Goal: Use online tool/utility: Utilize a website feature to perform a specific function

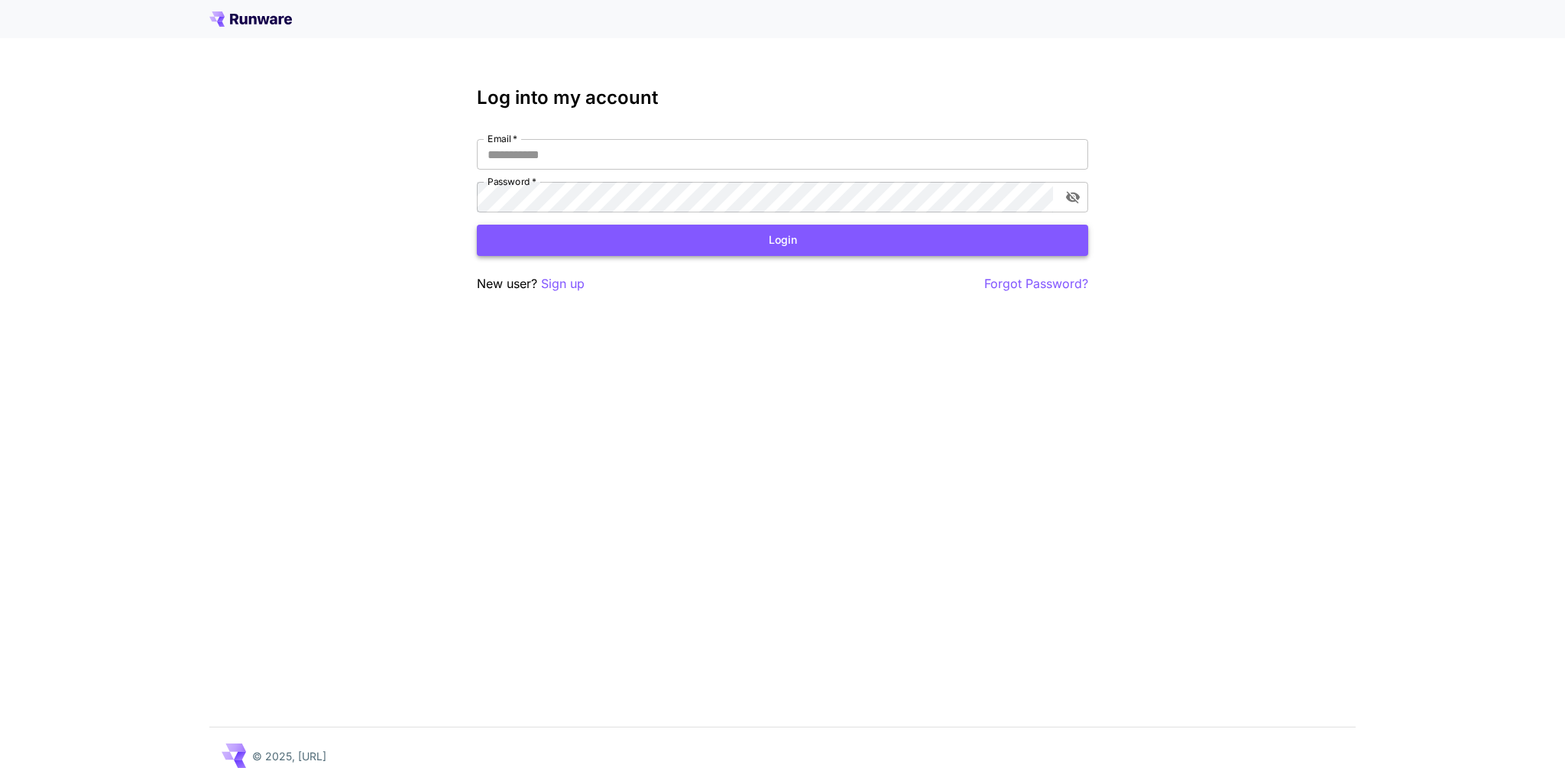
type input "**********"
click at [793, 236] on button "Login" at bounding box center [782, 240] width 611 height 31
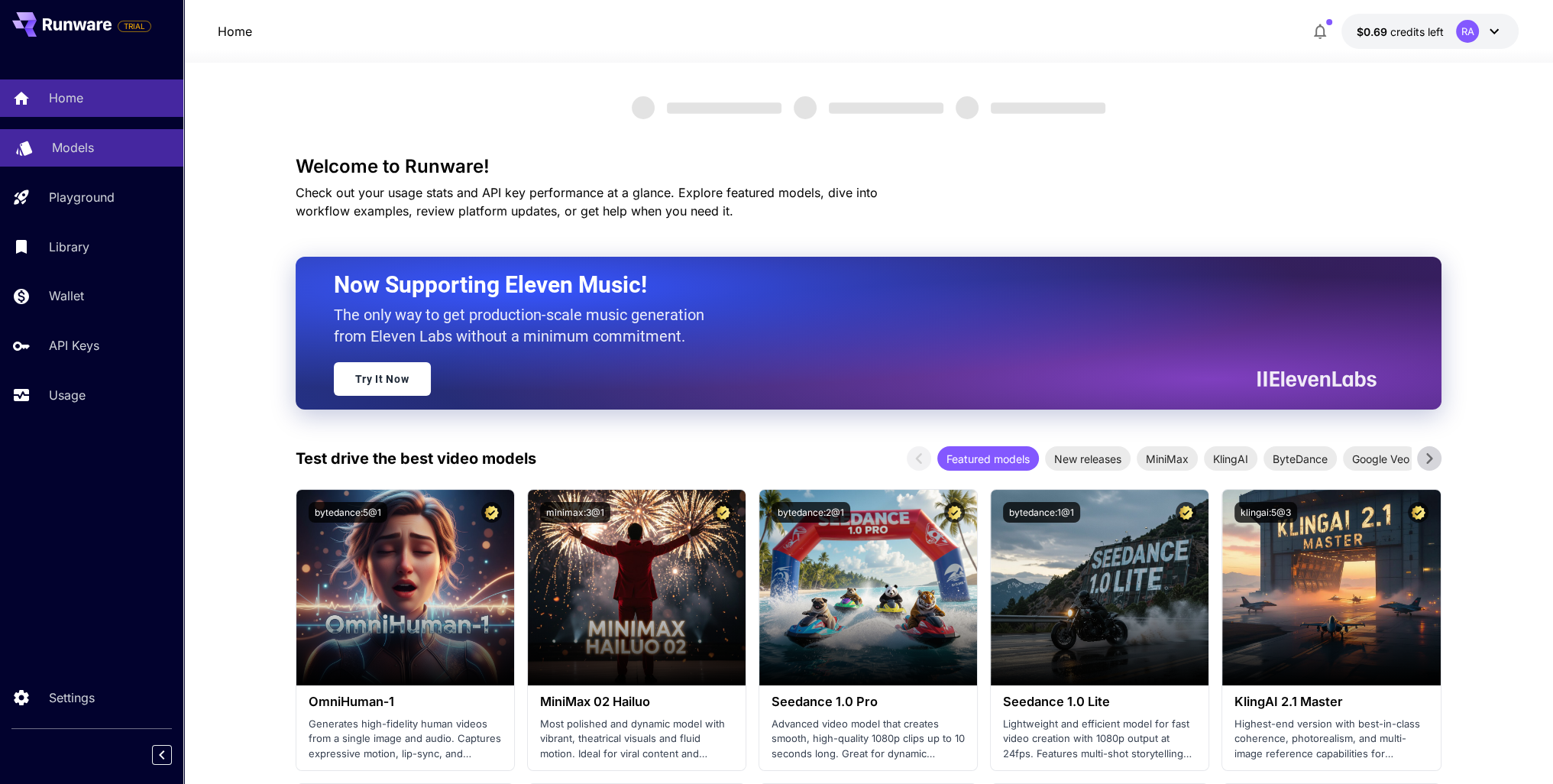
click at [96, 159] on link "Models" at bounding box center [91, 147] width 184 height 37
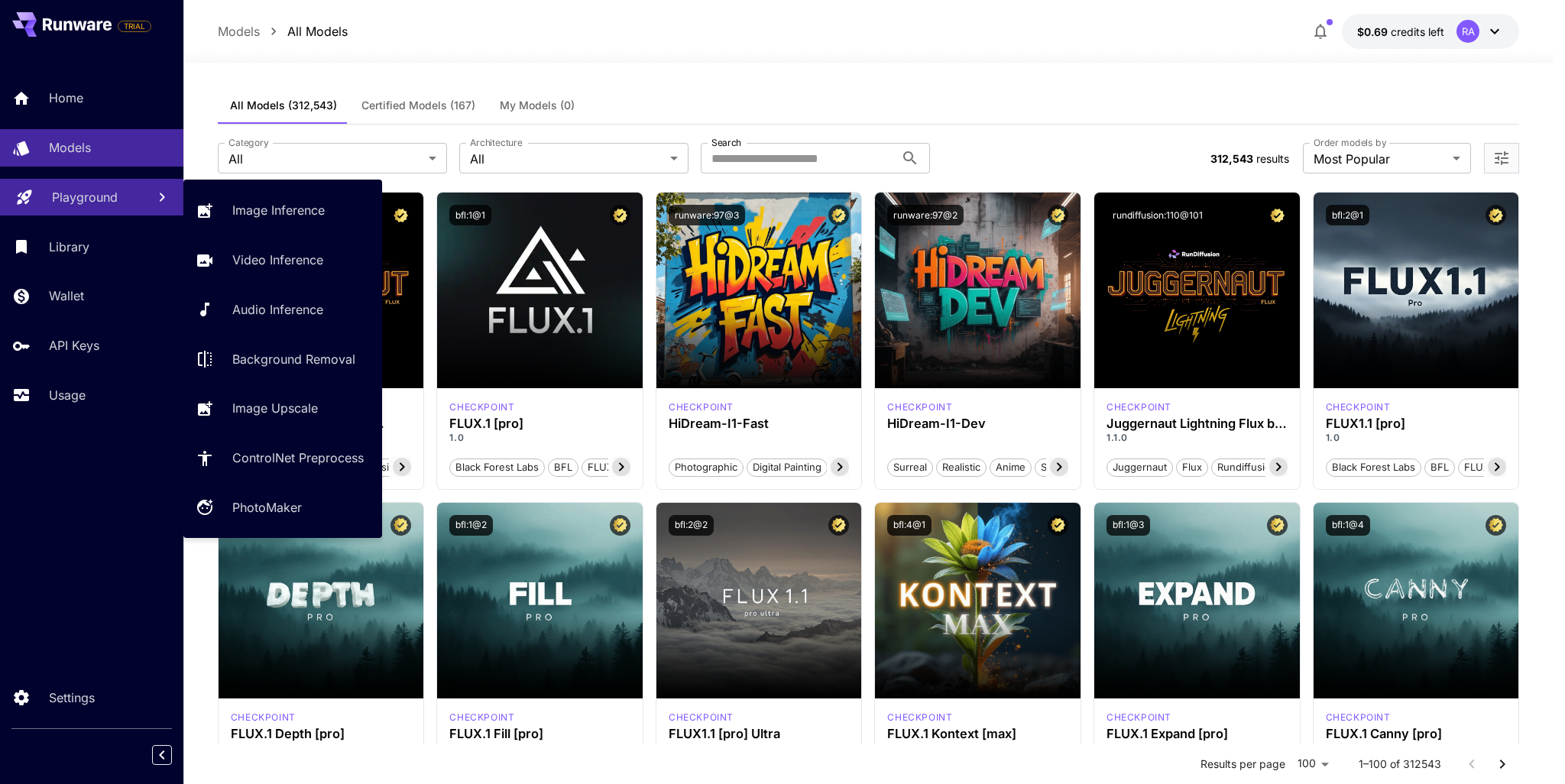
click at [94, 196] on p "Playground" at bounding box center [85, 197] width 66 height 18
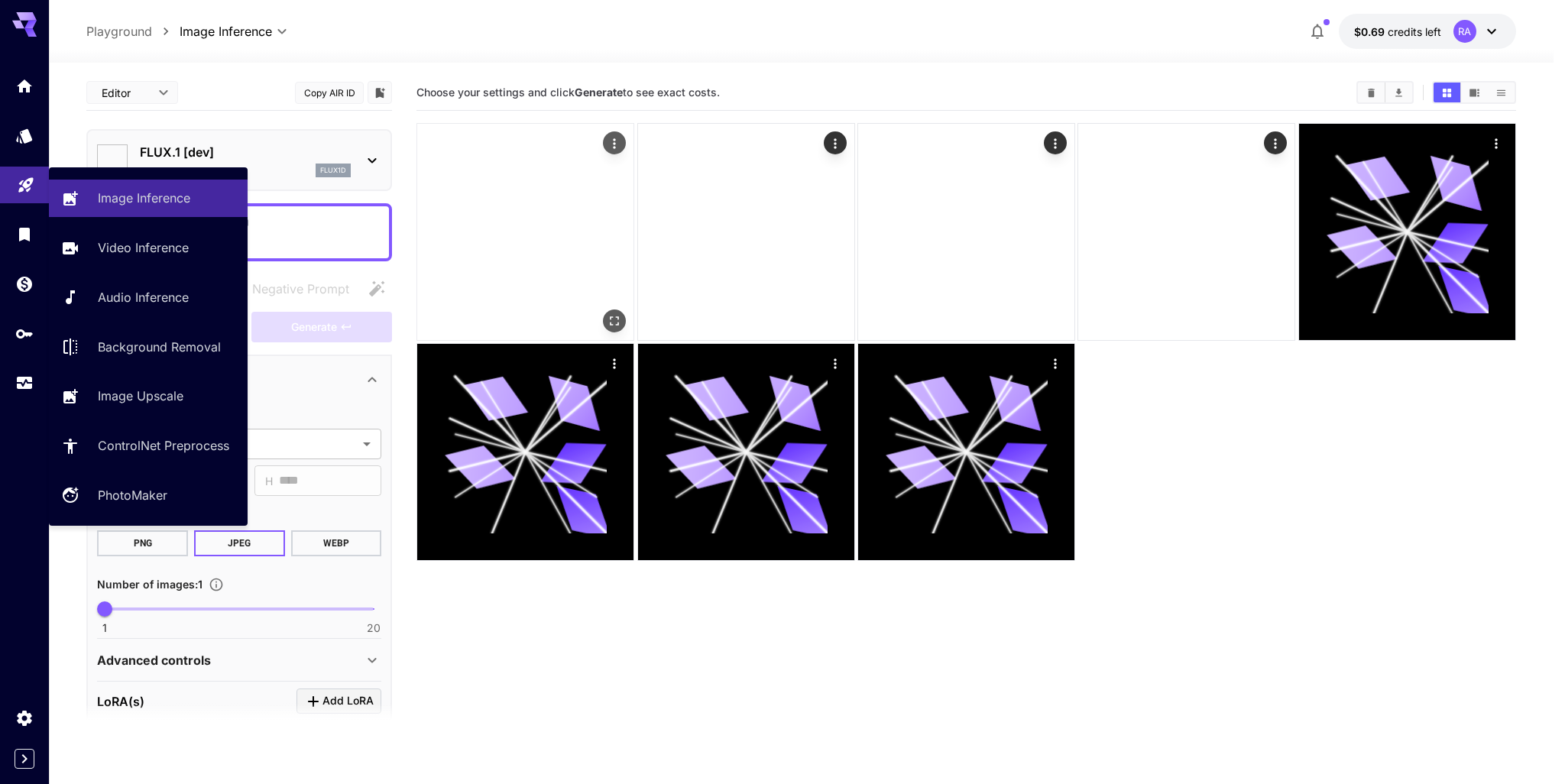
type input "**********"
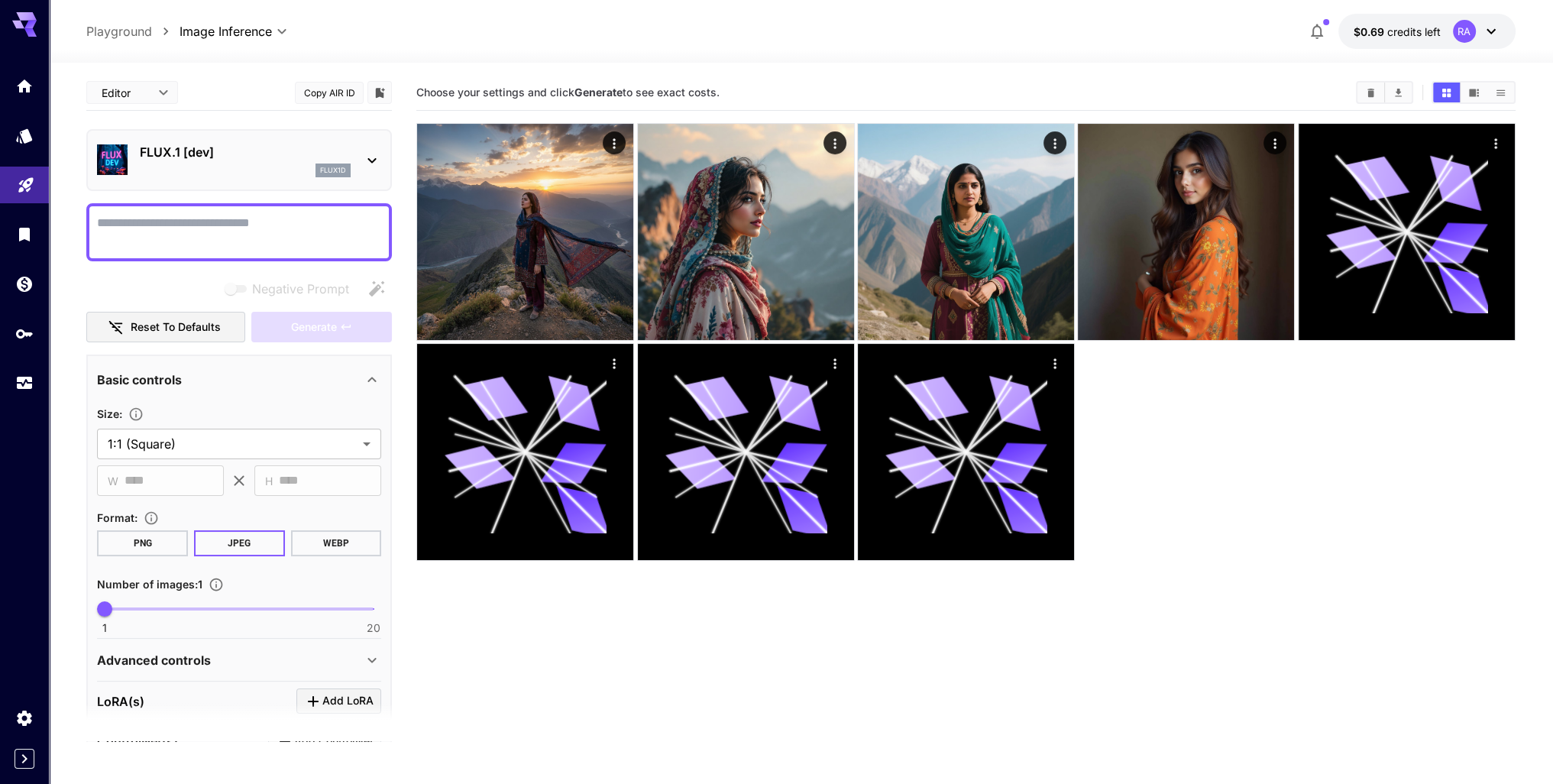
click at [256, 167] on div "flux1d" at bounding box center [245, 170] width 211 height 14
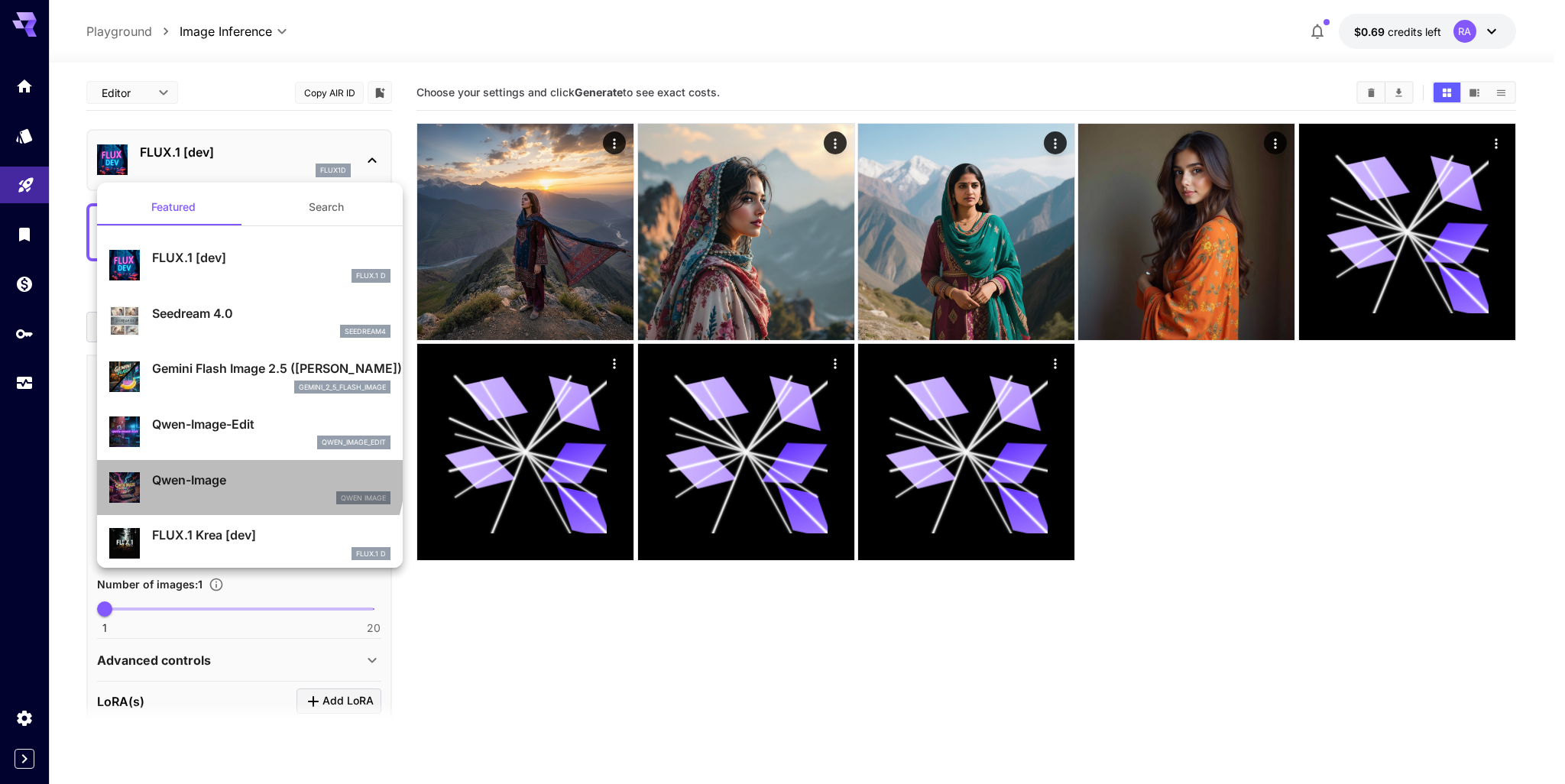
click at [247, 474] on p "Qwen-Image" at bounding box center [271, 480] width 238 height 18
type input "**"
type input "***"
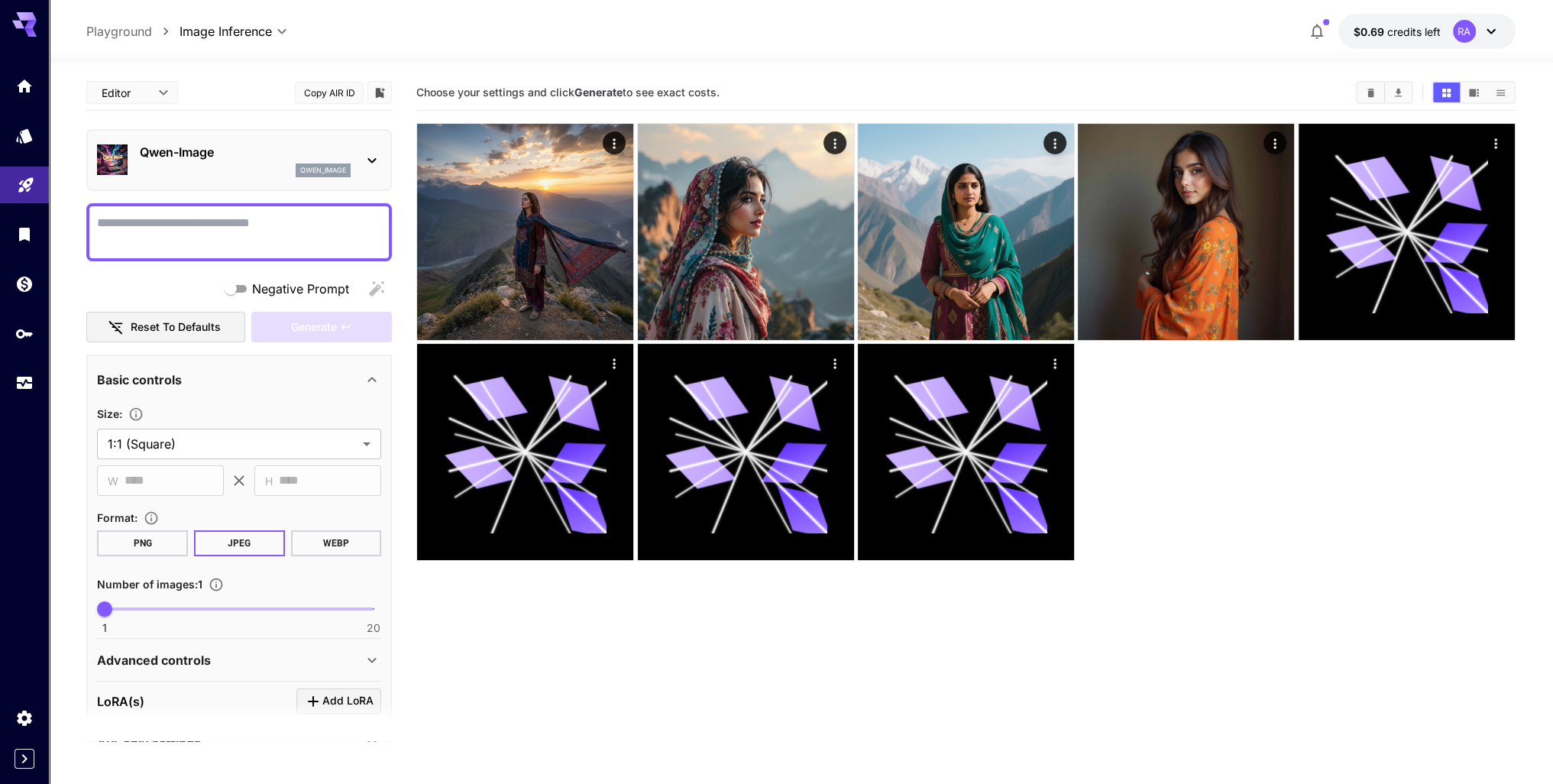
click at [250, 236] on textarea "Negative Prompt" at bounding box center [238, 232] width 284 height 37
click at [233, 141] on div "Qwen-Image qwen_image" at bounding box center [238, 160] width 284 height 47
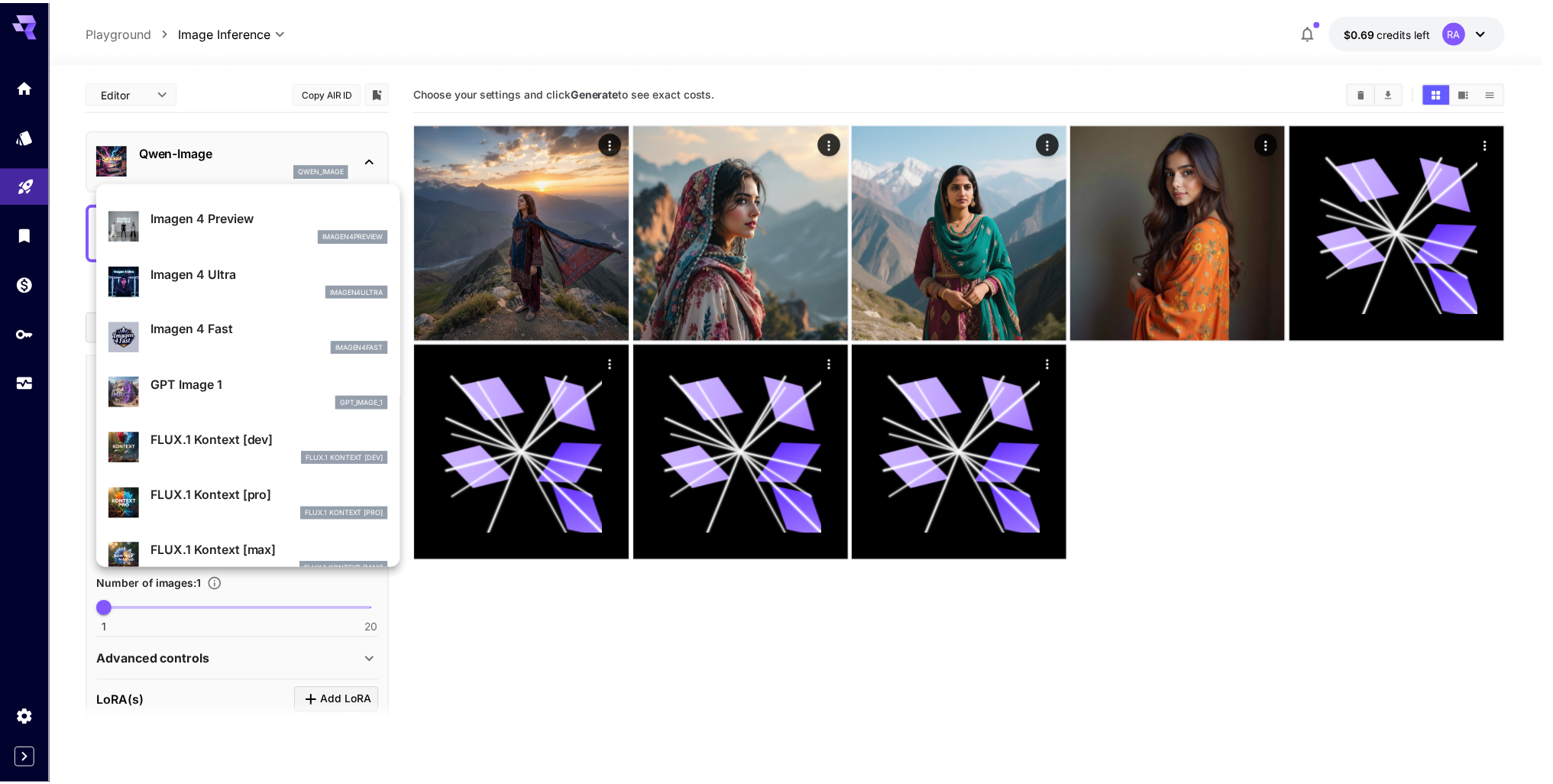
scroll to position [842, 0]
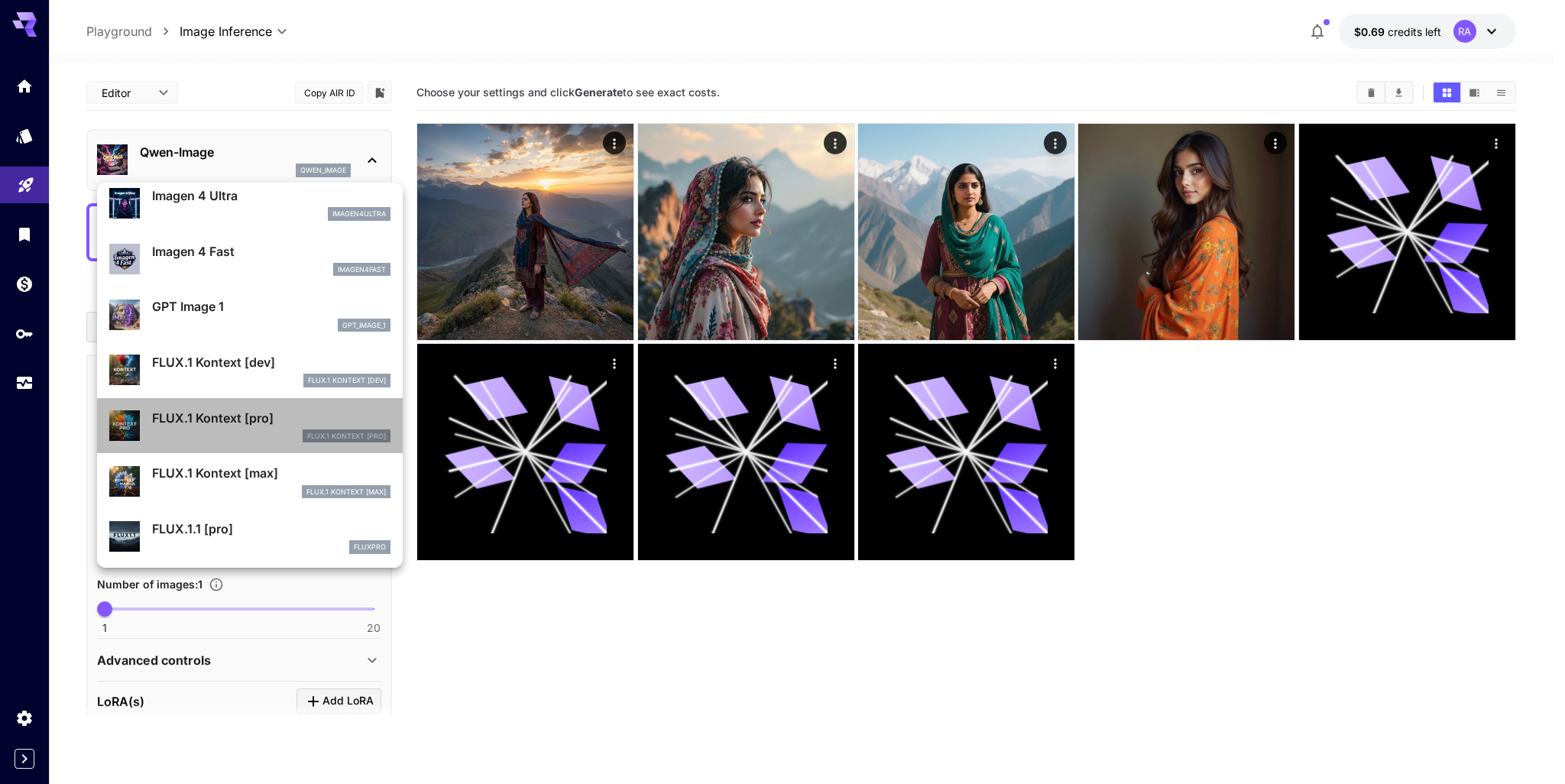
click at [283, 413] on p "FLUX.1 Kontext [pro]" at bounding box center [271, 418] width 238 height 18
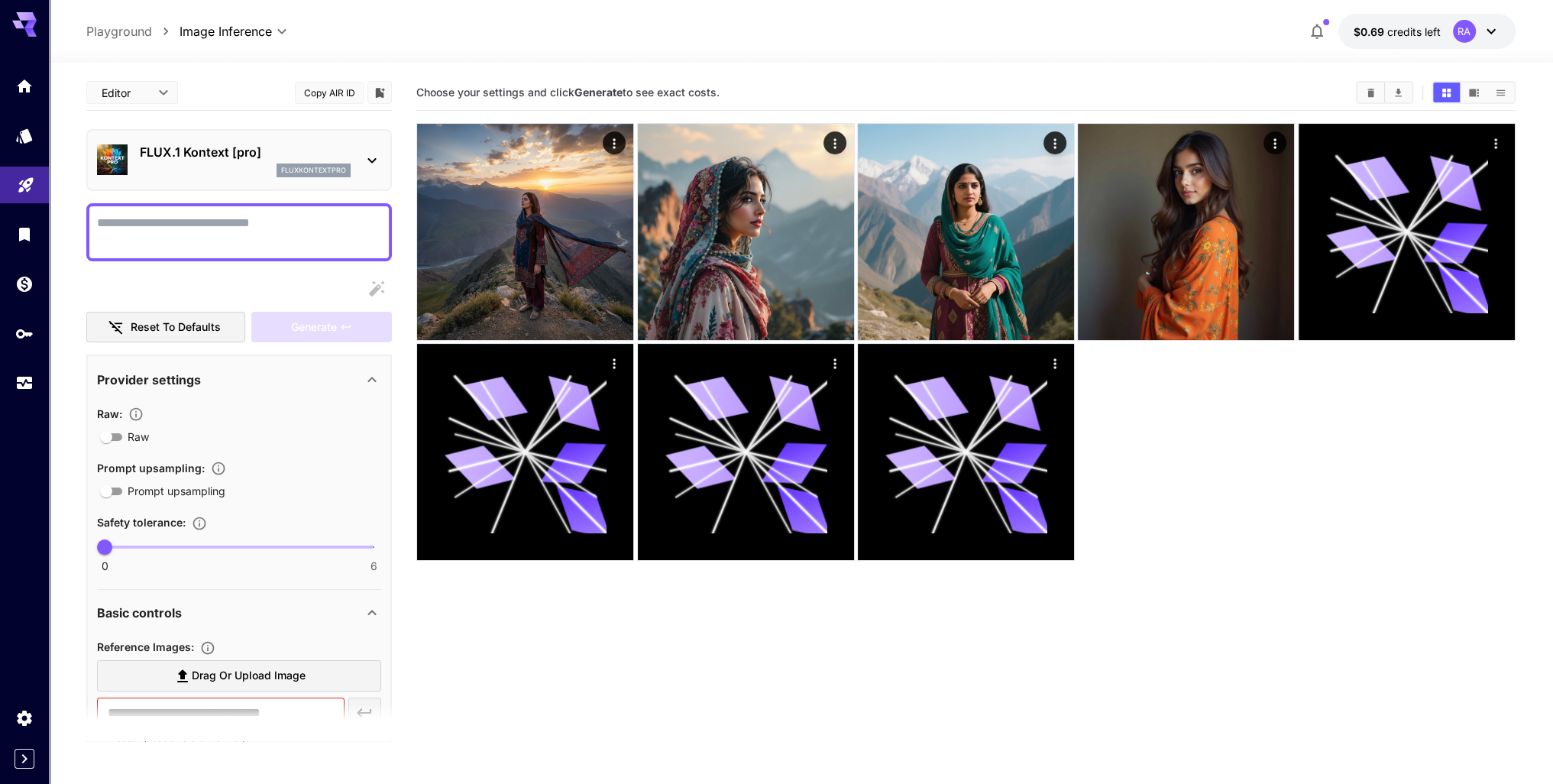
click at [255, 233] on textarea "Raw" at bounding box center [238, 232] width 284 height 37
paste textarea "**********"
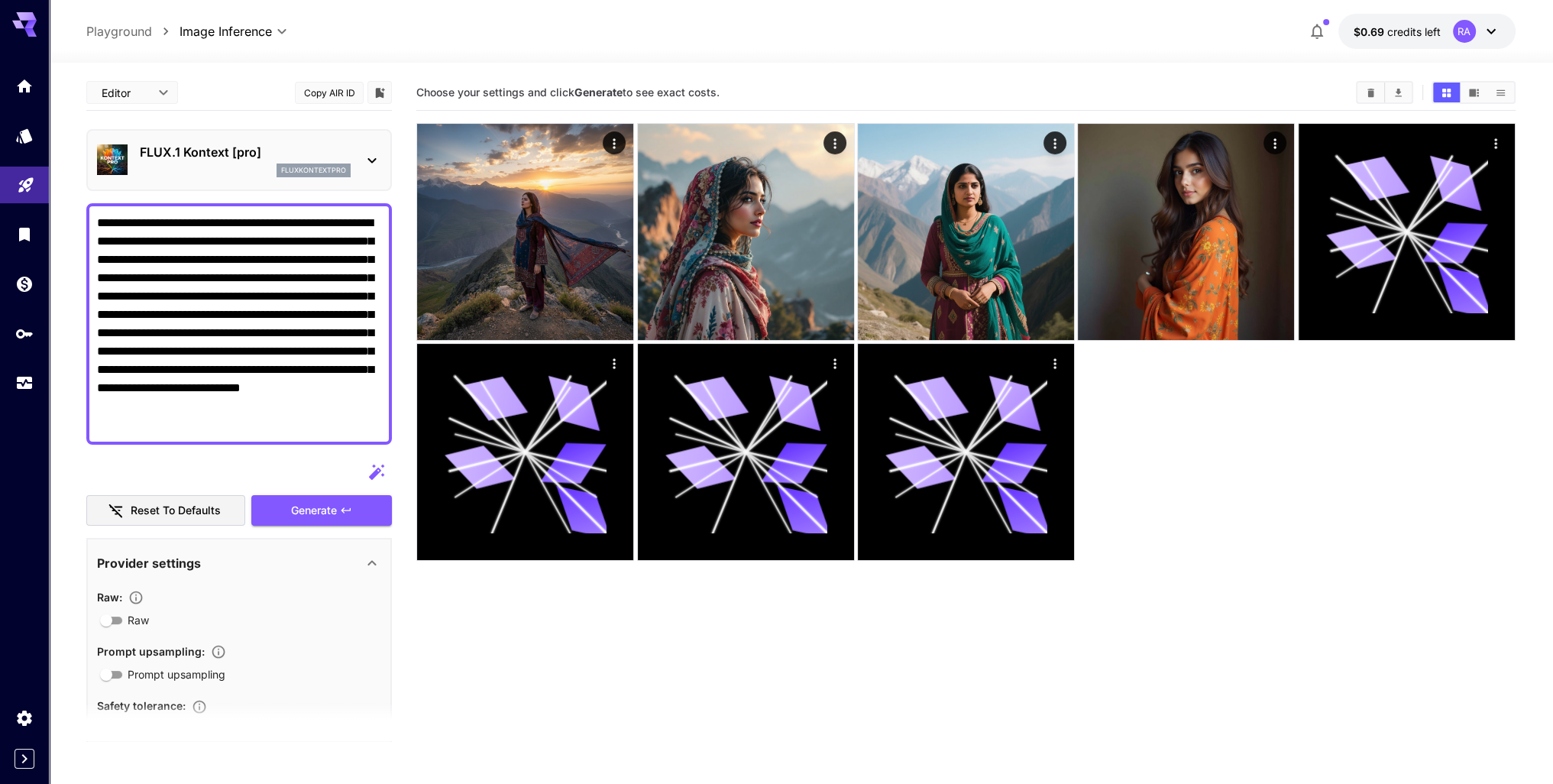
scroll to position [306, 0]
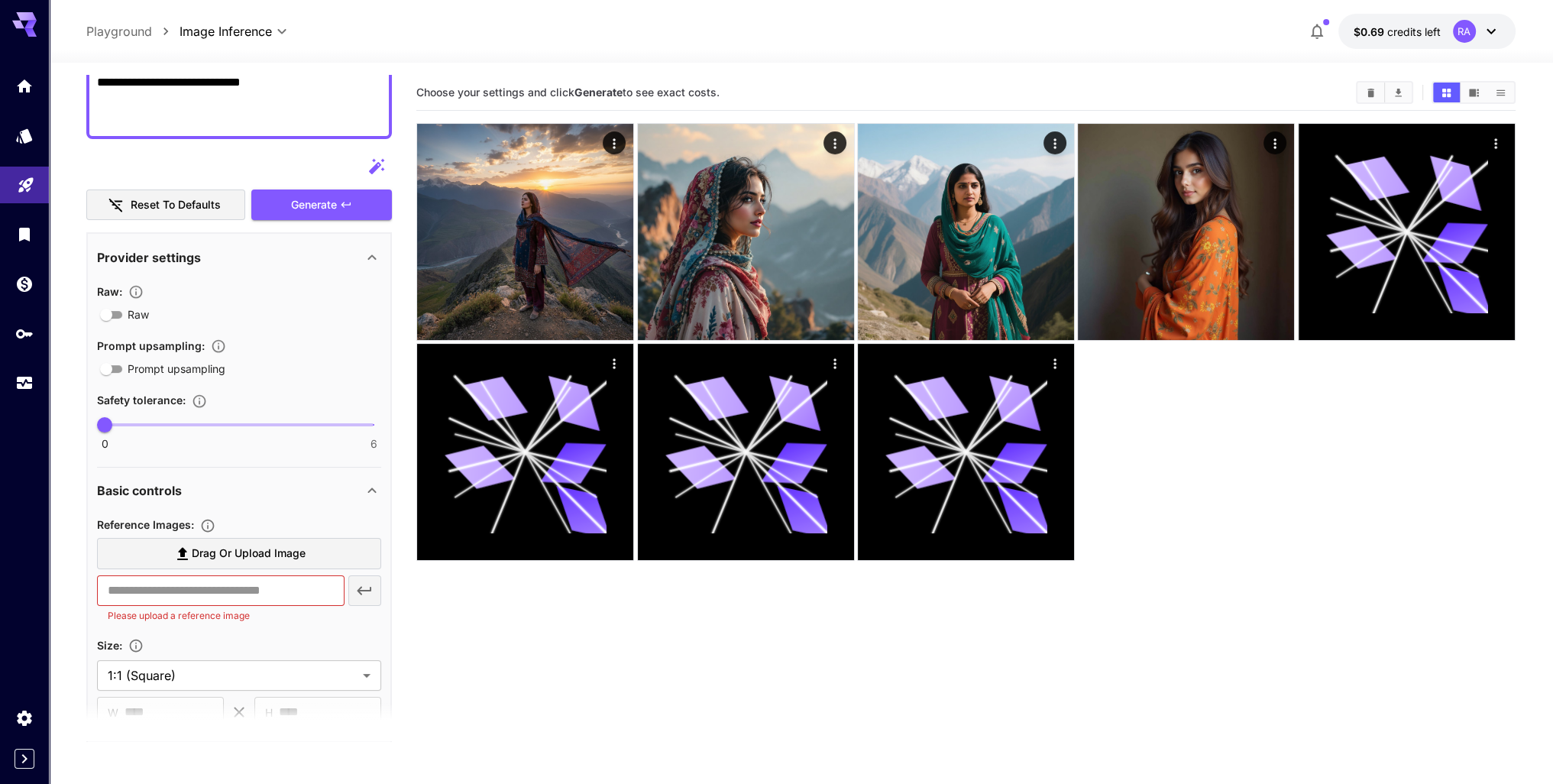
type textarea "**********"
click at [257, 555] on span "Drag or upload image" at bounding box center [248, 553] width 114 height 19
click at [0, 0] on input "Drag or upload image" at bounding box center [0, 0] width 0 height 0
type input "**********"
click at [311, 209] on span "Generate" at bounding box center [314, 204] width 46 height 19
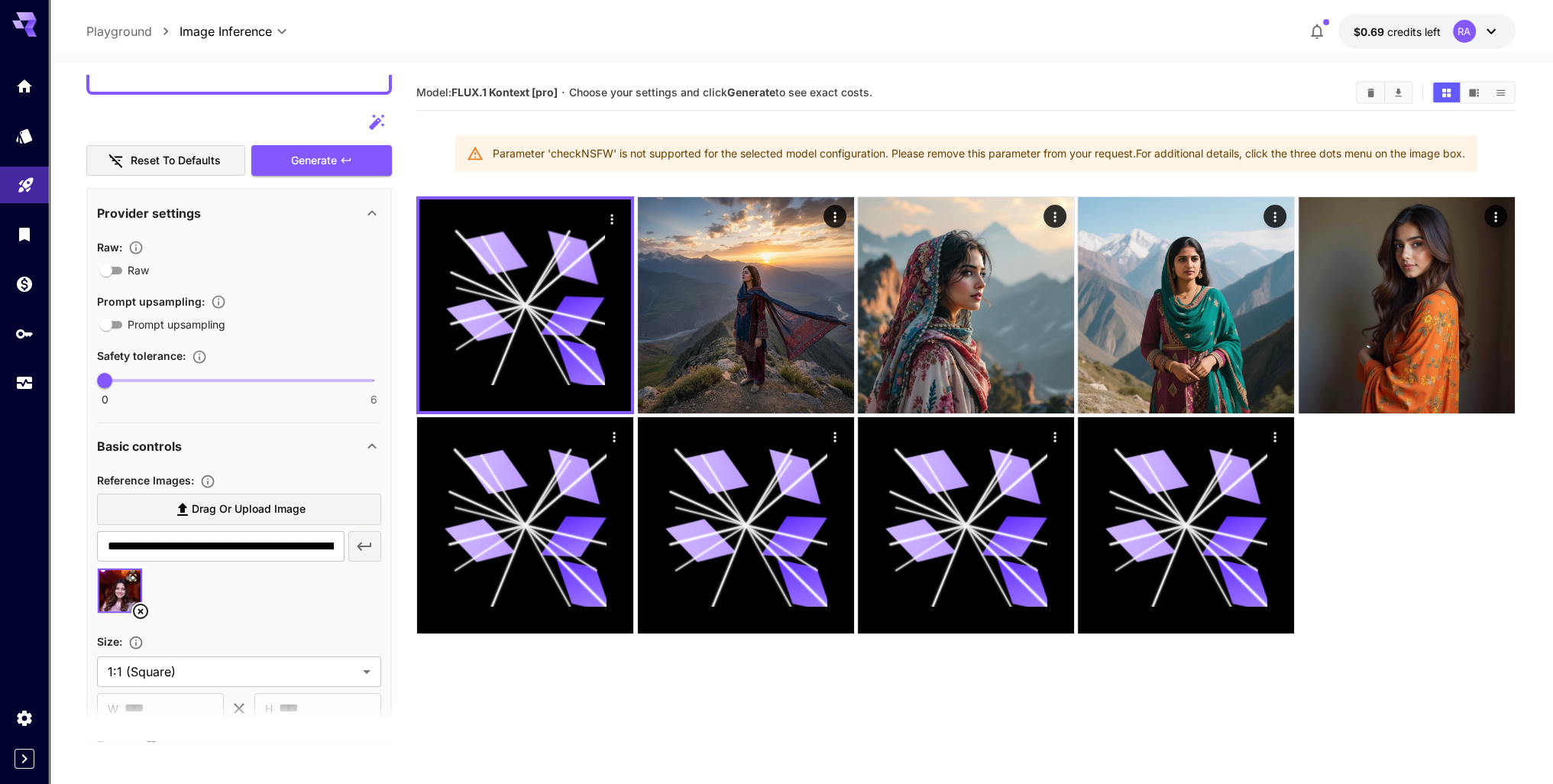
scroll to position [0, 0]
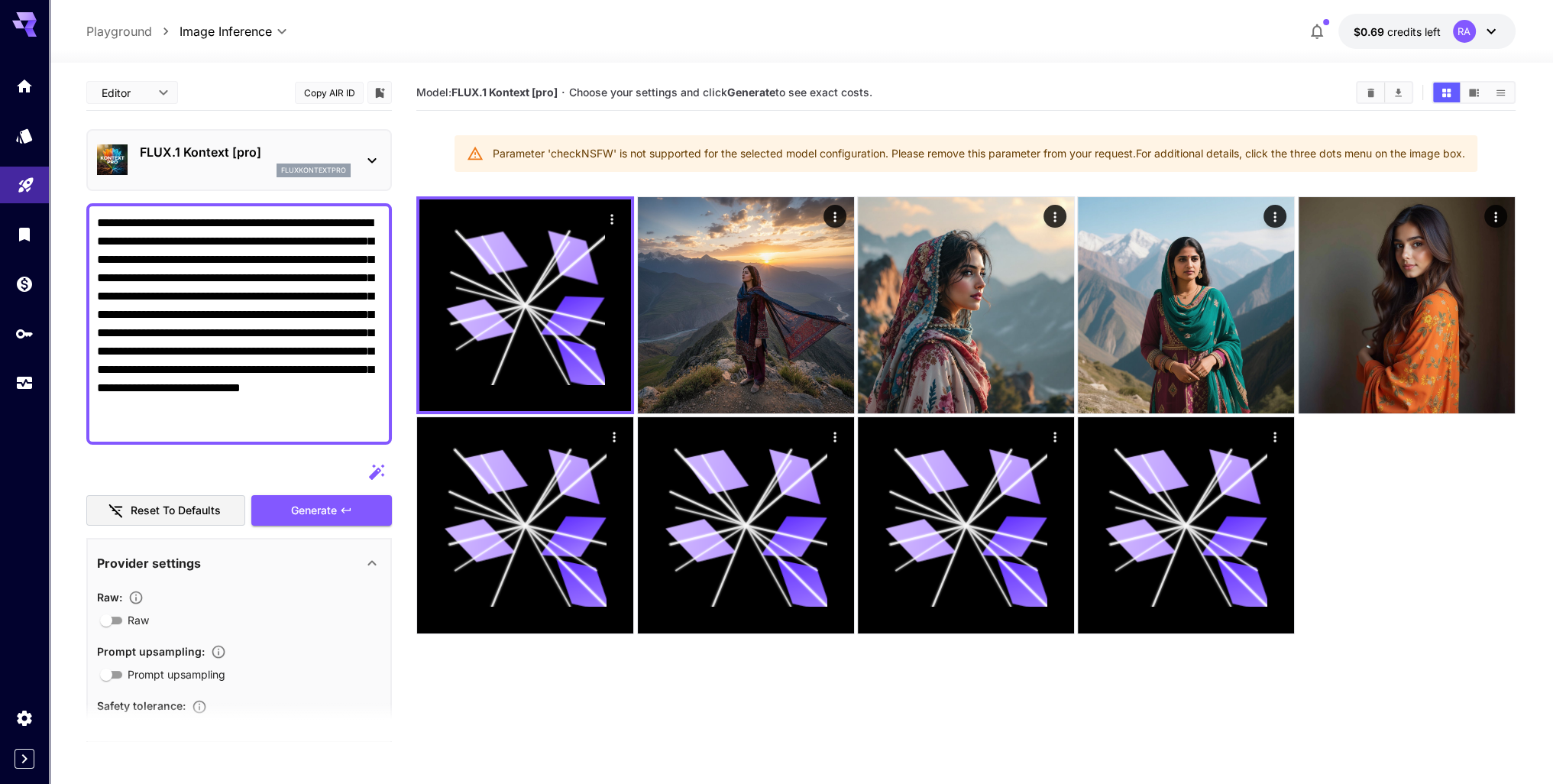
click at [302, 170] on p "fluxkontextpro" at bounding box center [313, 171] width 65 height 11
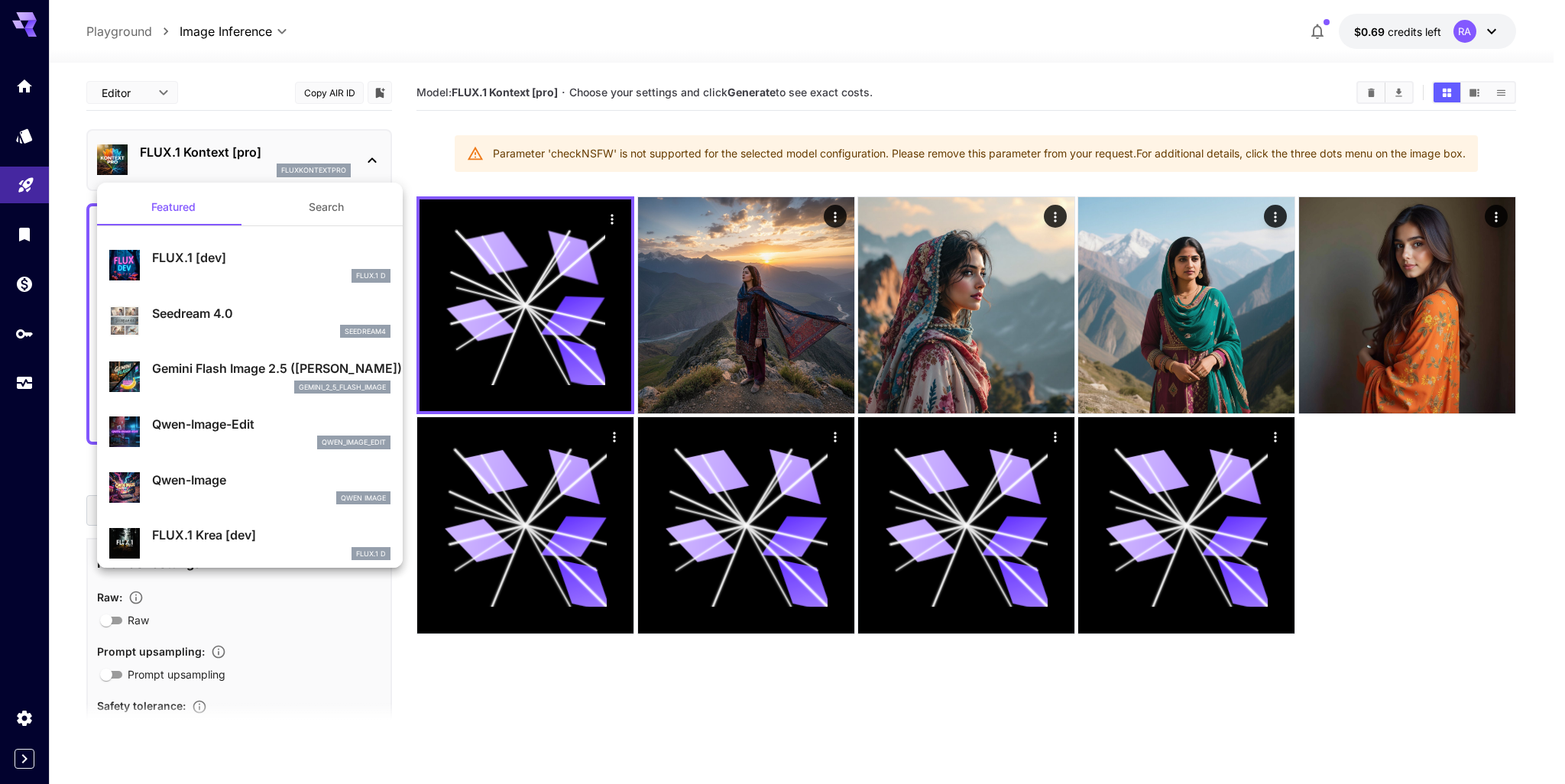
click at [266, 433] on p "Qwen-Image-Edit" at bounding box center [271, 423] width 238 height 18
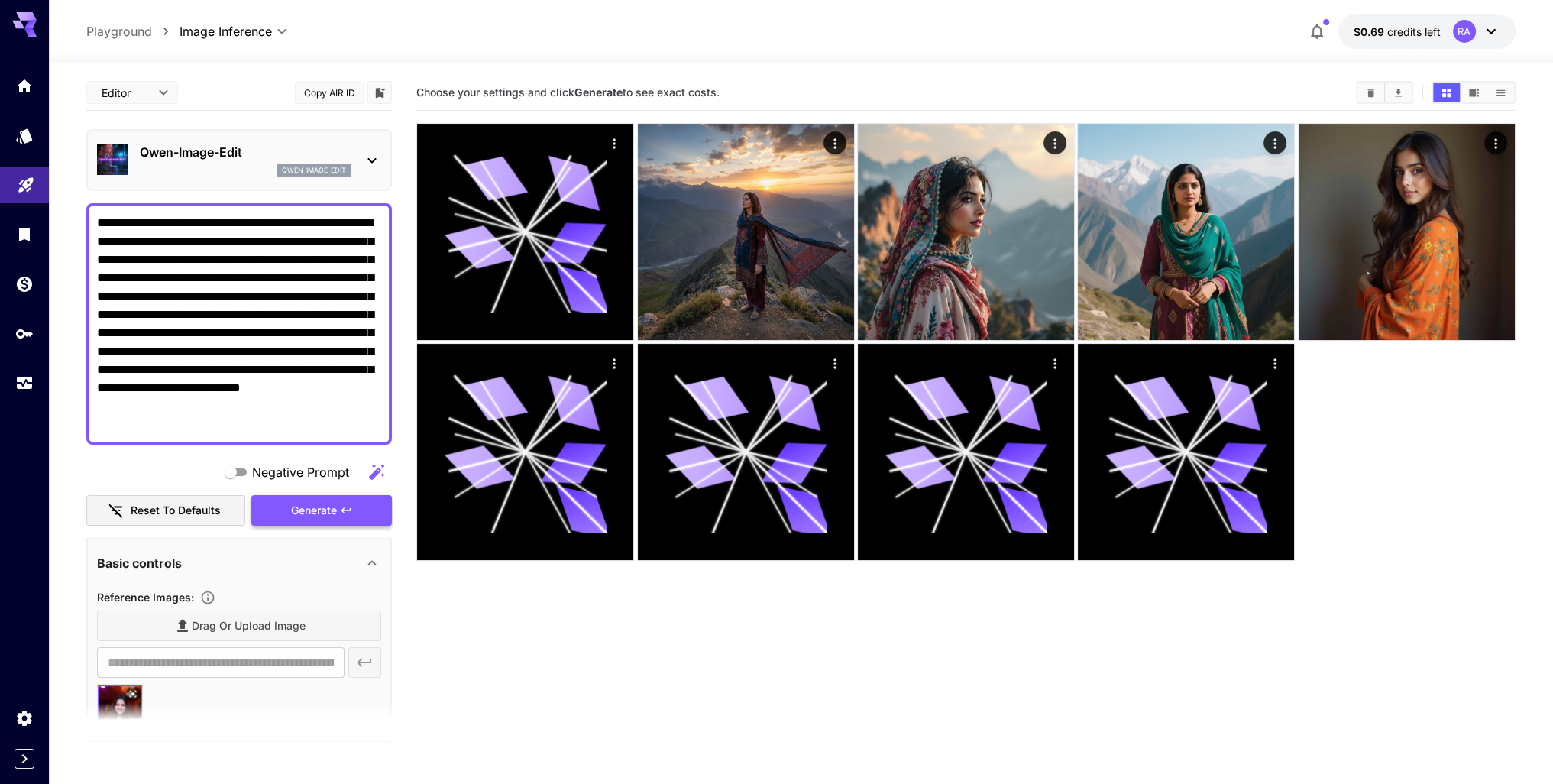
click at [327, 506] on span "Generate" at bounding box center [314, 510] width 46 height 19
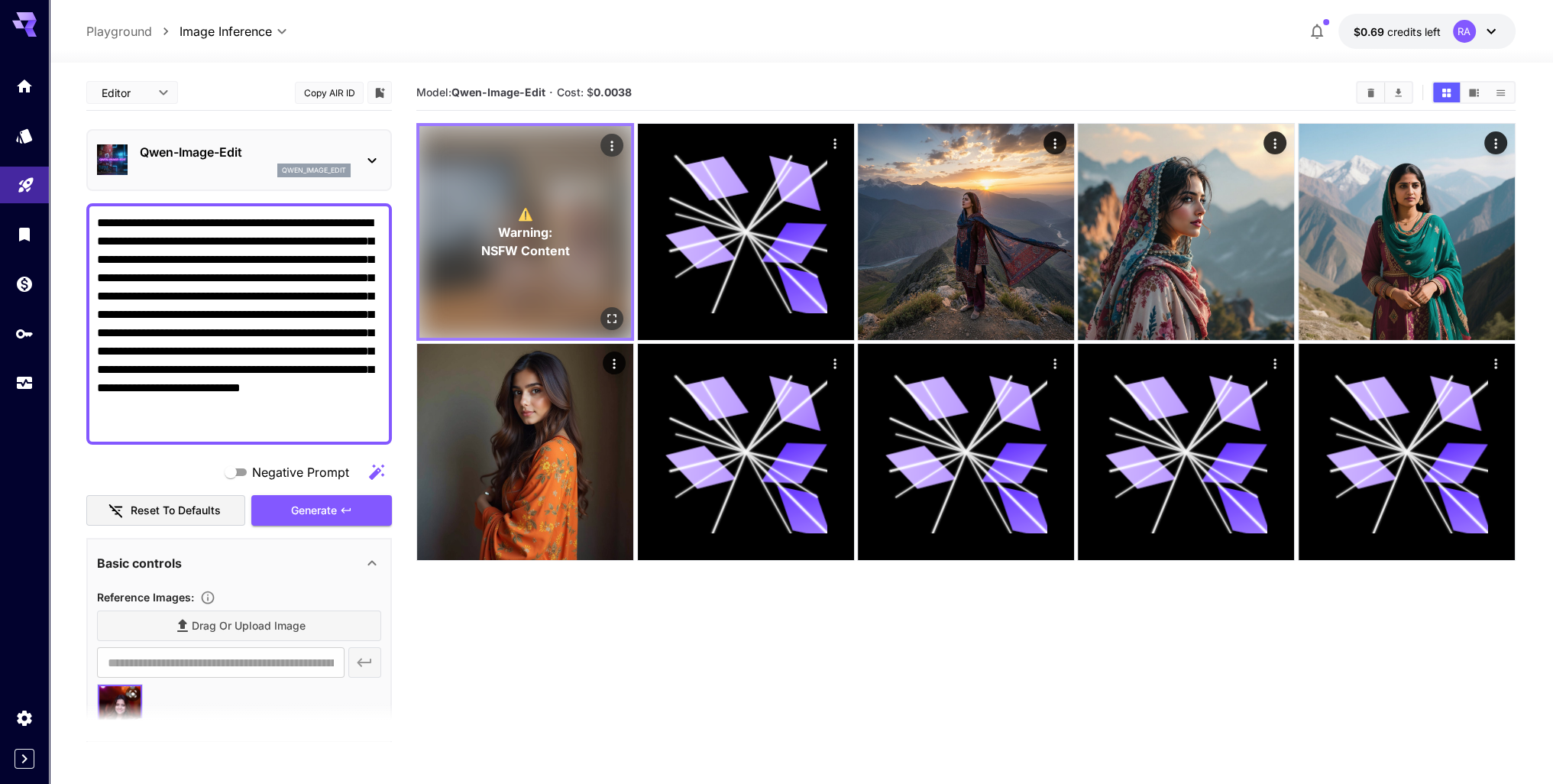
click at [525, 246] on span "NSFW Content" at bounding box center [525, 250] width 89 height 18
click at [612, 320] on icon "Open in fullscreen" at bounding box center [612, 319] width 16 height 16
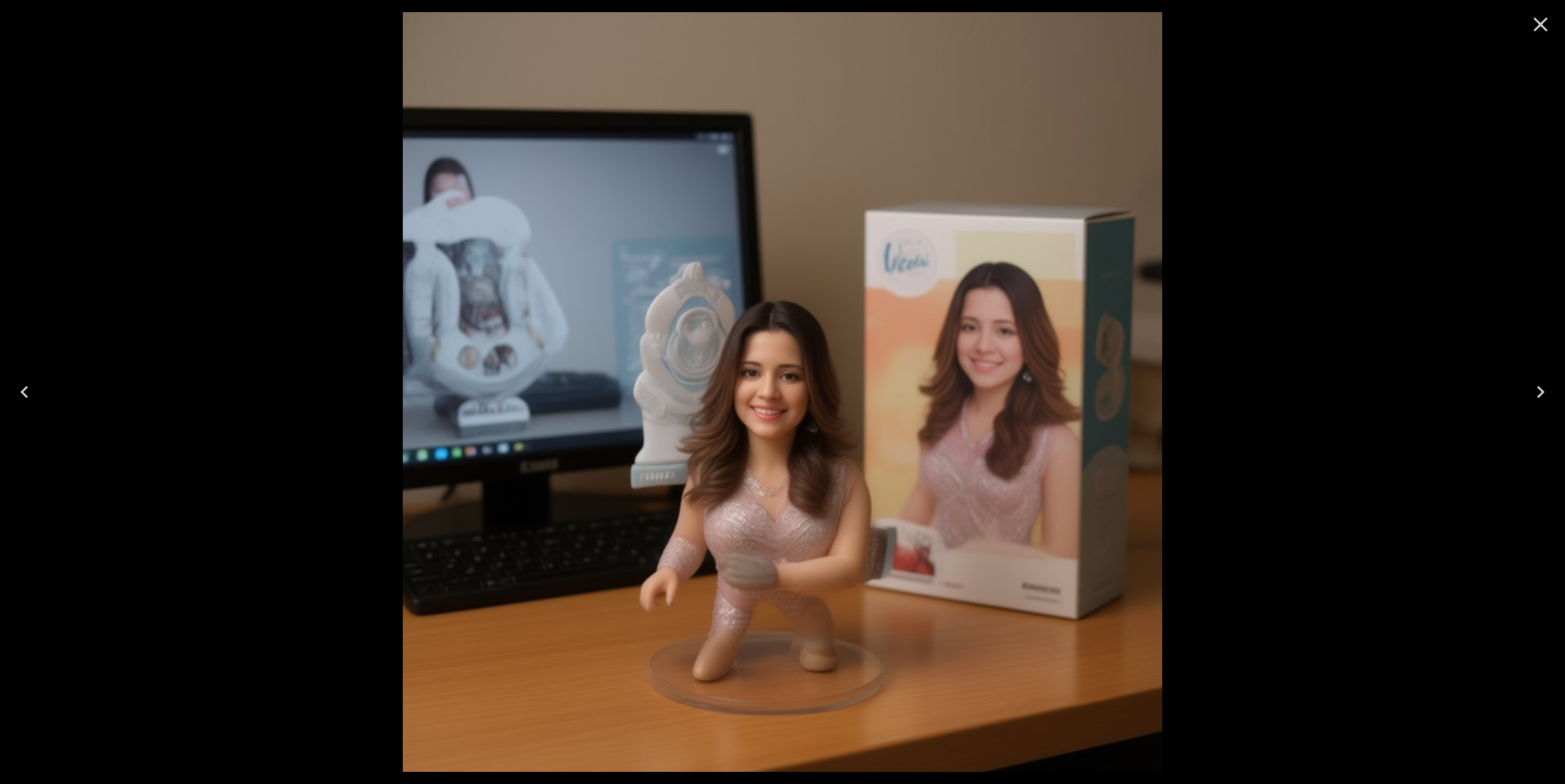
click at [1543, 15] on icon "Close" at bounding box center [1540, 24] width 25 height 25
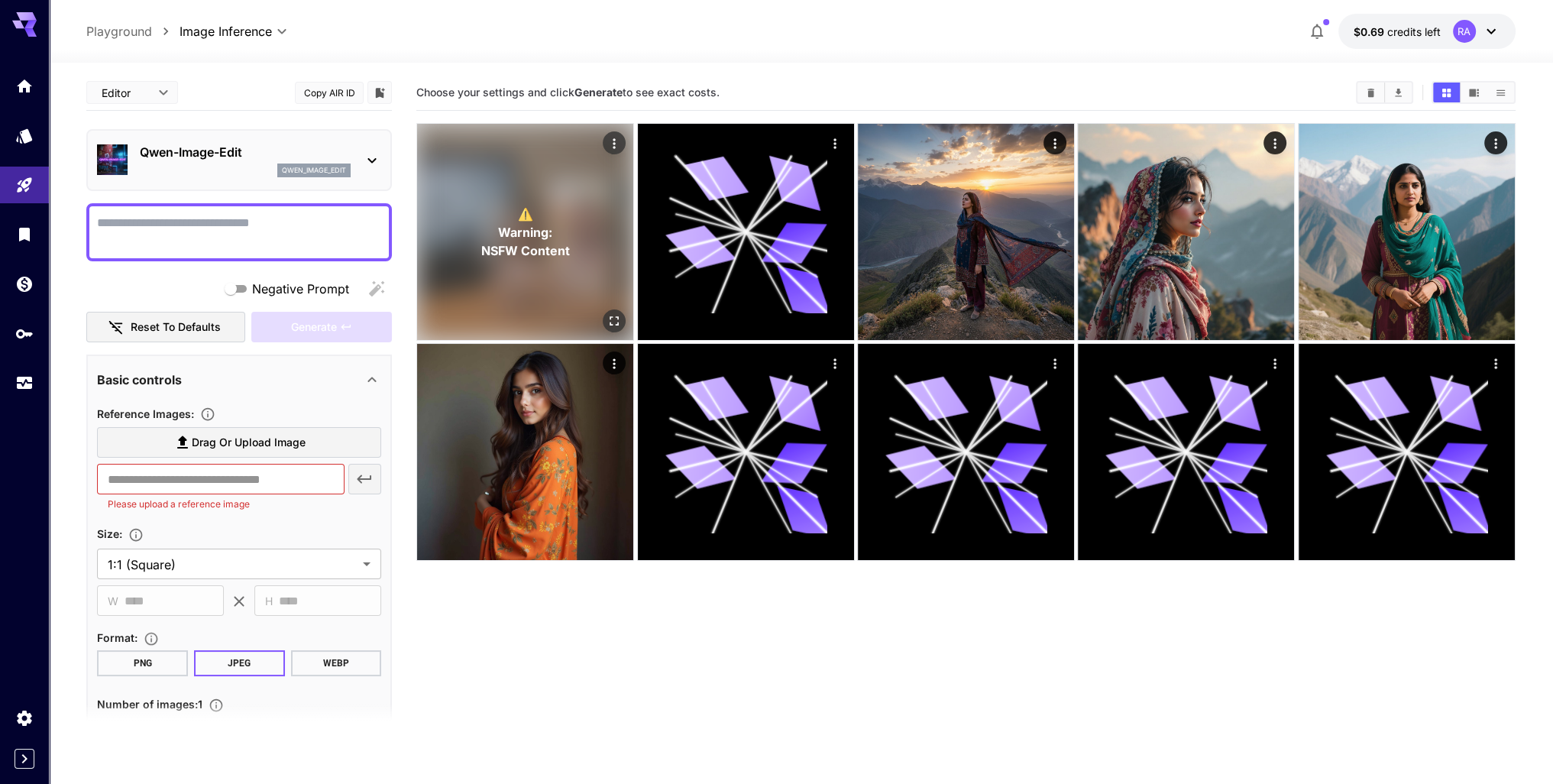
click at [526, 235] on span "Warning:" at bounding box center [525, 232] width 54 height 18
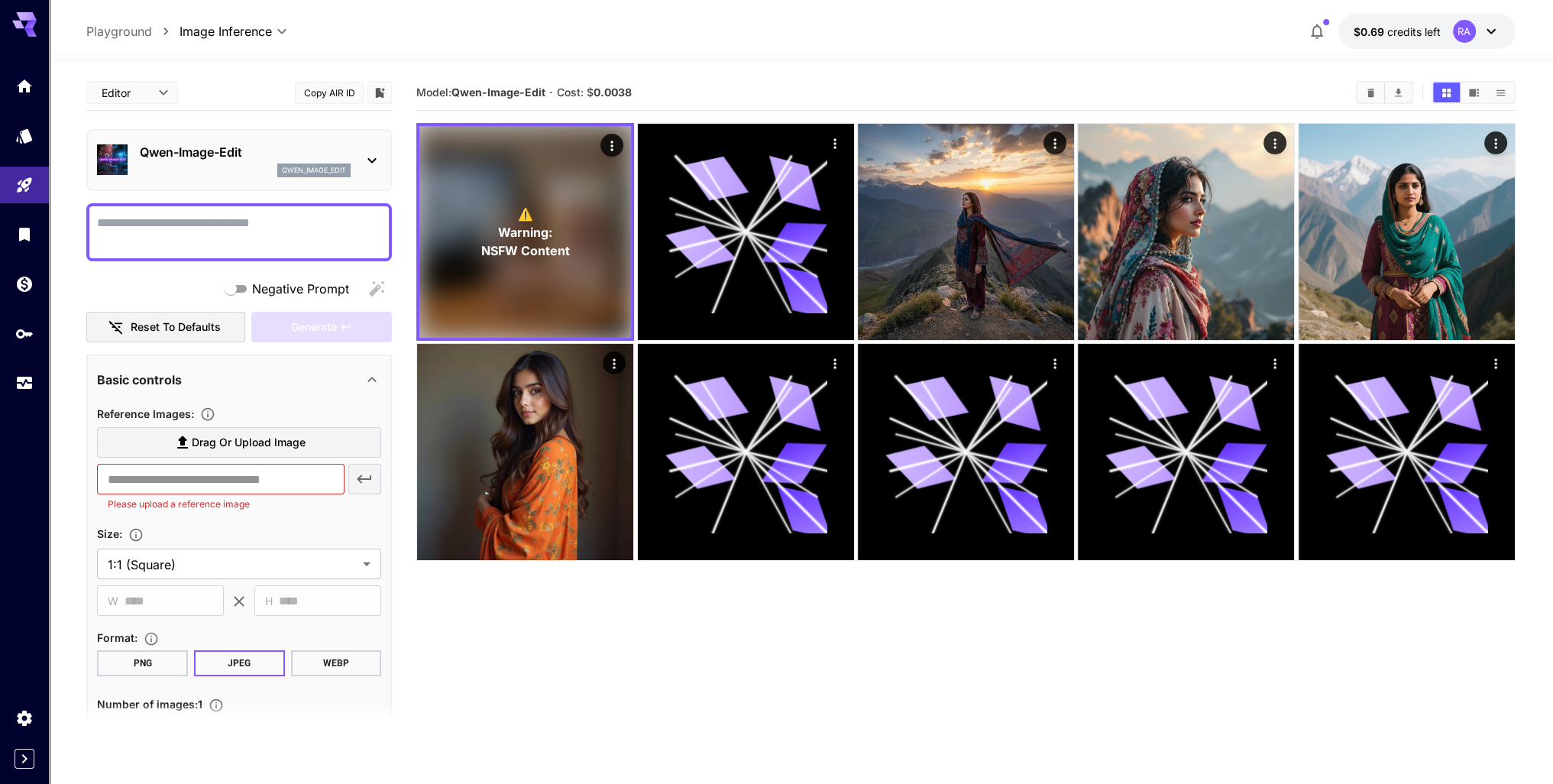
click at [278, 175] on div "qwen_image_edit" at bounding box center [314, 170] width 73 height 14
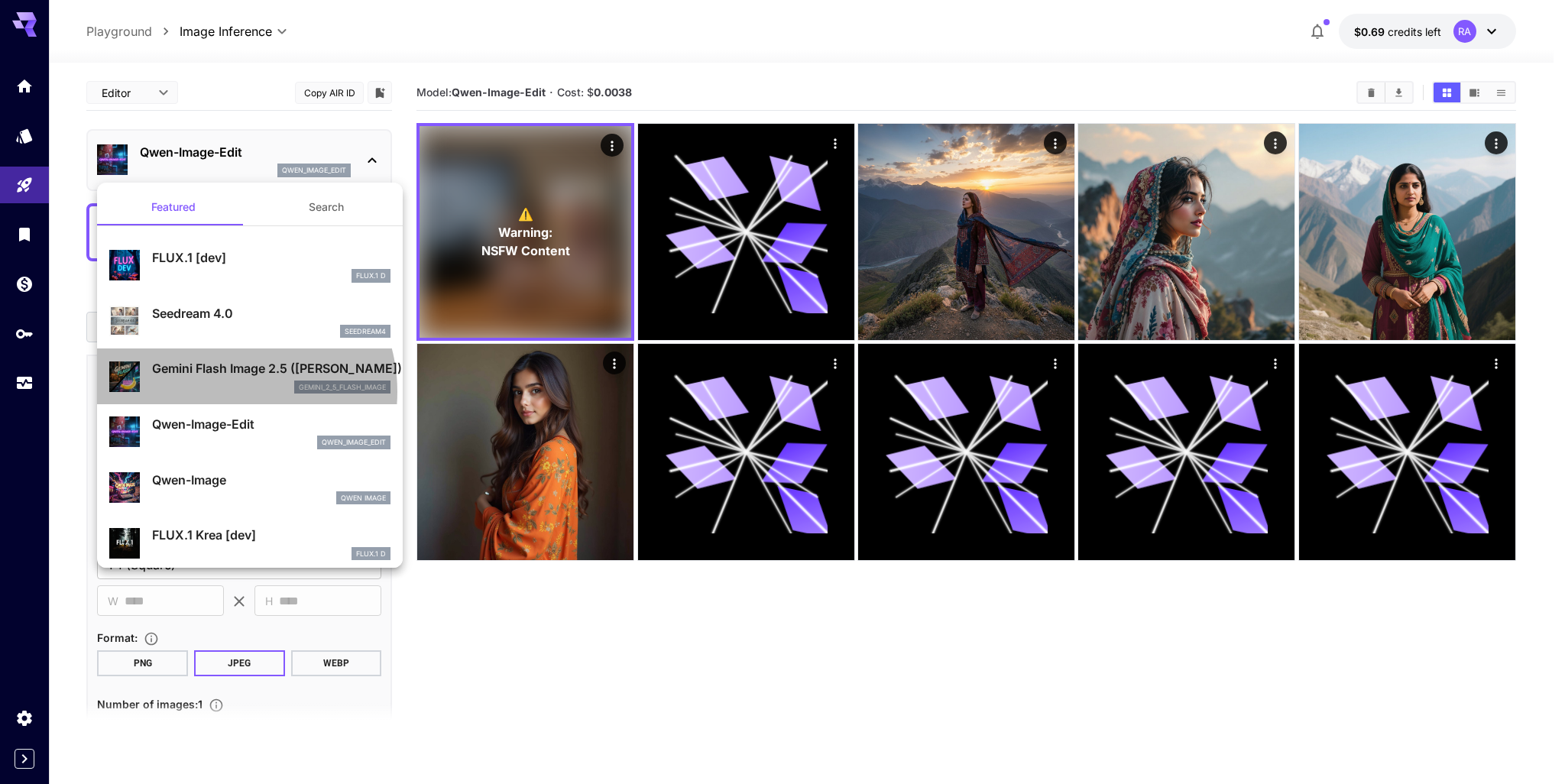
click at [228, 391] on div "gemini_2_5_flash_image" at bounding box center [271, 387] width 238 height 14
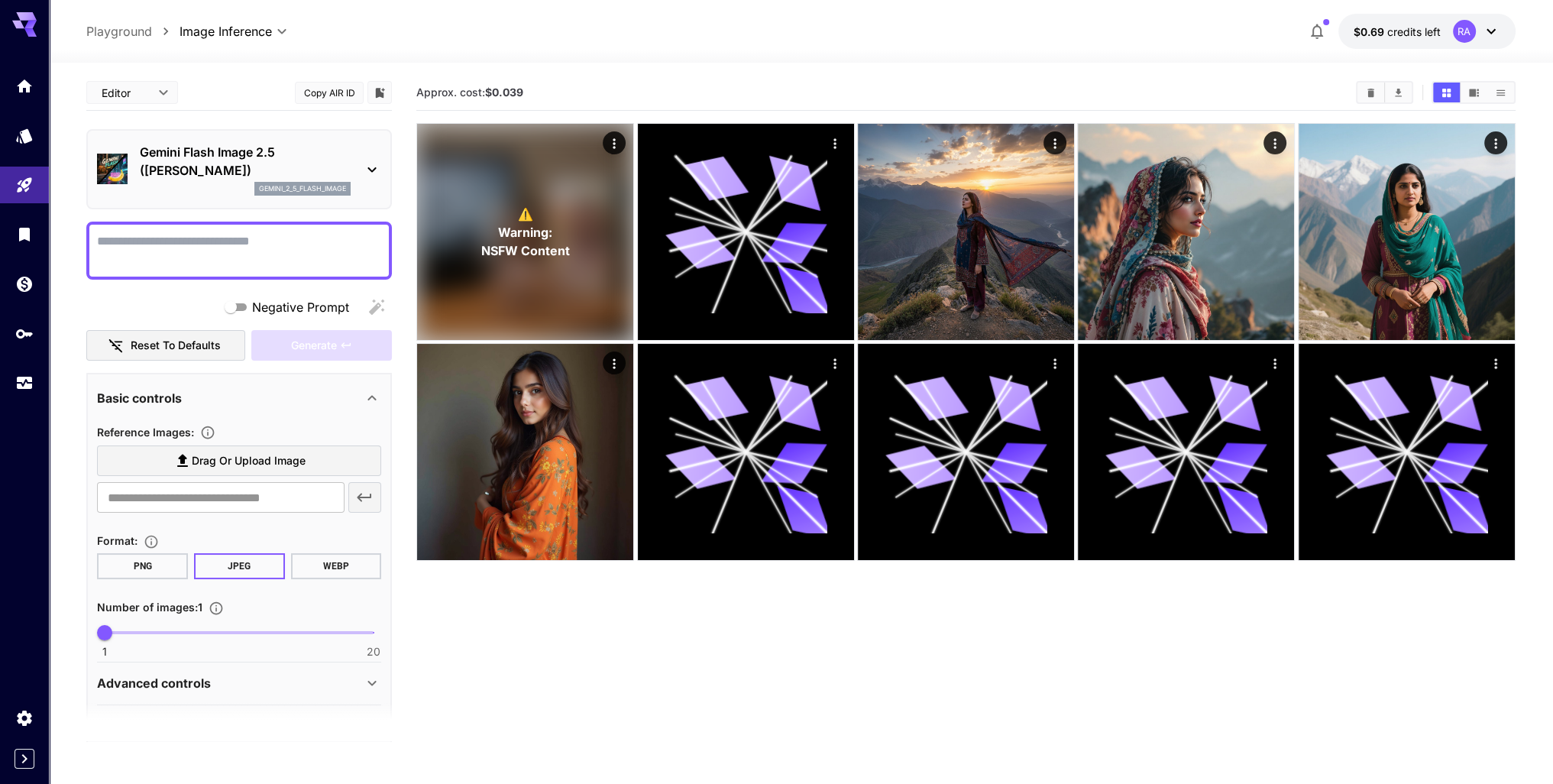
click at [302, 251] on textarea "Negative Prompt" at bounding box center [238, 250] width 284 height 37
paste textarea "**********"
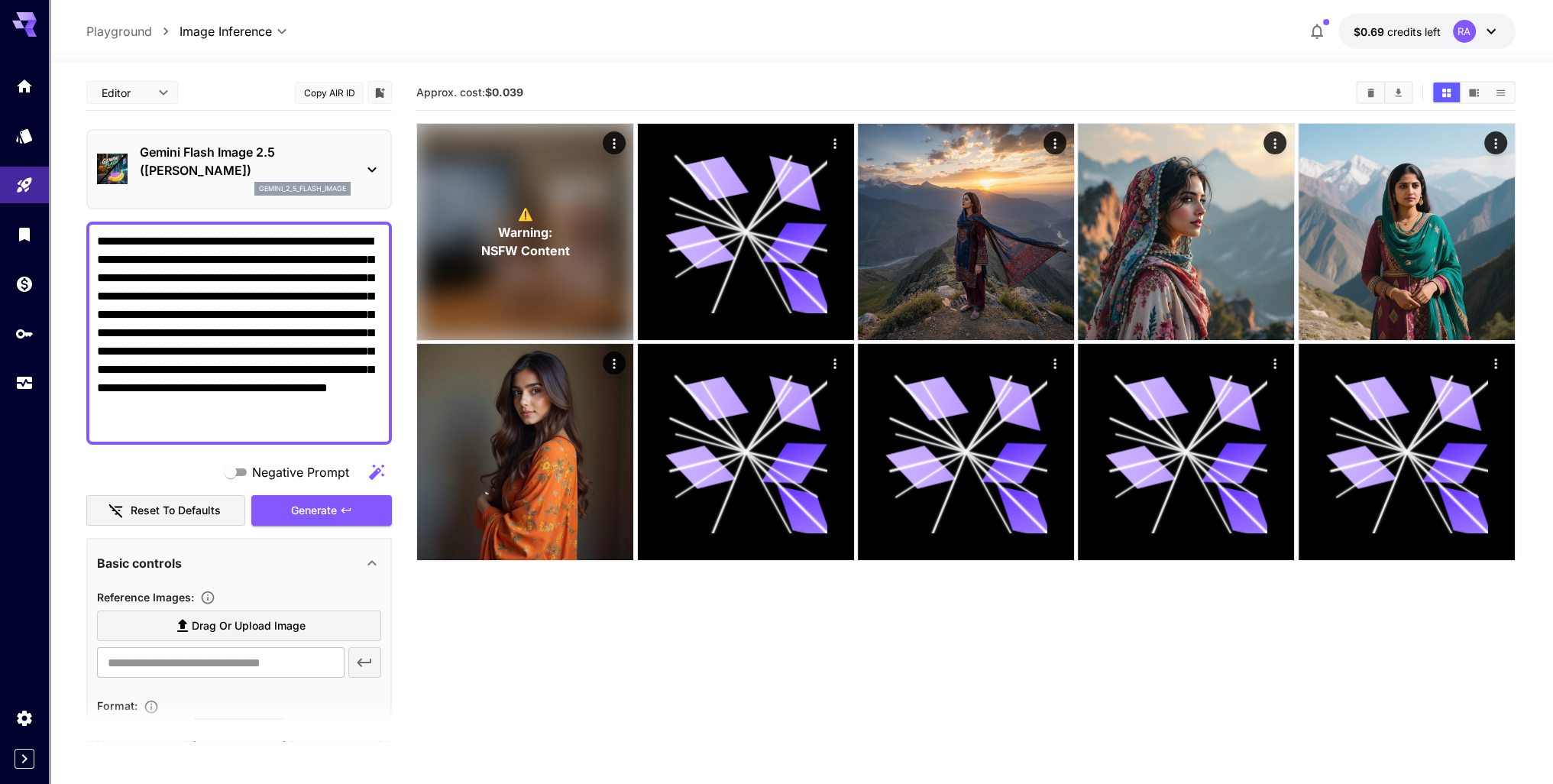
type textarea "**********"
click at [188, 621] on icon at bounding box center [183, 625] width 18 height 18
click at [0, 0] on input "Drag or upload image" at bounding box center [0, 0] width 0 height 0
click at [352, 506] on icon "button" at bounding box center [345, 509] width 12 height 12
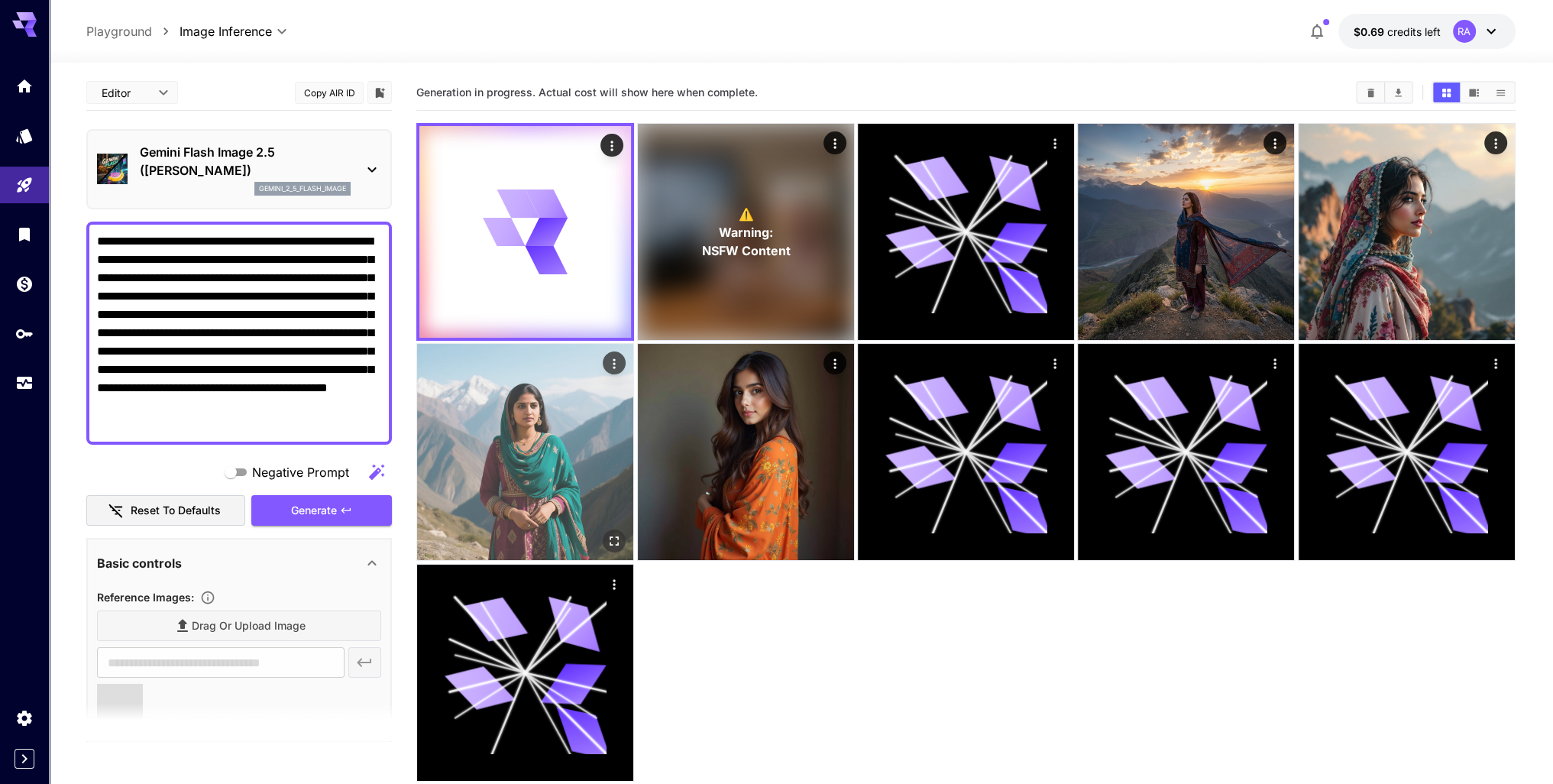
type input "**********"
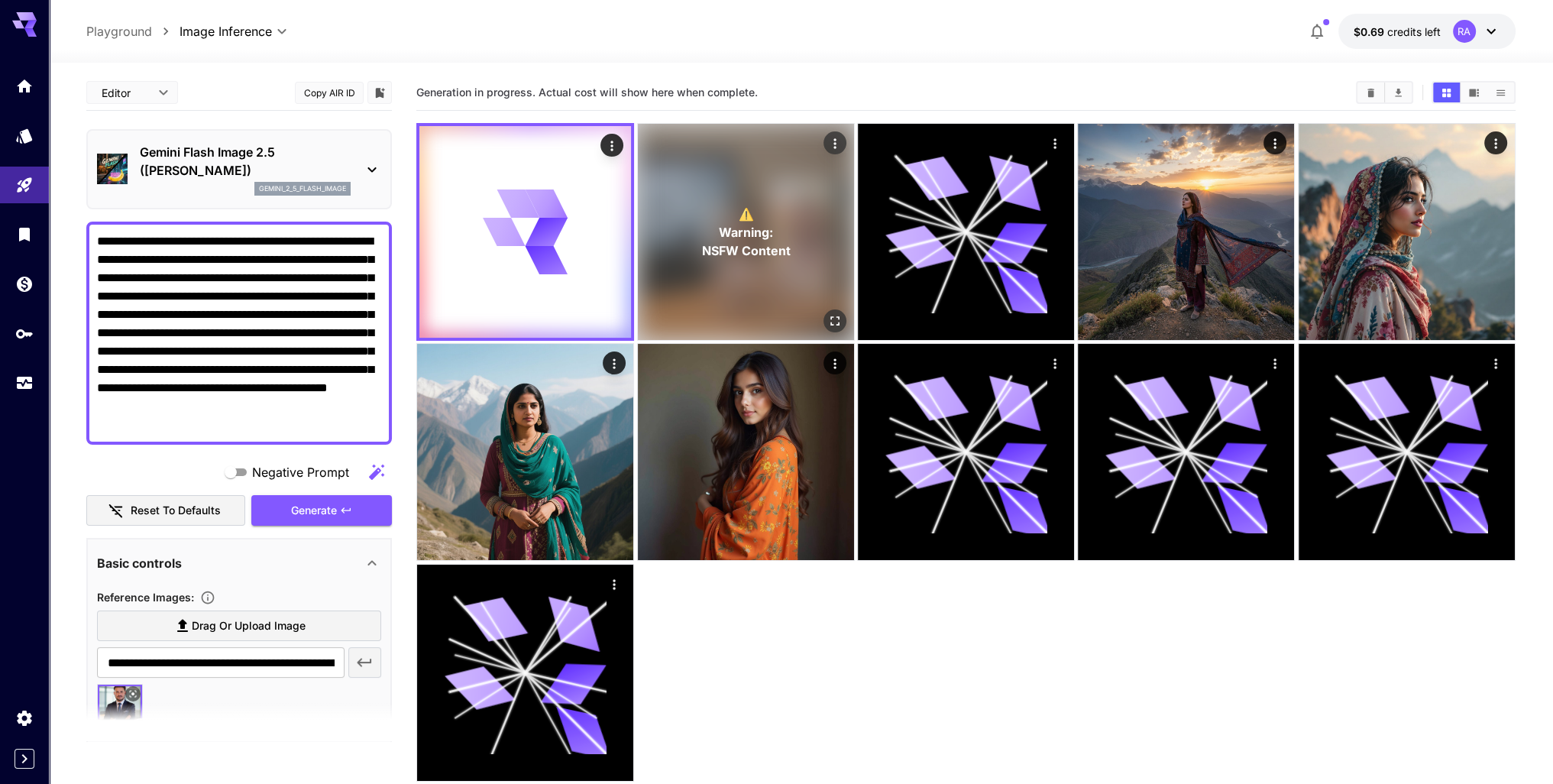
click at [773, 221] on p "⚠️ Warning: NSFW Content" at bounding box center [745, 232] width 89 height 55
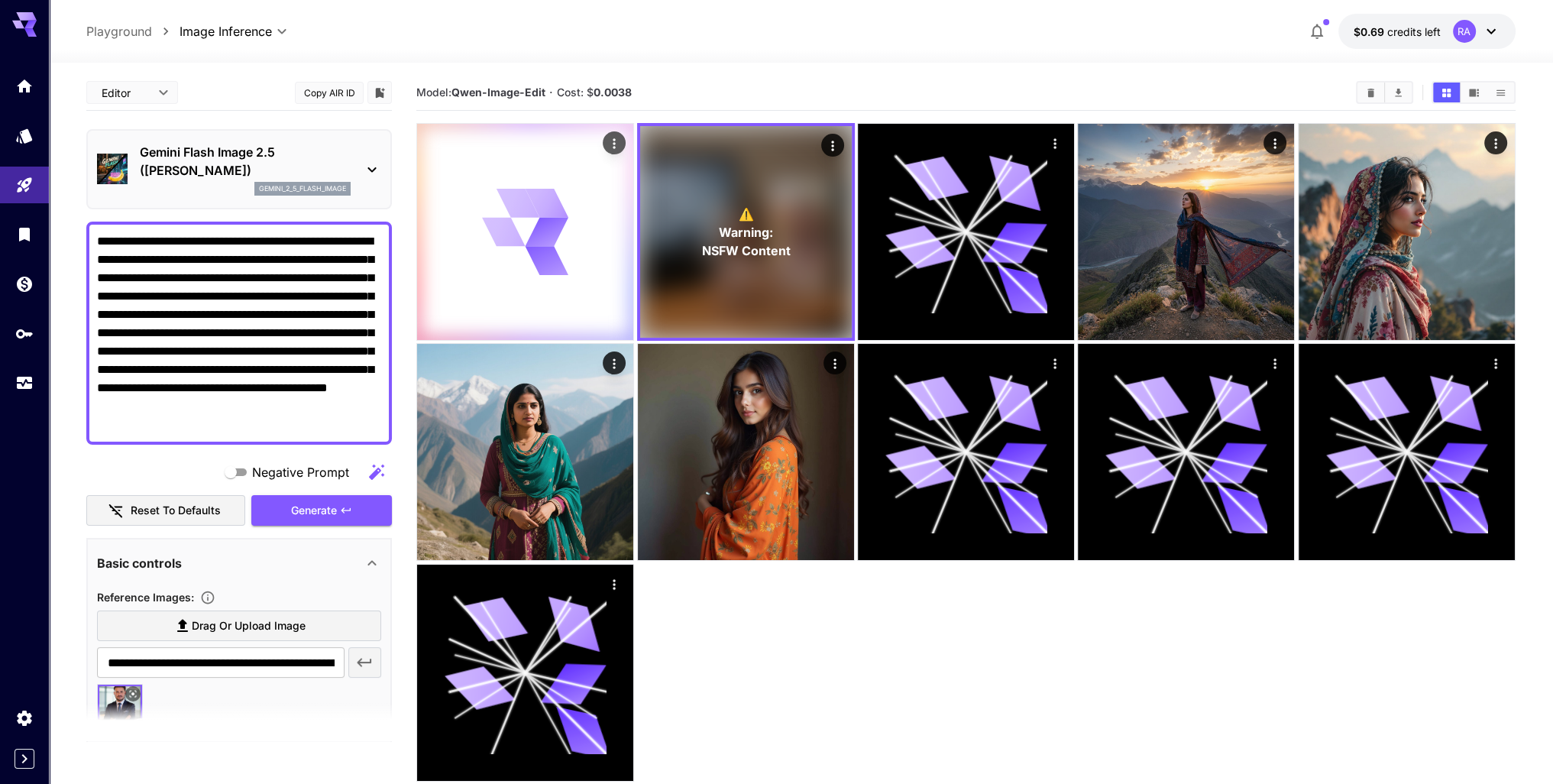
click at [594, 190] on div at bounding box center [525, 232] width 216 height 216
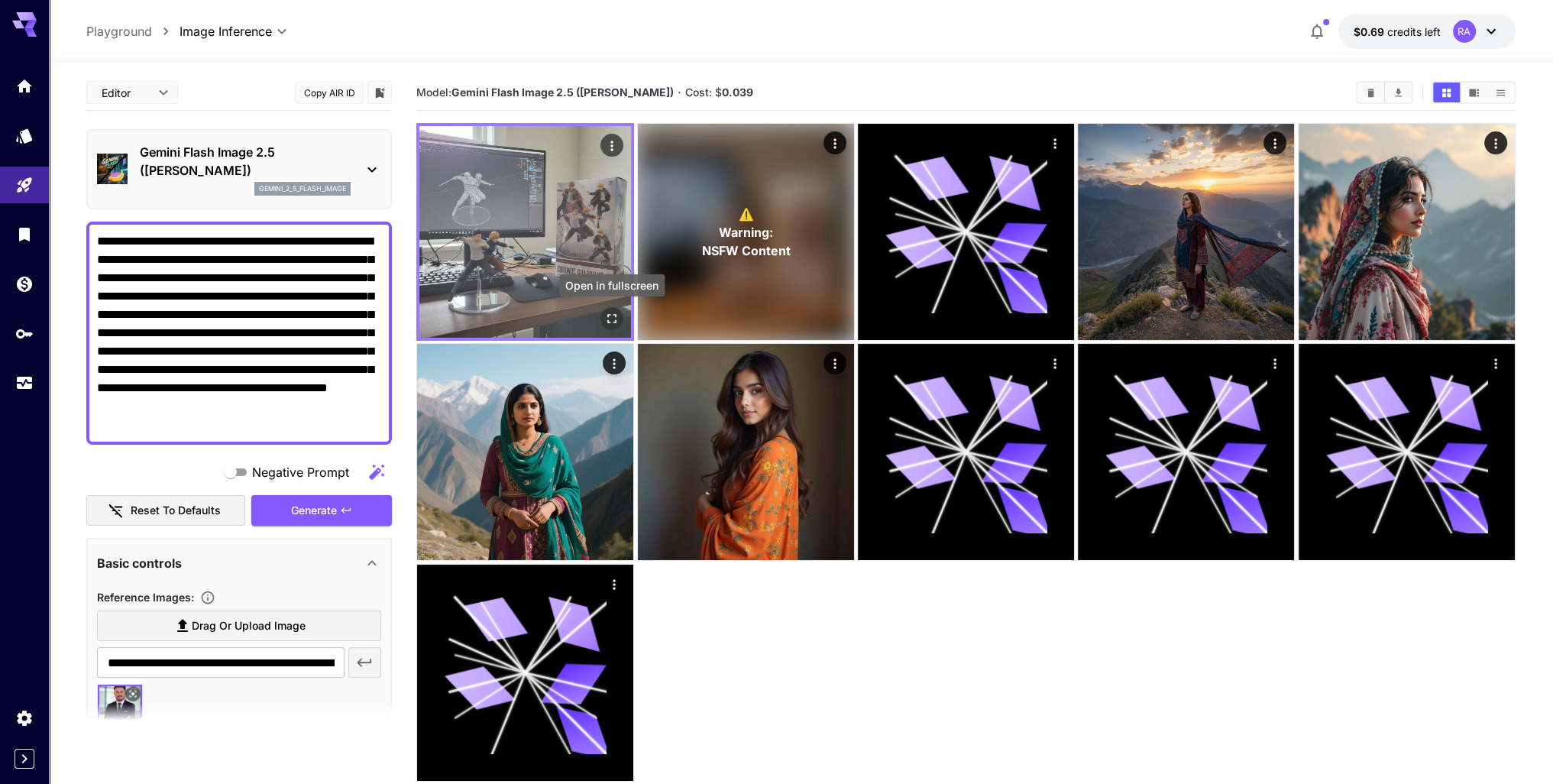
click at [614, 311] on icon "Open in fullscreen" at bounding box center [612, 319] width 16 height 16
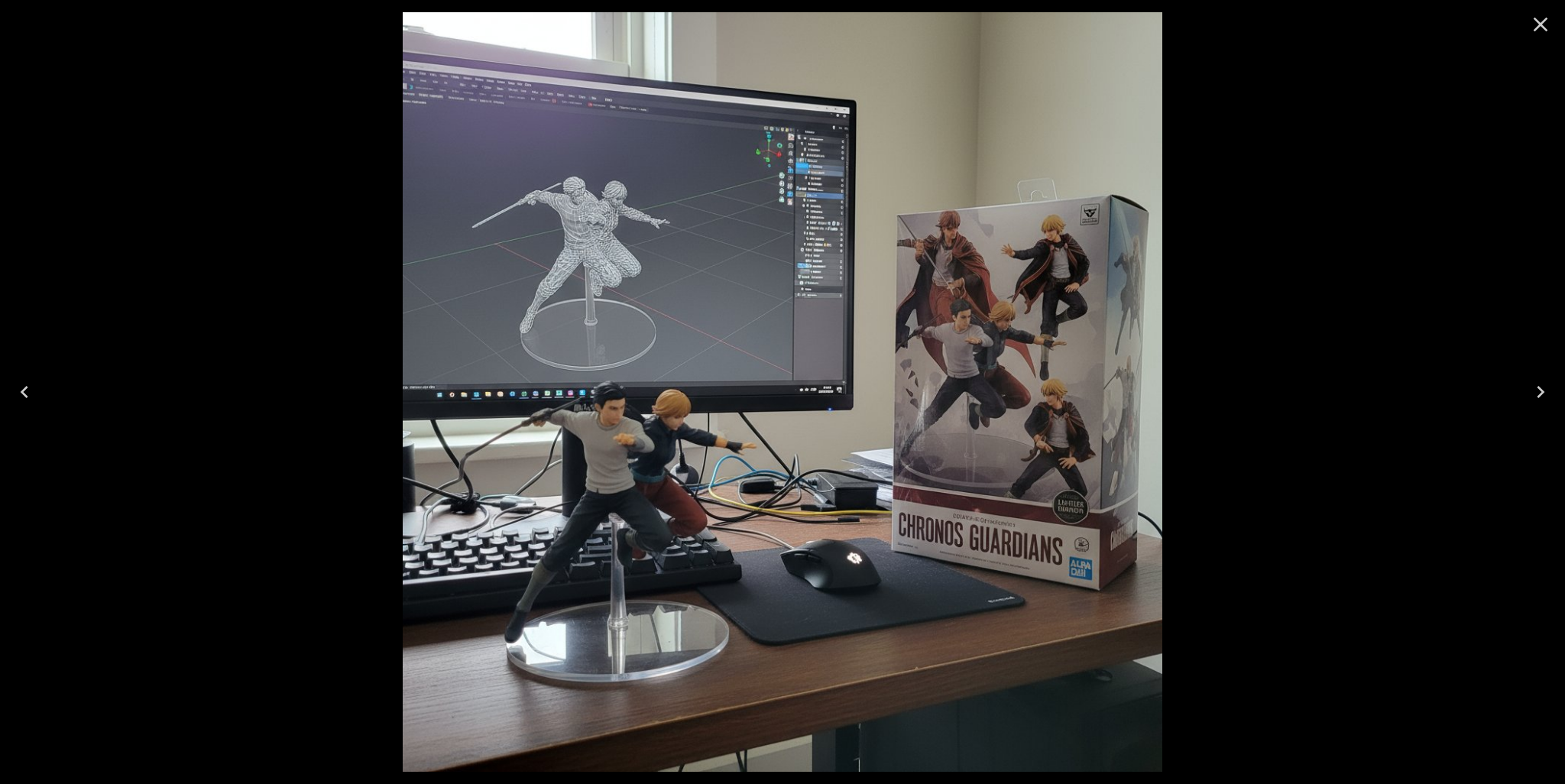
click at [1544, 19] on icon "Close" at bounding box center [1541, 25] width 15 height 15
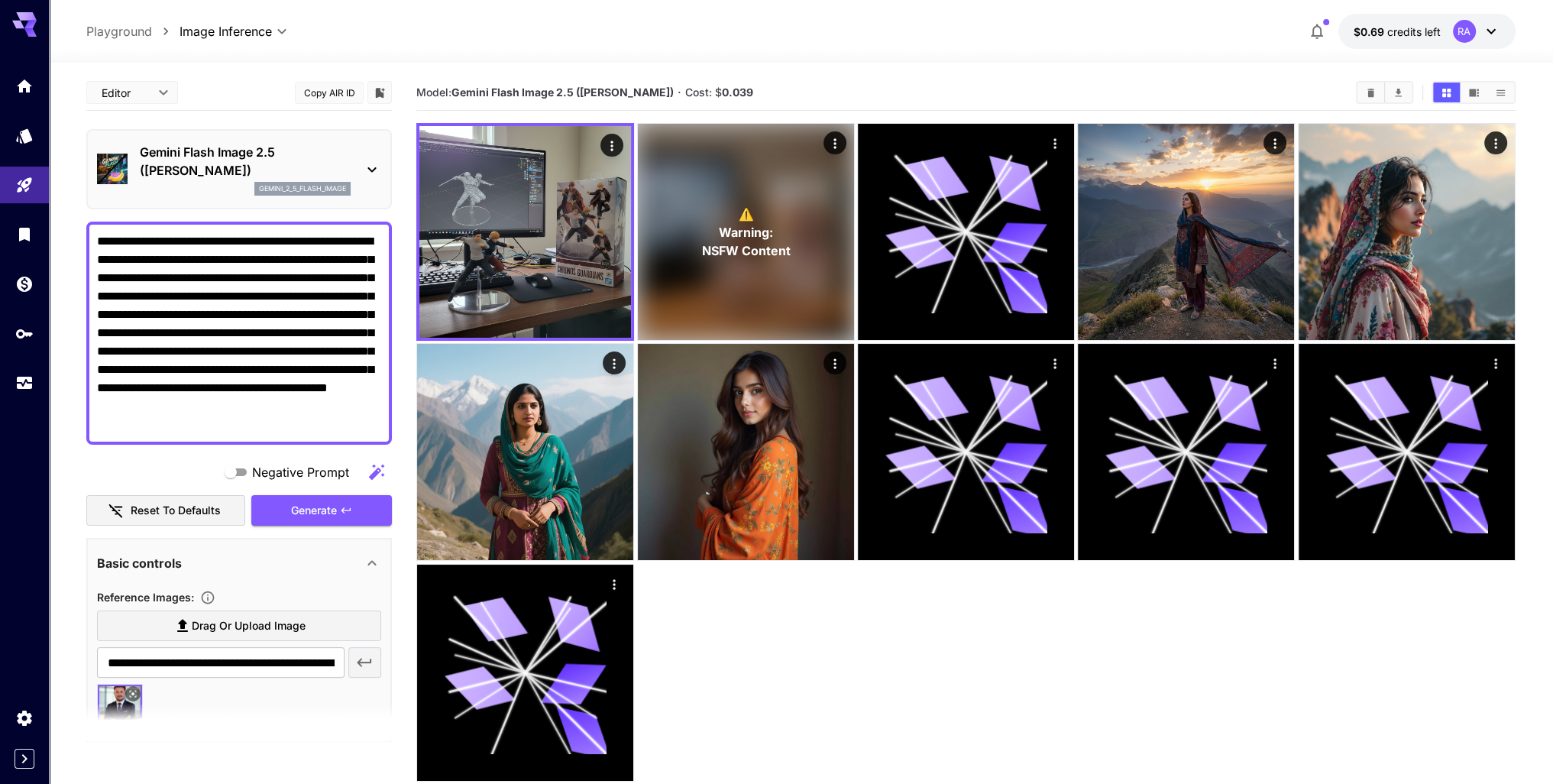
click at [269, 142] on p "Gemini Flash Image 2.5 (Nano Banana)" at bounding box center [245, 161] width 211 height 37
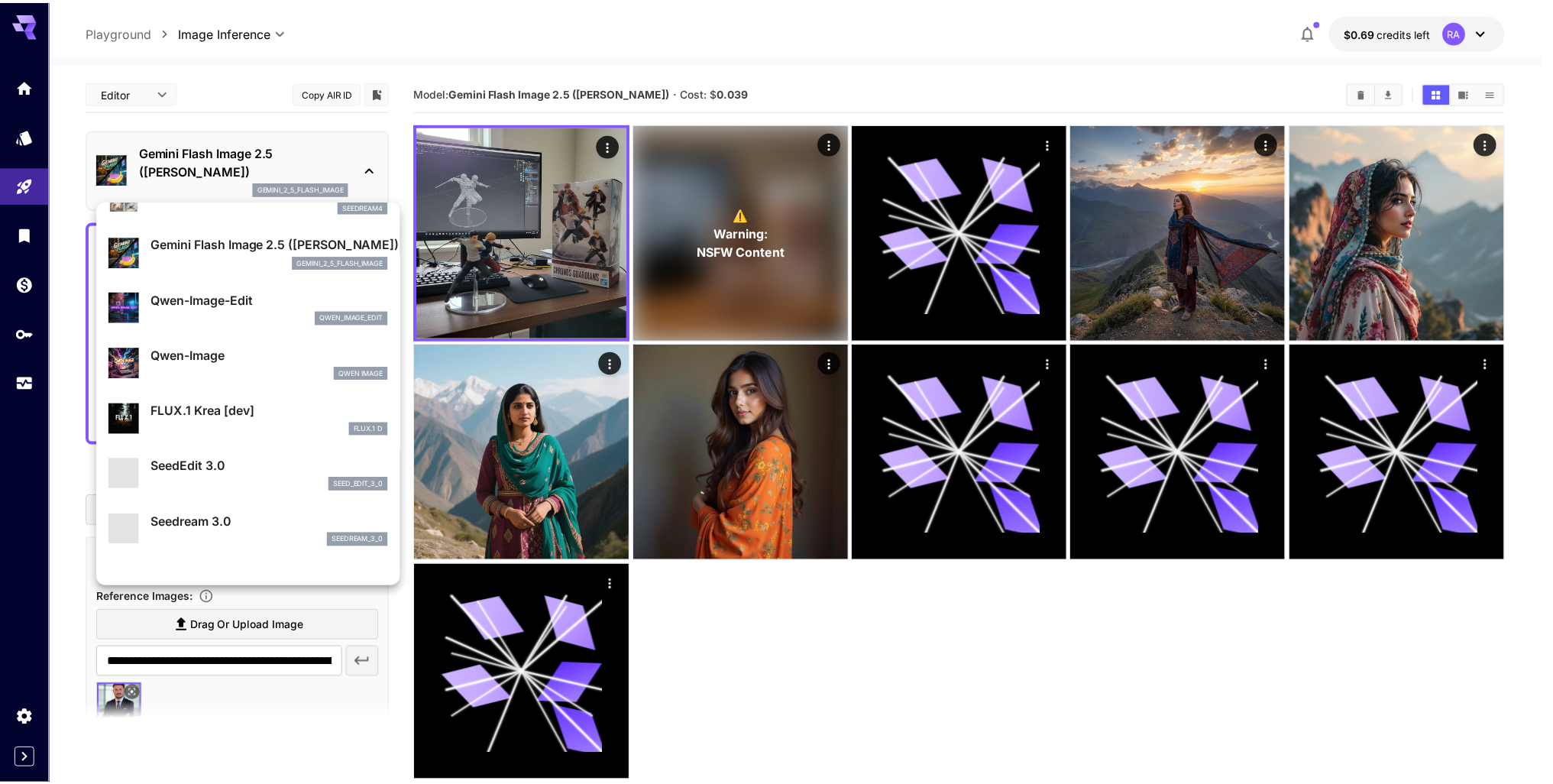
scroll to position [152, 0]
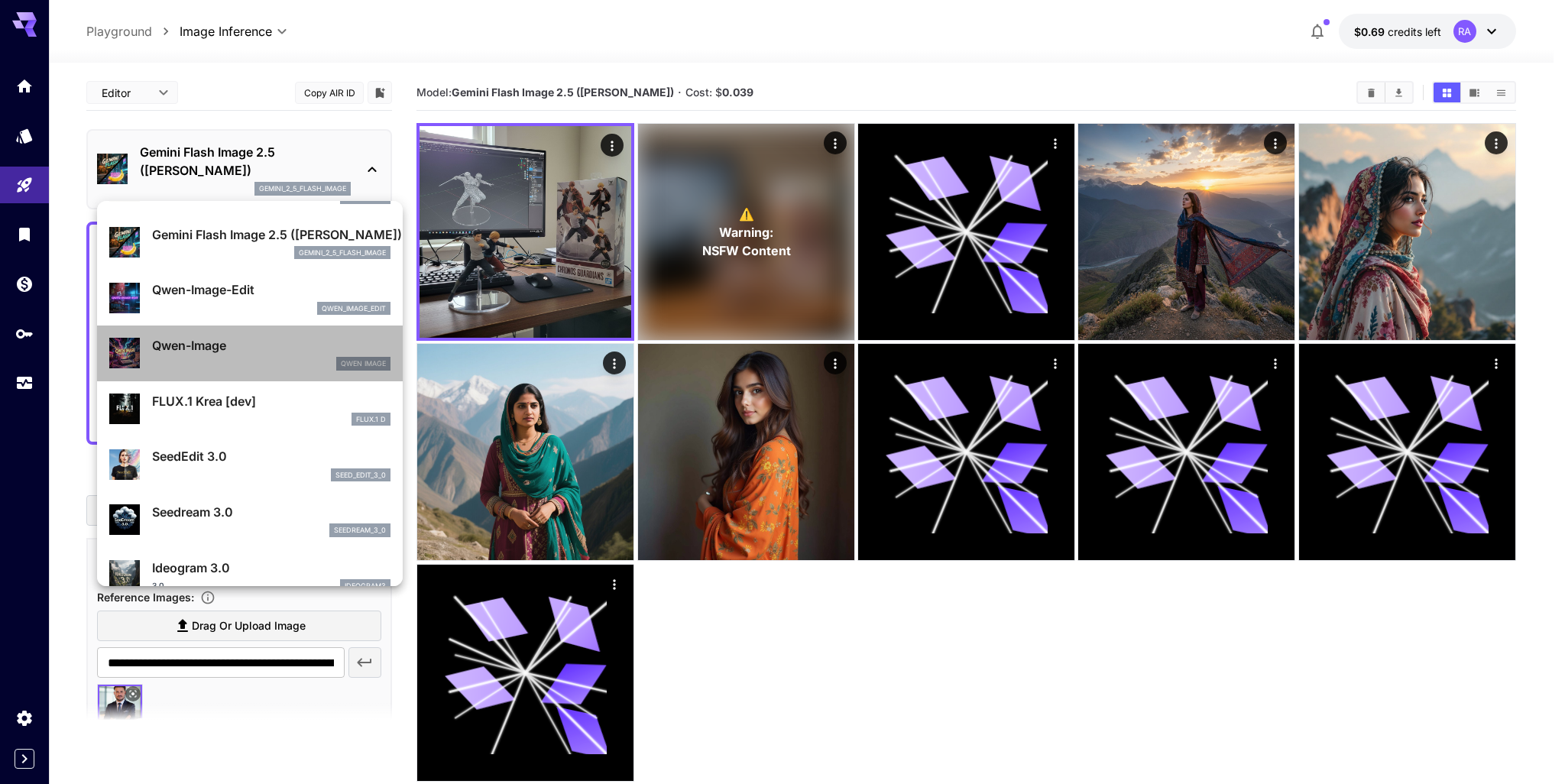
click at [260, 343] on p "Qwen-Image" at bounding box center [271, 345] width 238 height 18
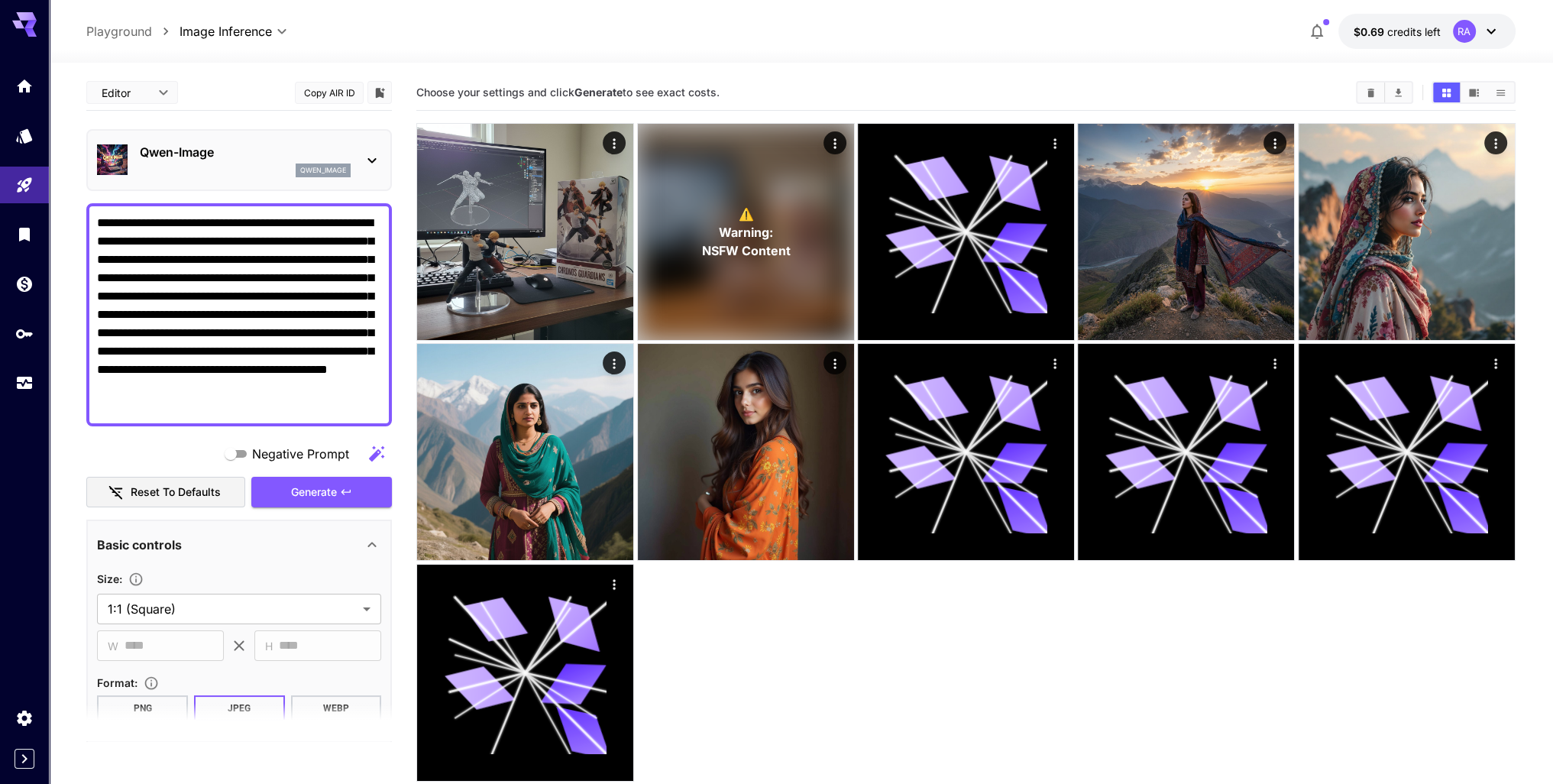
click at [227, 137] on div "Qwen-Image qwen_image" at bounding box center [238, 160] width 284 height 47
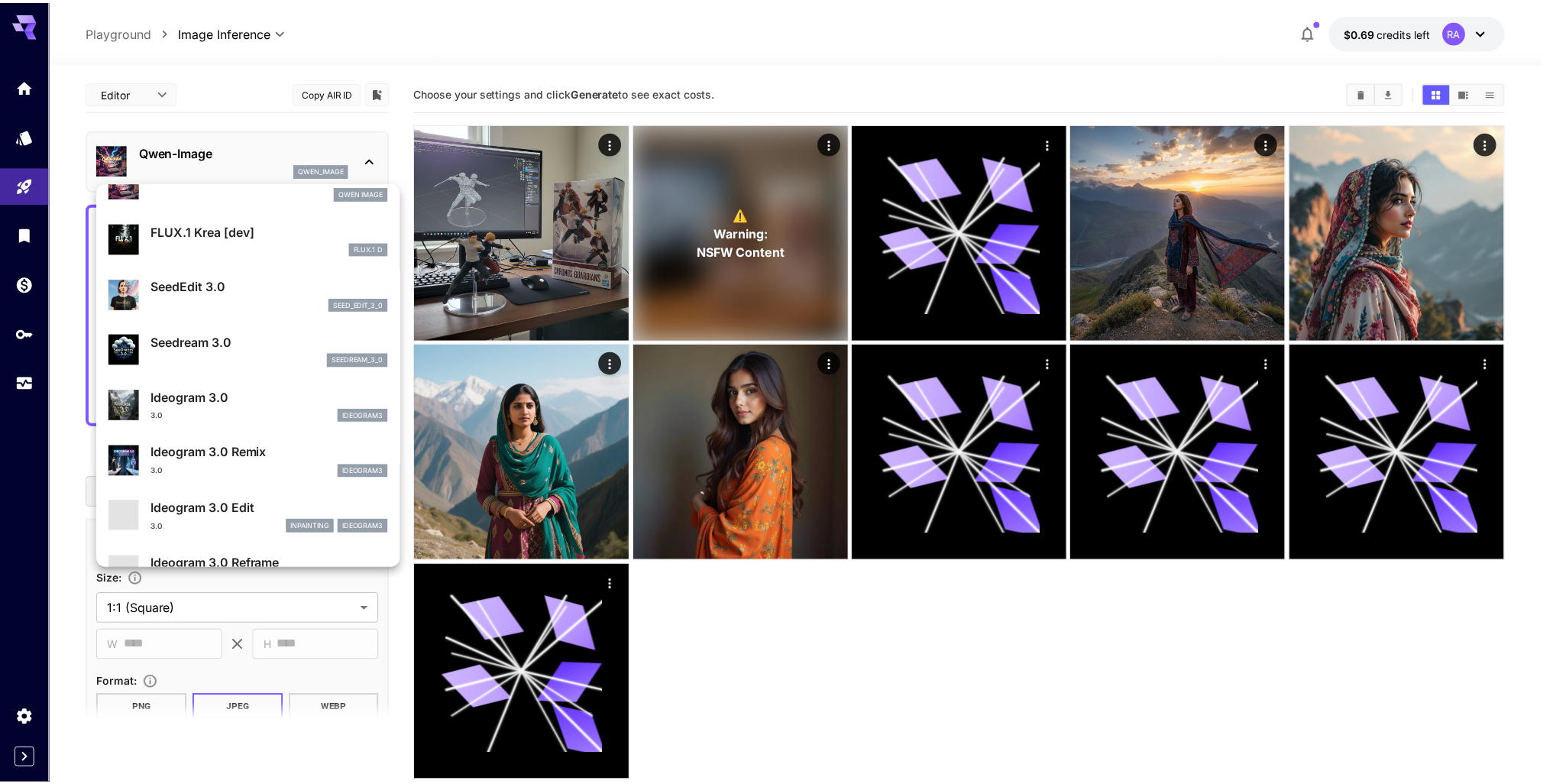
scroll to position [307, 0]
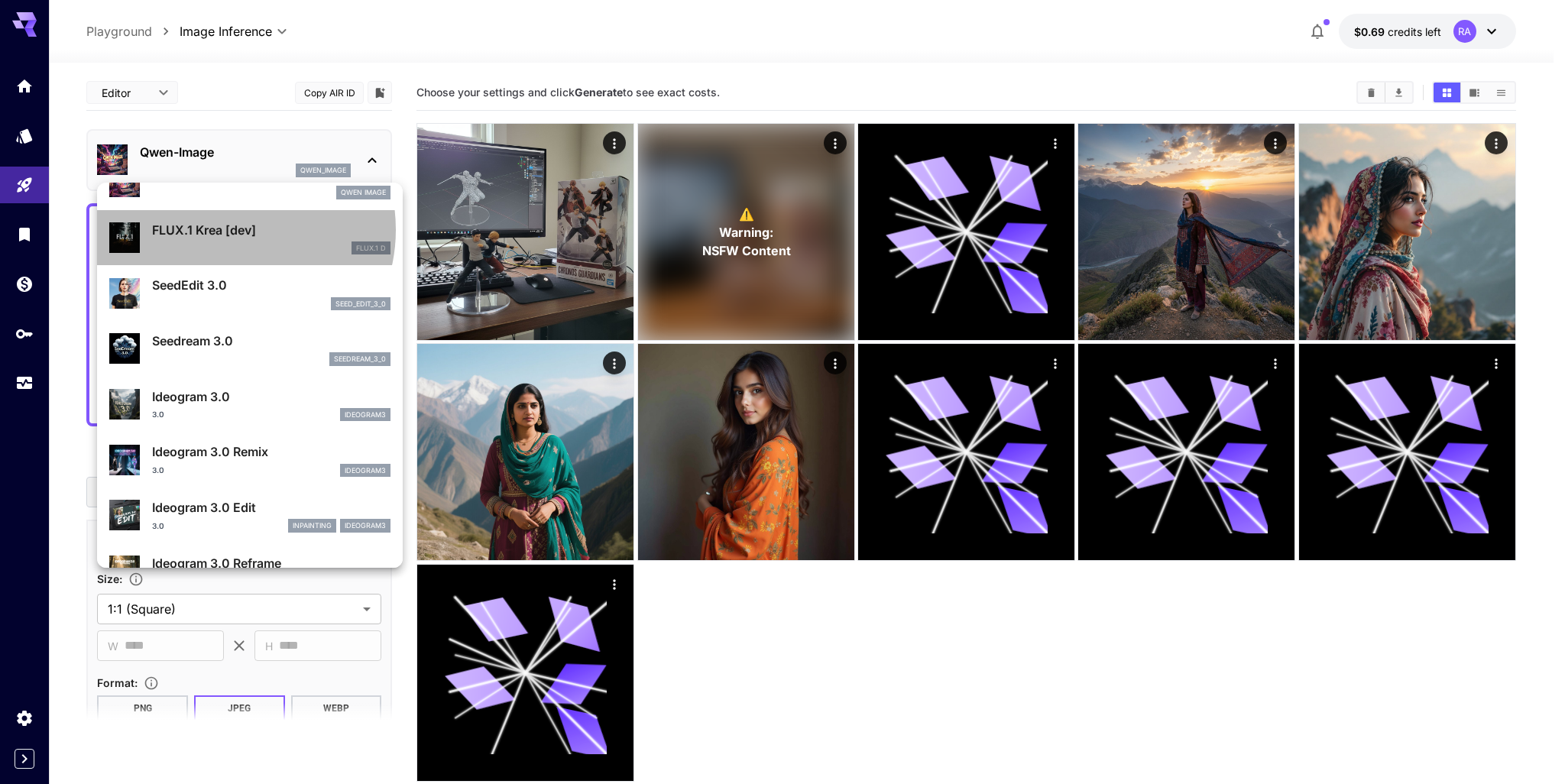
click at [231, 229] on p "FLUX.1 Krea [dev]" at bounding box center [271, 230] width 238 height 18
type input "**"
type input "***"
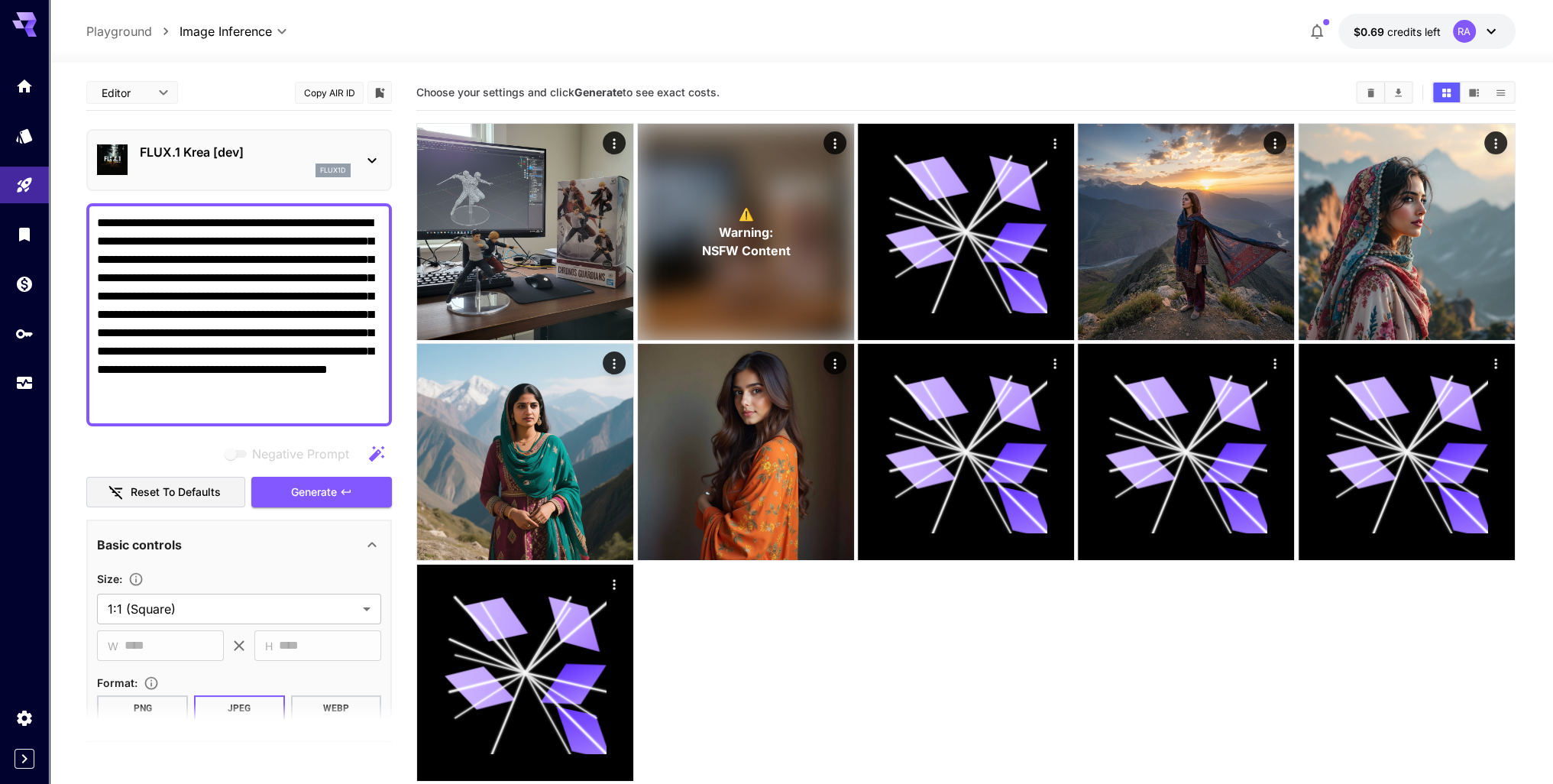
click at [242, 166] on div "flux1d" at bounding box center [245, 170] width 211 height 14
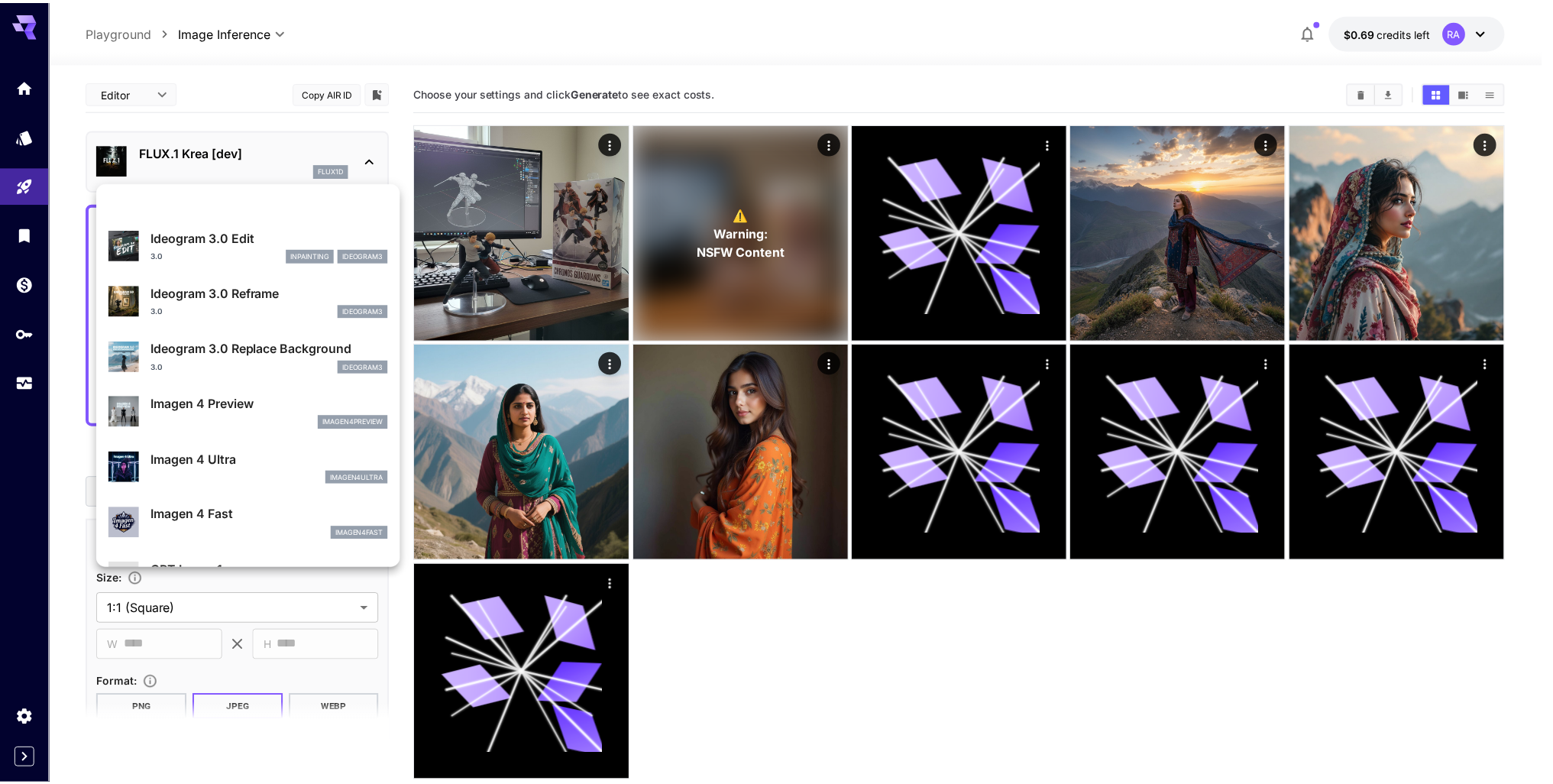
scroll to position [612, 0]
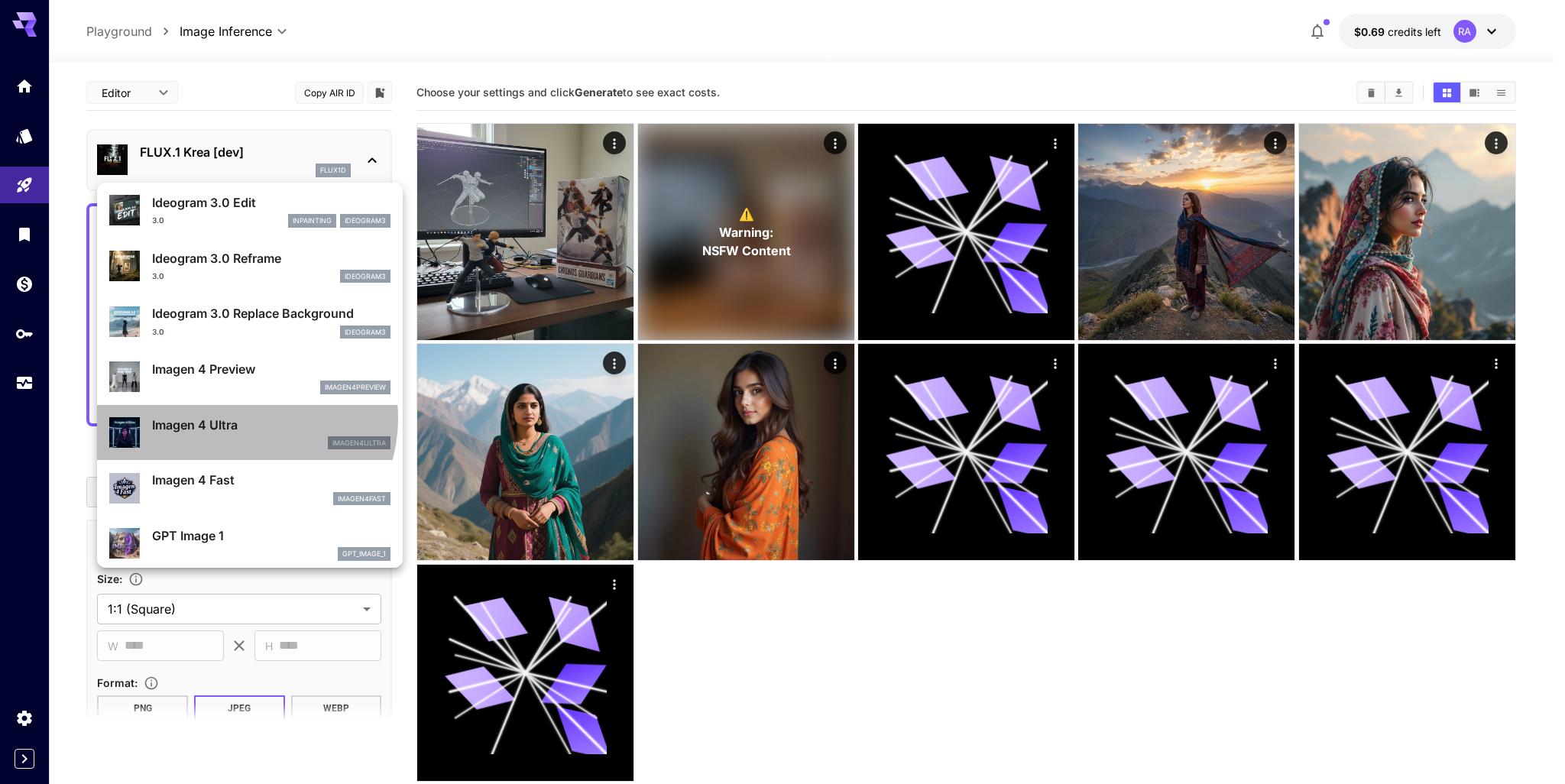
click at [238, 417] on p "Imagen 4 Ultra" at bounding box center [271, 424] width 238 height 18
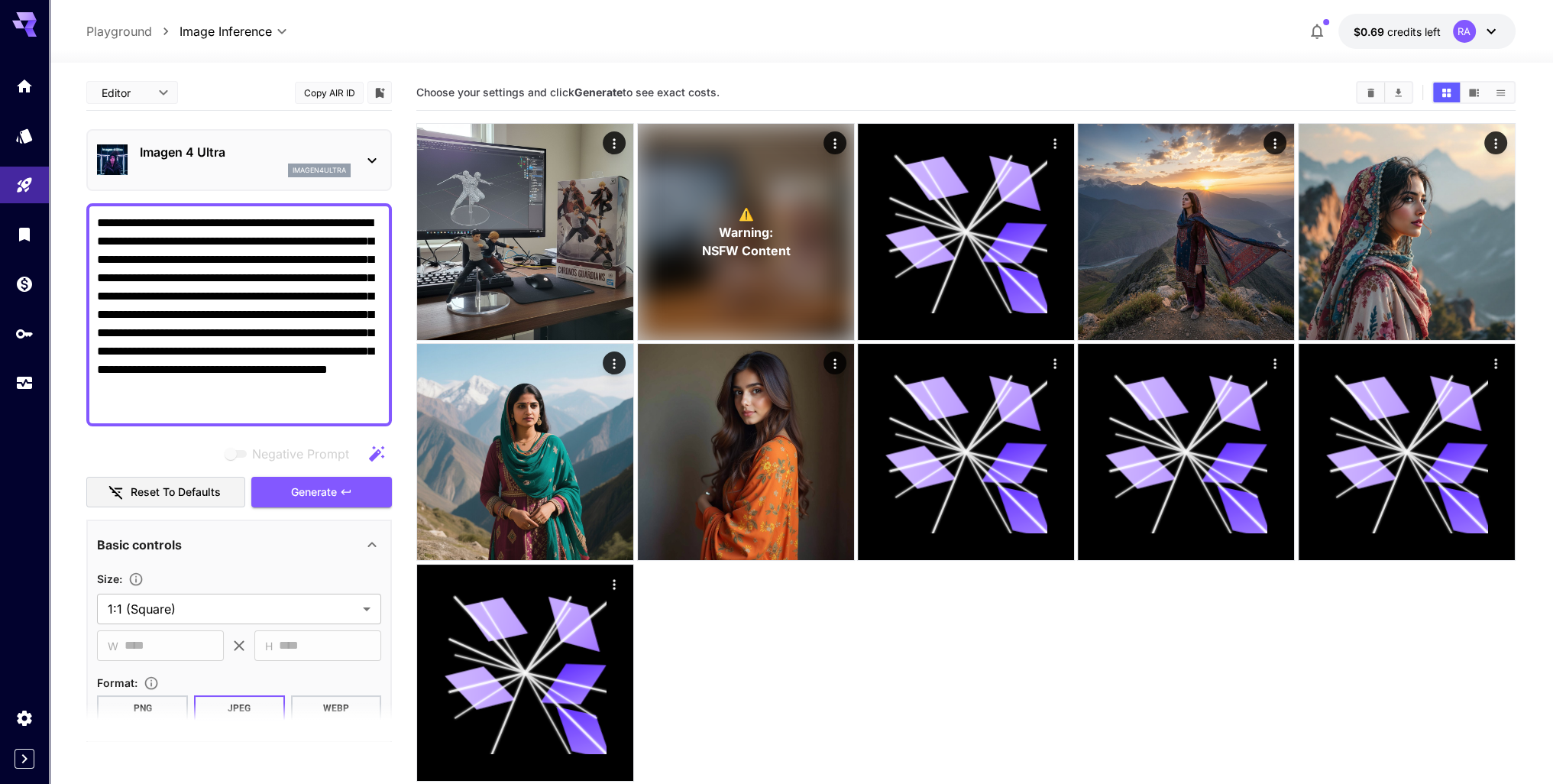
click at [263, 131] on div "Imagen 4 Ultra imagen4ultra" at bounding box center [239, 160] width 306 height 62
click at [260, 164] on div "imagen4ultra" at bounding box center [245, 170] width 211 height 14
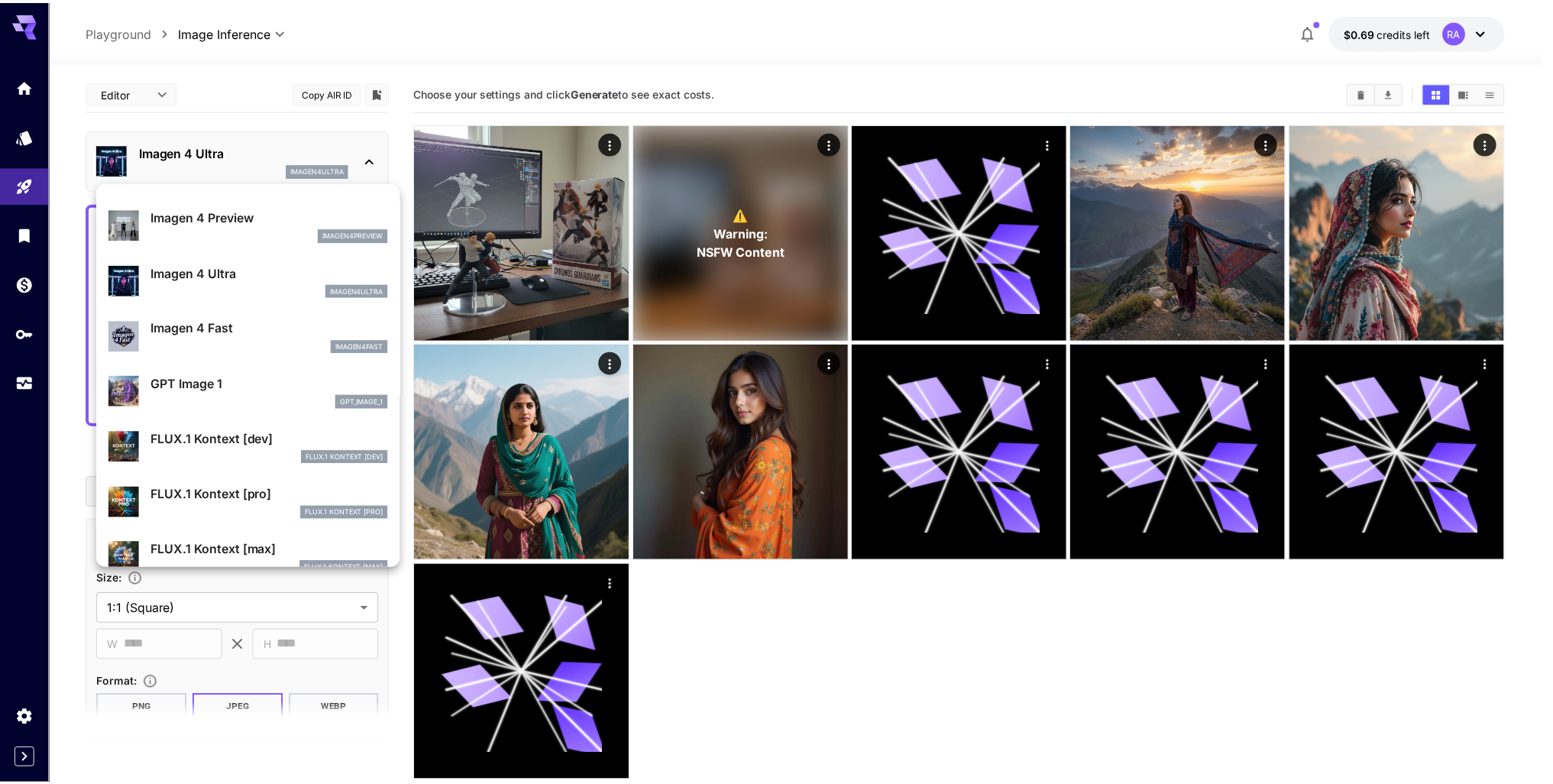
scroll to position [843, 0]
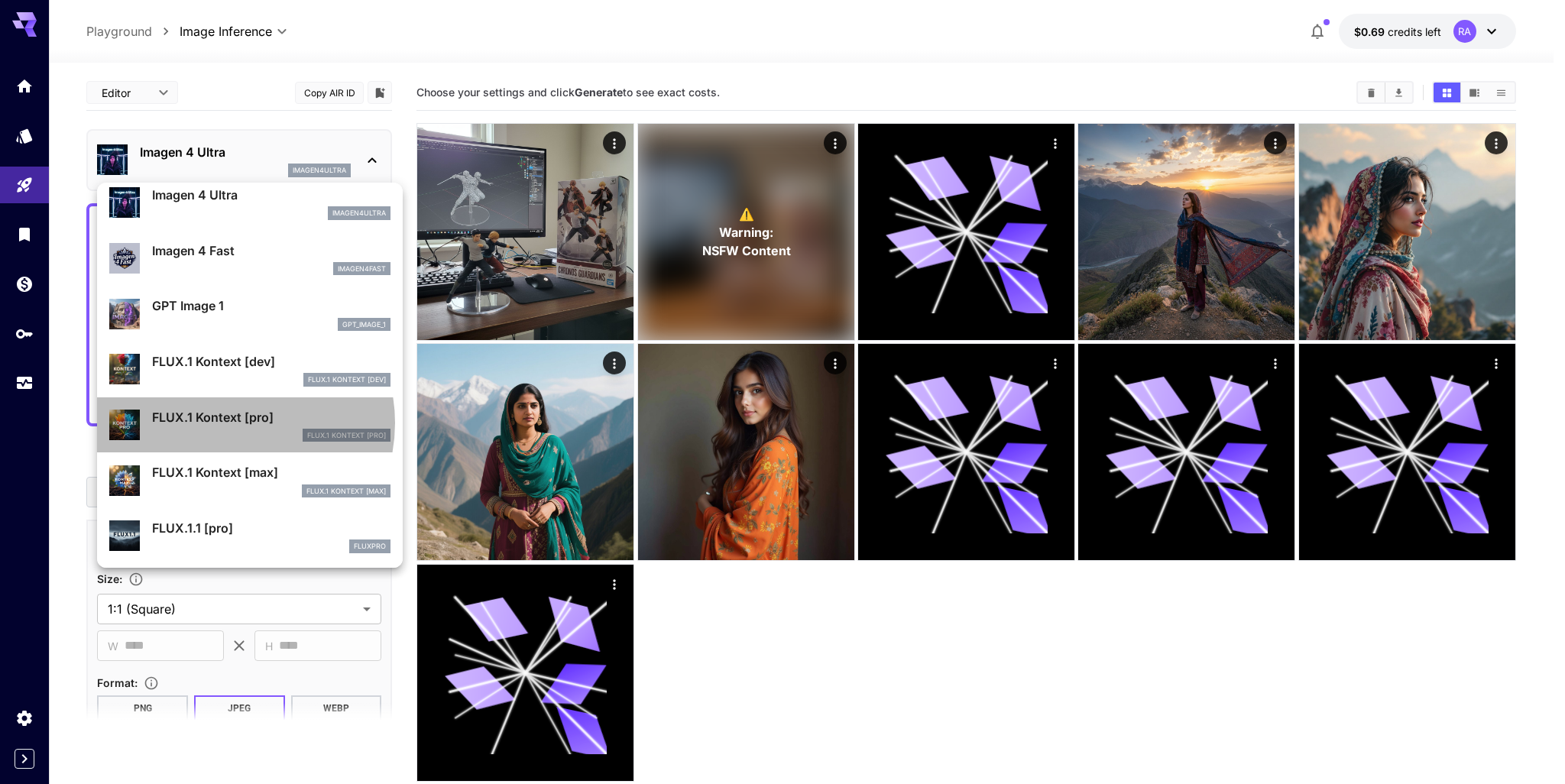
click at [228, 423] on p "FLUX.1 Kontext [pro]" at bounding box center [271, 417] width 238 height 18
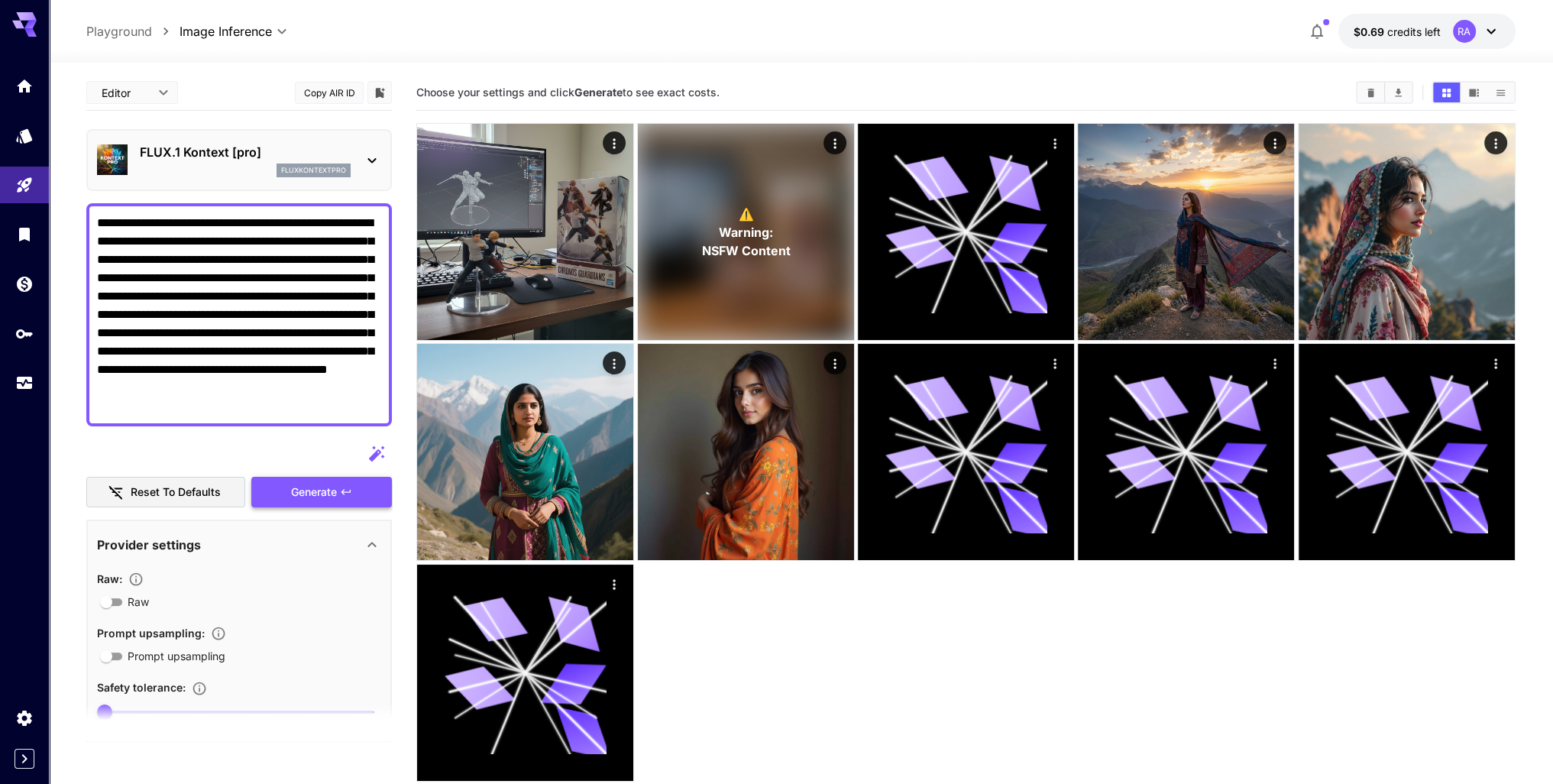
click at [316, 490] on span "Generate" at bounding box center [314, 492] width 46 height 19
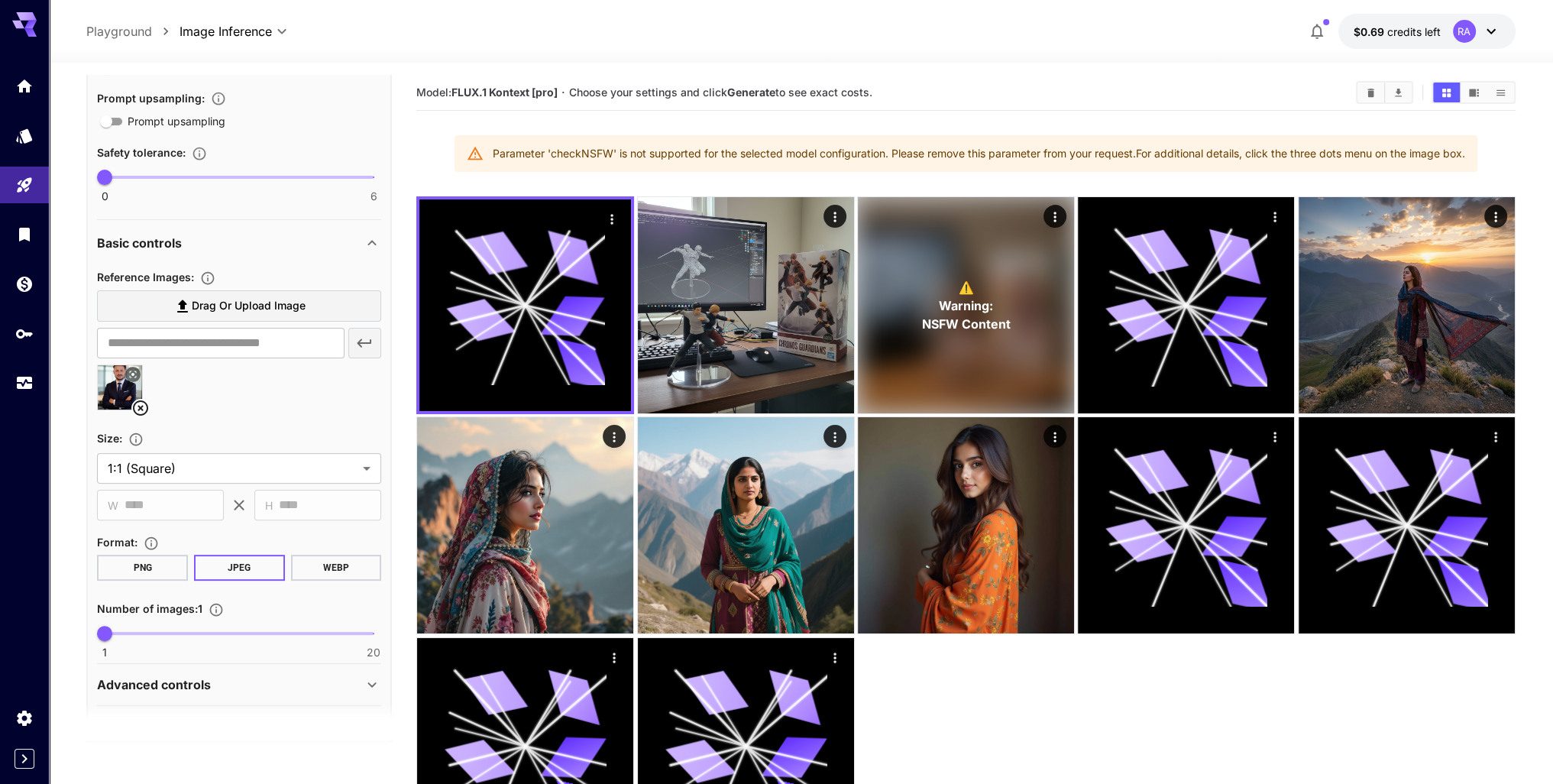
scroll to position [578, 0]
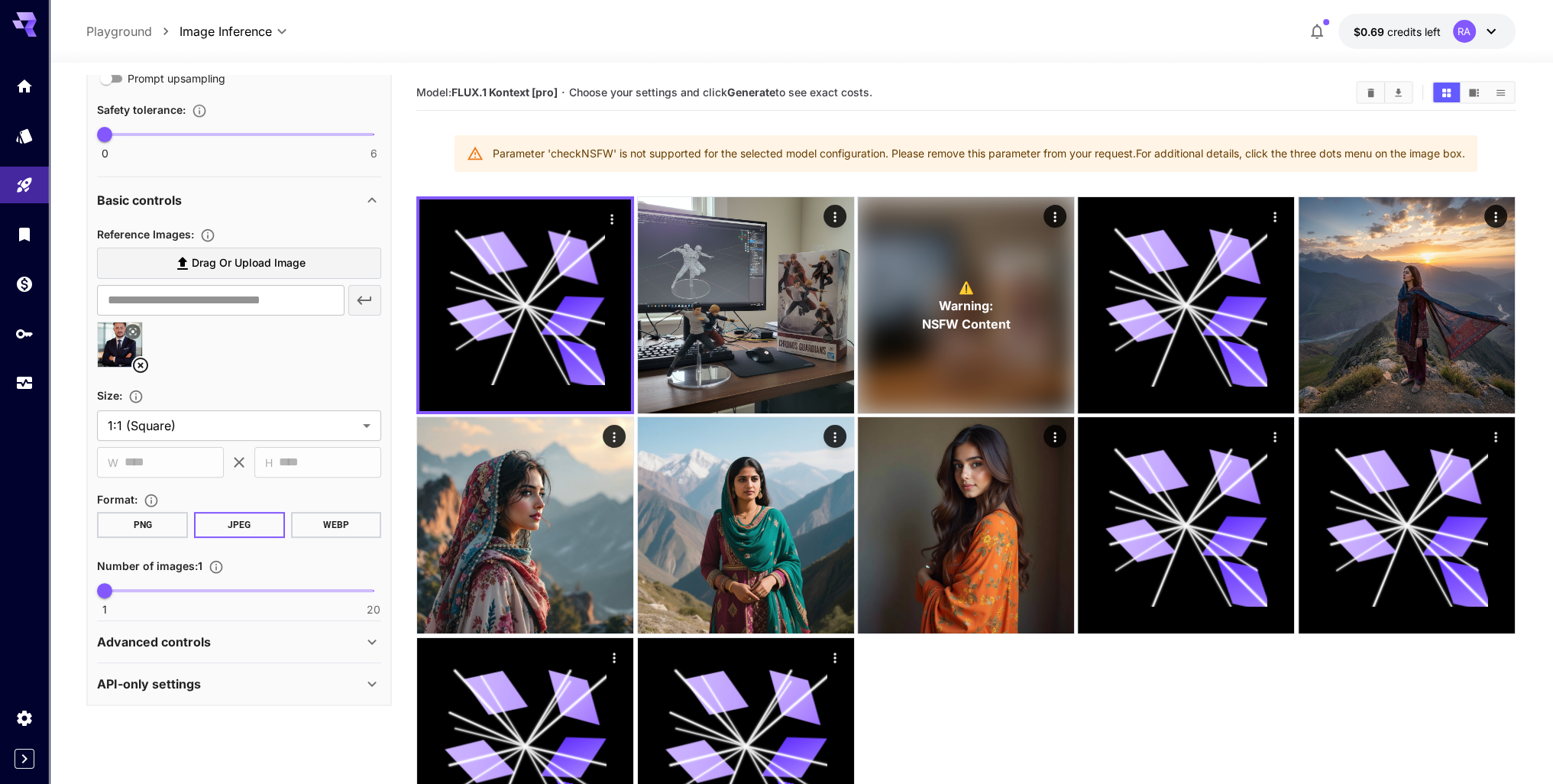
click at [268, 642] on div "Advanced controls" at bounding box center [229, 642] width 266 height 18
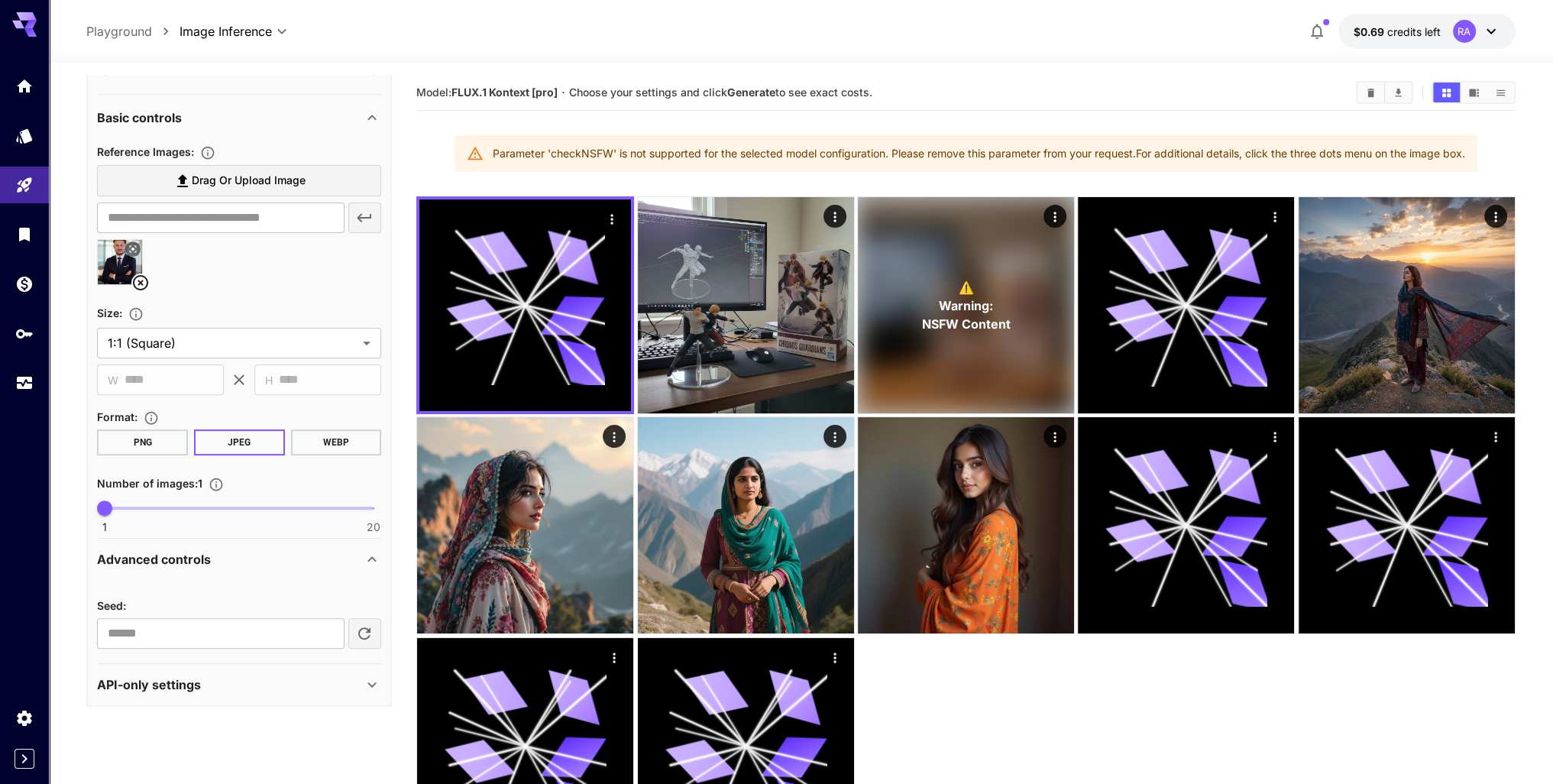
scroll to position [661, 0]
click at [245, 667] on div "API-only settings" at bounding box center [238, 684] width 284 height 37
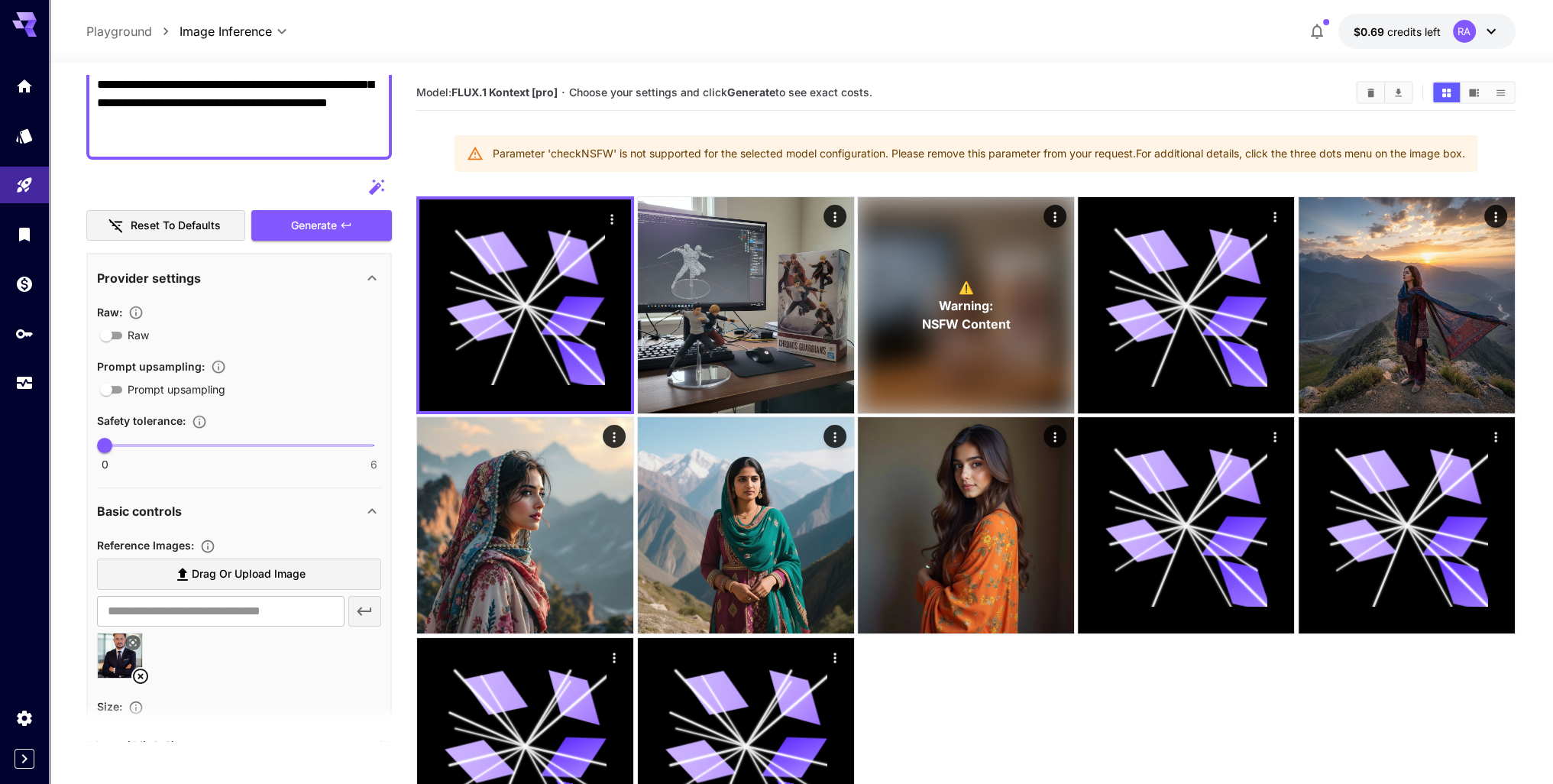
scroll to position [0, 0]
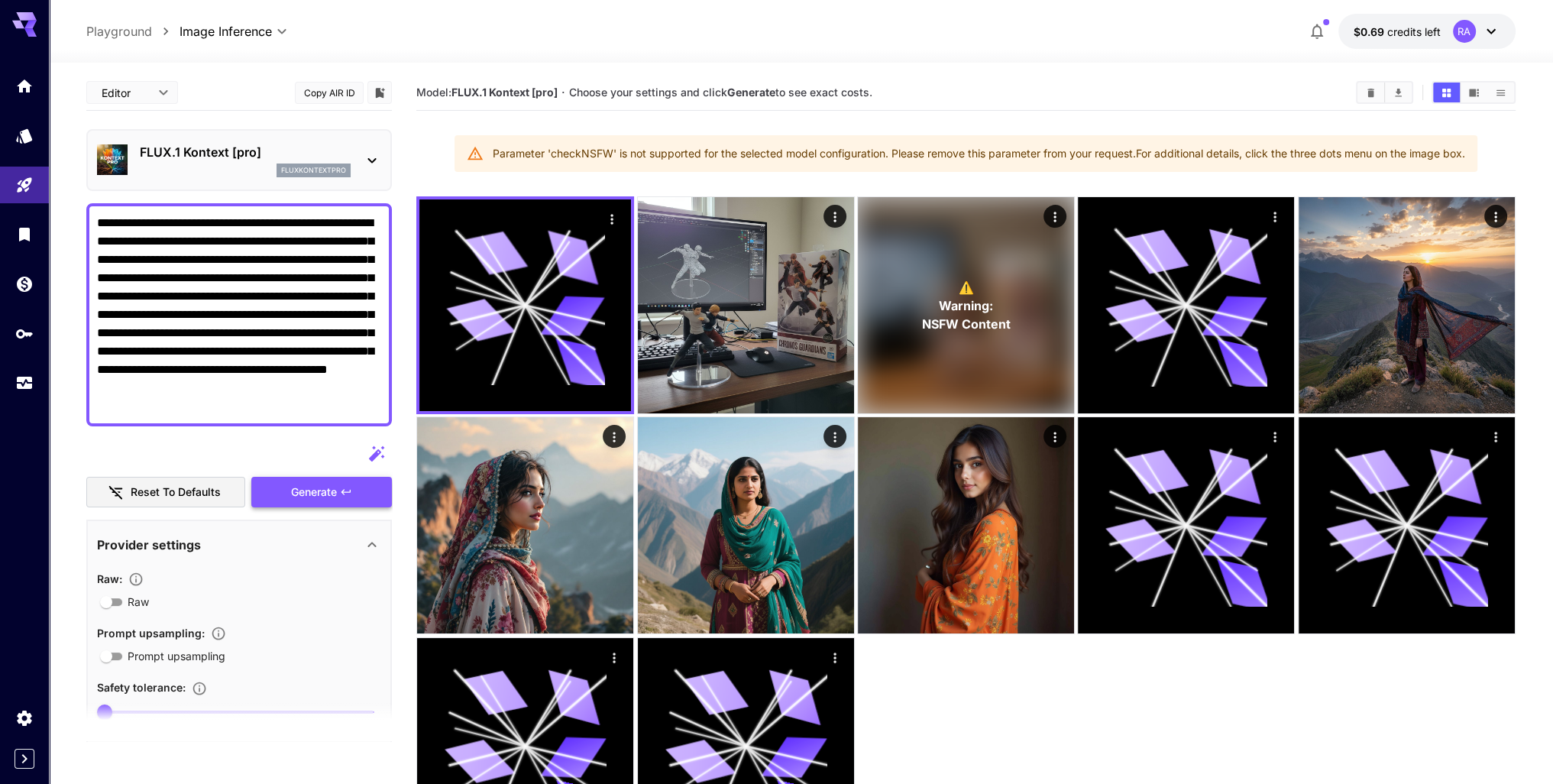
click at [336, 490] on span "Generate" at bounding box center [314, 492] width 46 height 19
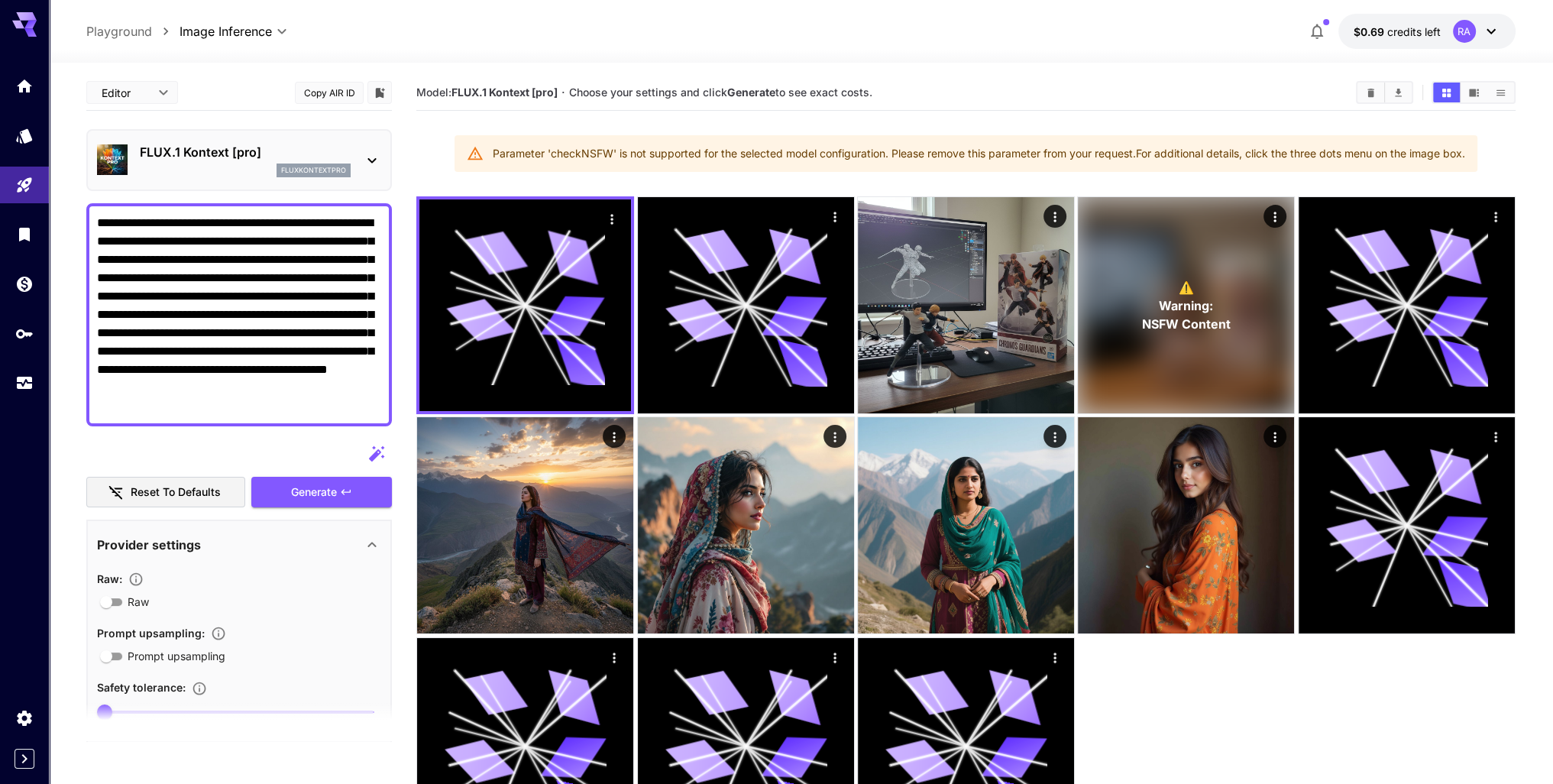
click at [247, 157] on p "FLUX.1 Kontext [pro]" at bounding box center [245, 152] width 211 height 18
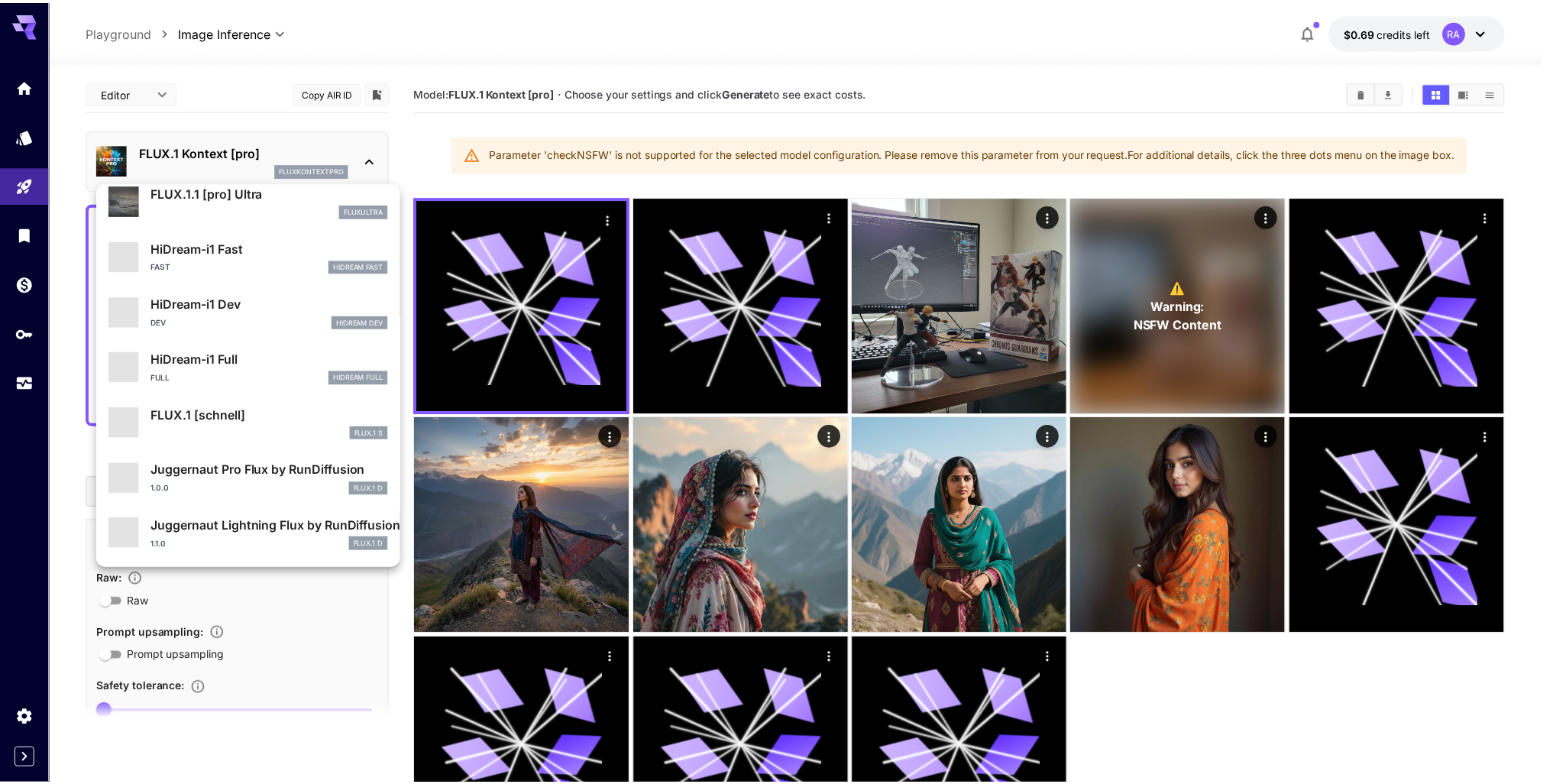
scroll to position [1235, 0]
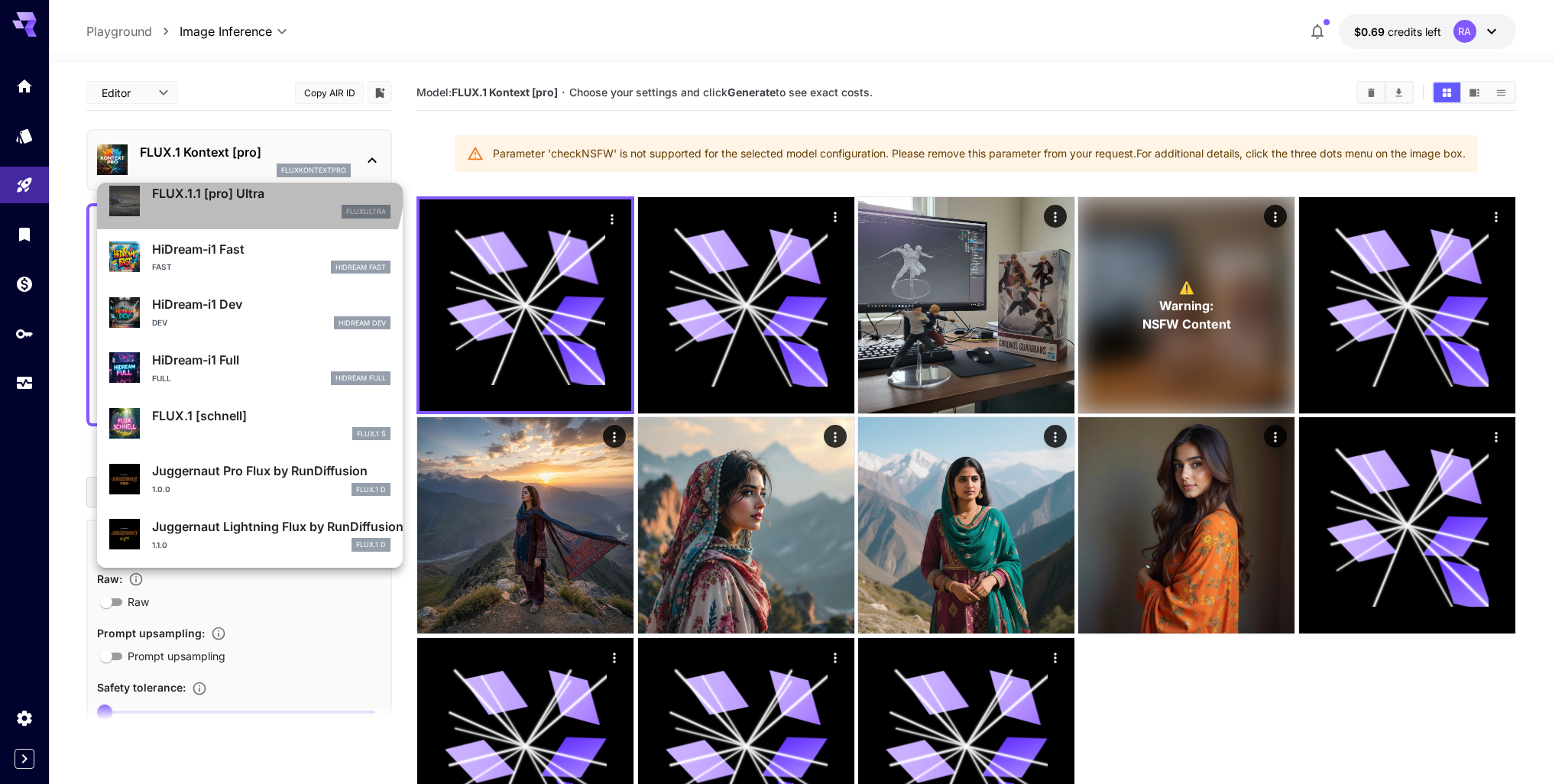
click at [247, 184] on p "FLUX.1.1 [pro] Ultra" at bounding box center [271, 193] width 238 height 18
type input "**********"
type input "****"
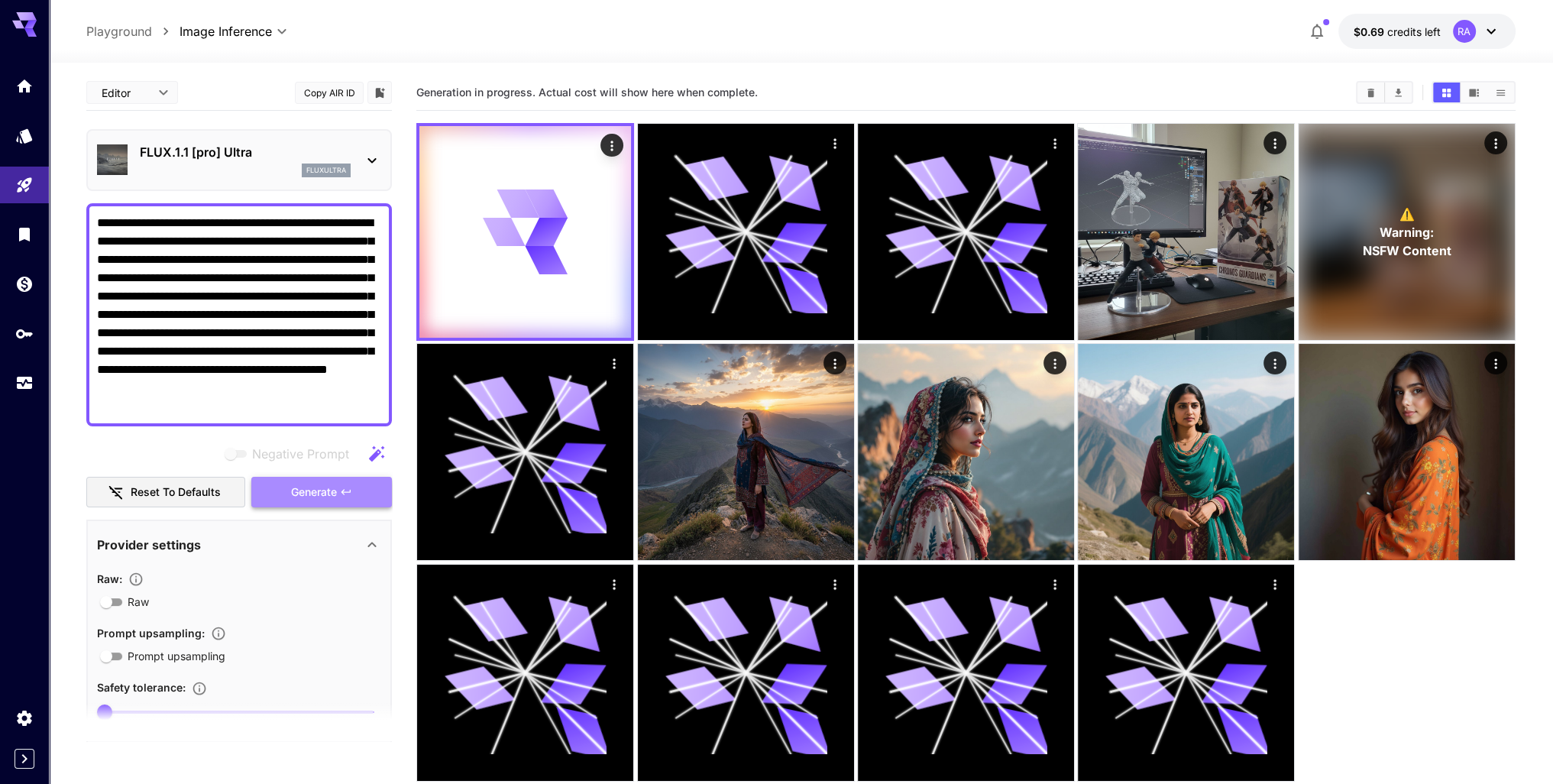
click at [343, 489] on icon "button" at bounding box center [346, 492] width 9 height 5
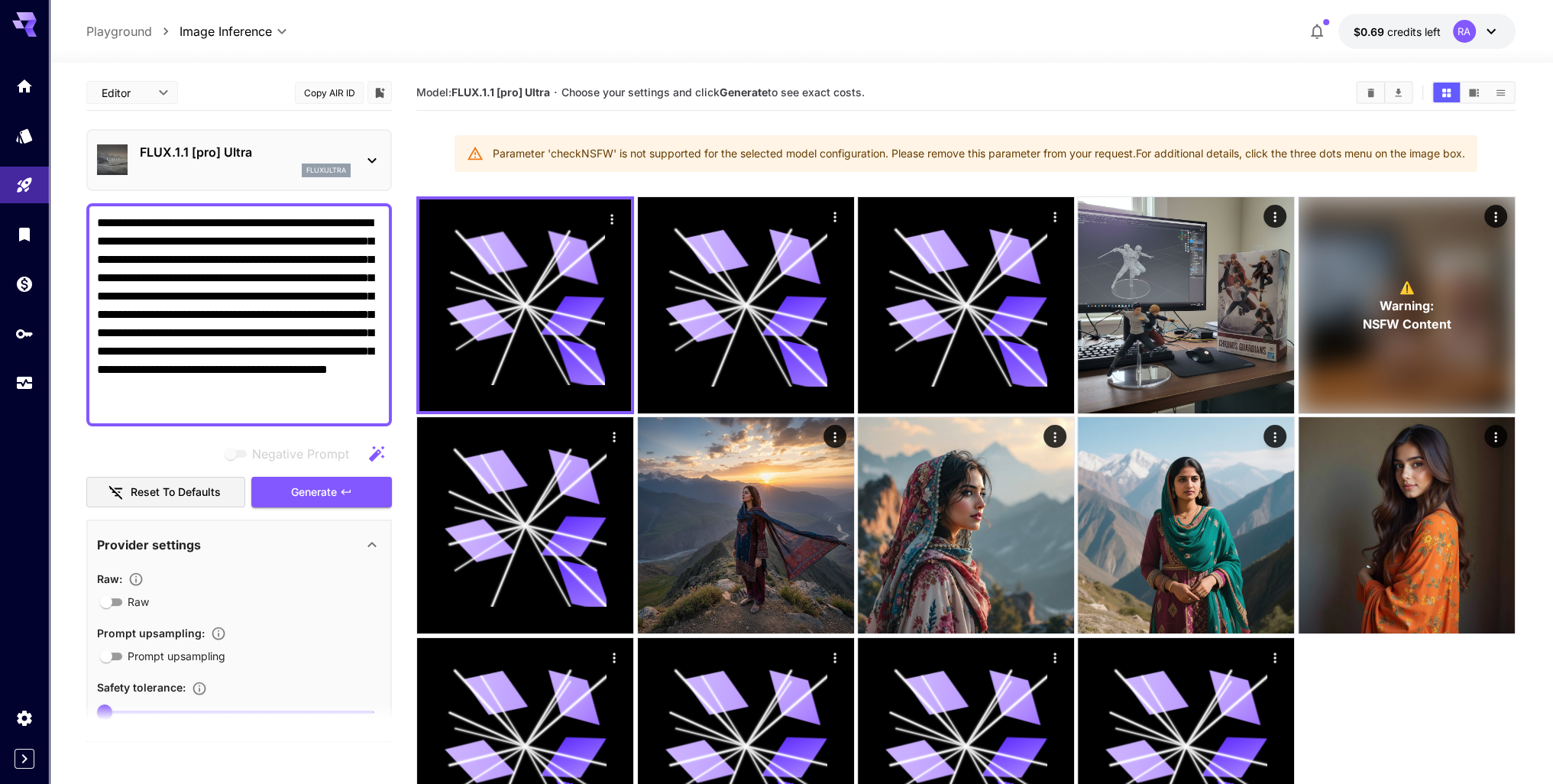
click at [306, 171] on div "fluxultra" at bounding box center [327, 170] width 49 height 14
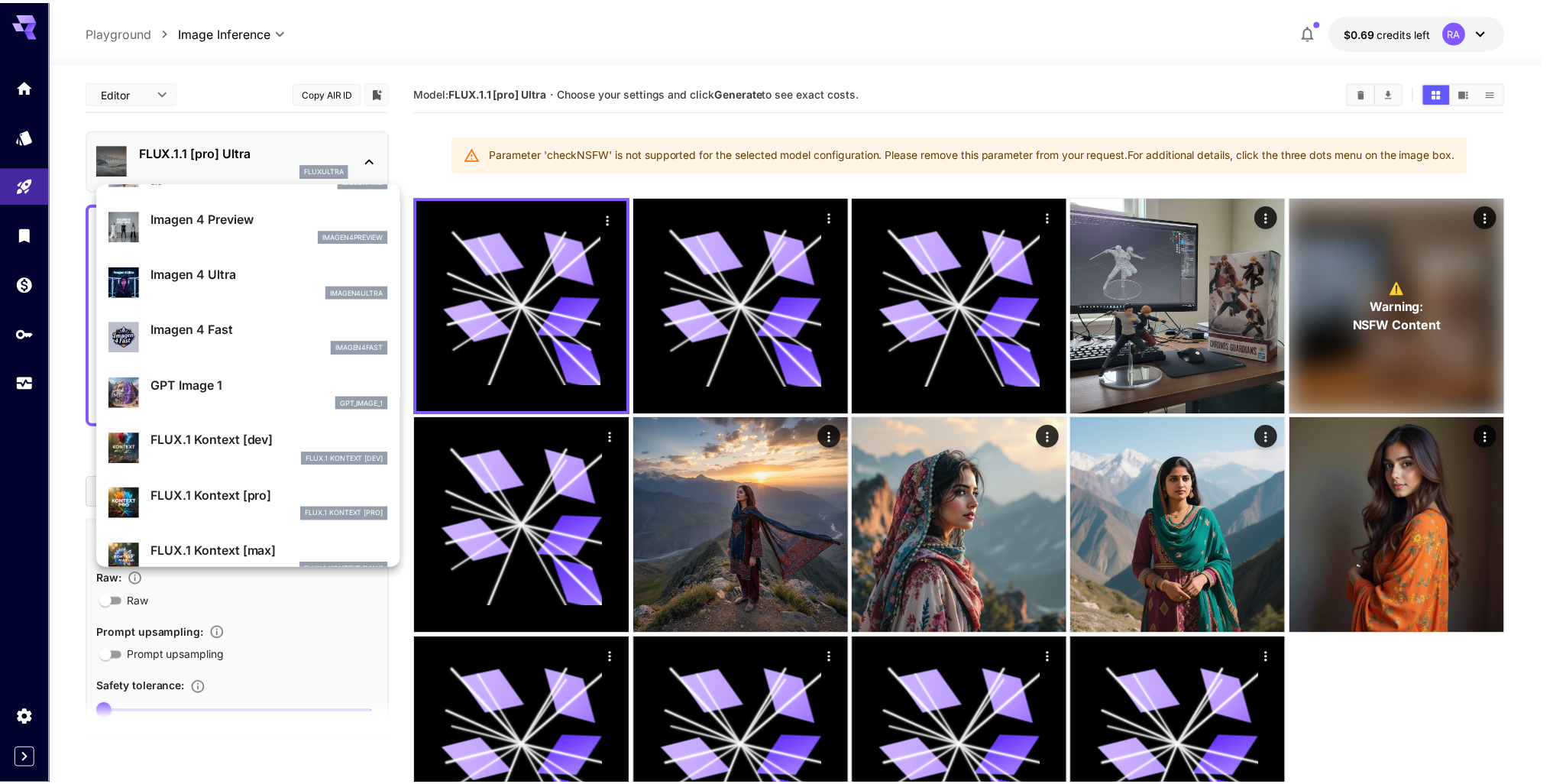
scroll to position [918, 0]
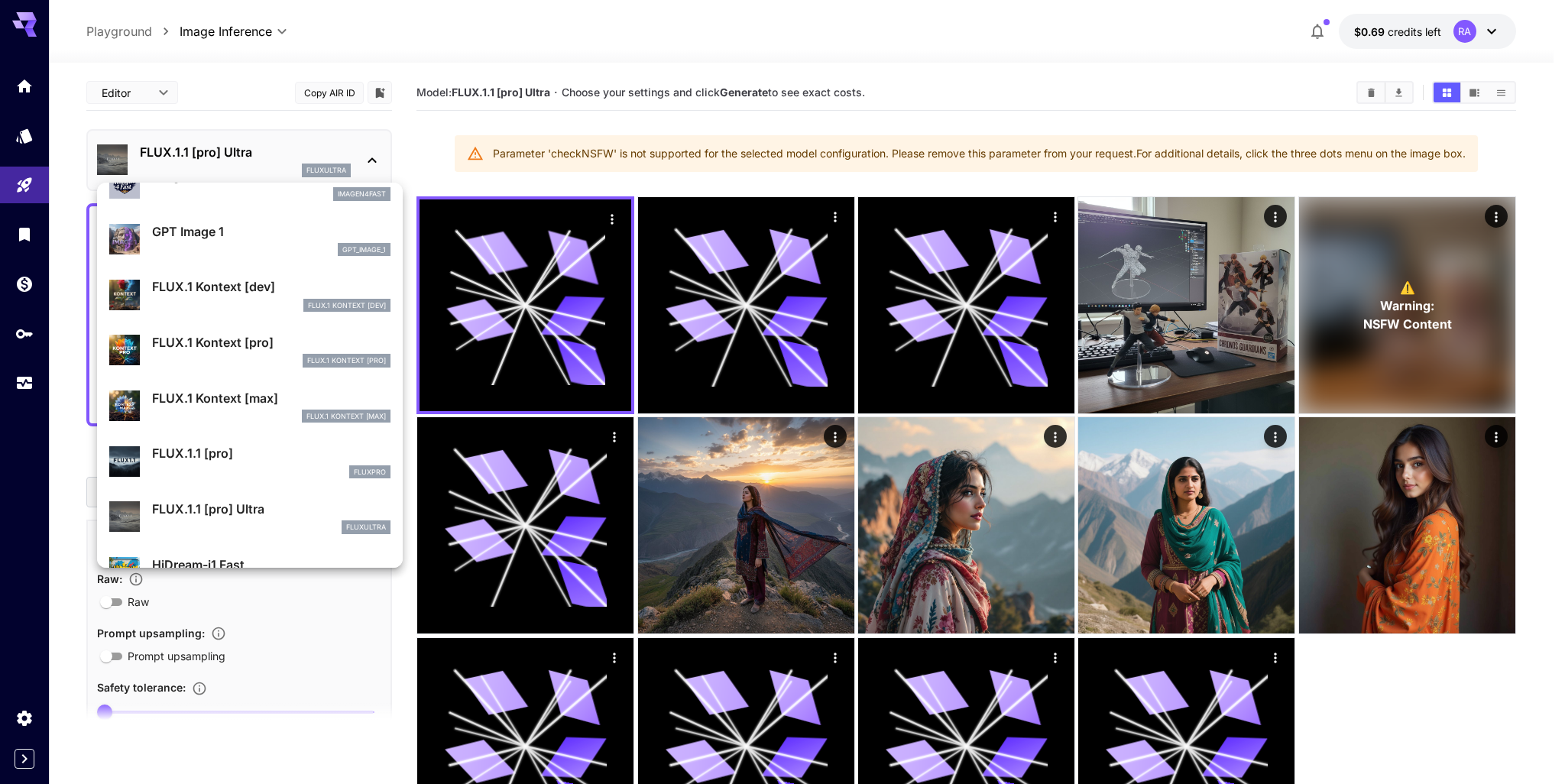
click at [260, 419] on div "FLUX.1 Kontext [max]" at bounding box center [271, 416] width 238 height 14
type input "**********"
type input "****"
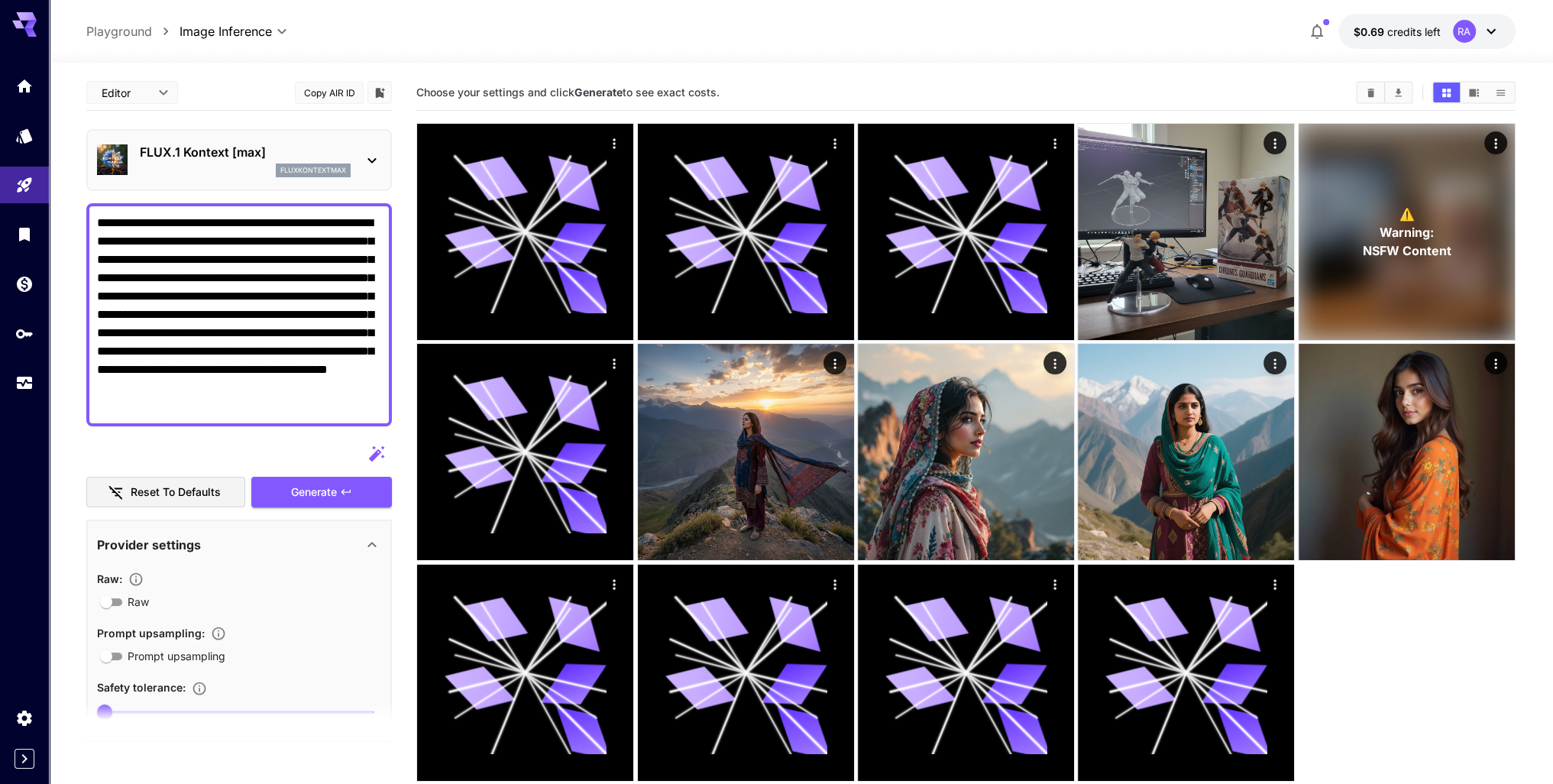
scroll to position [382, 0]
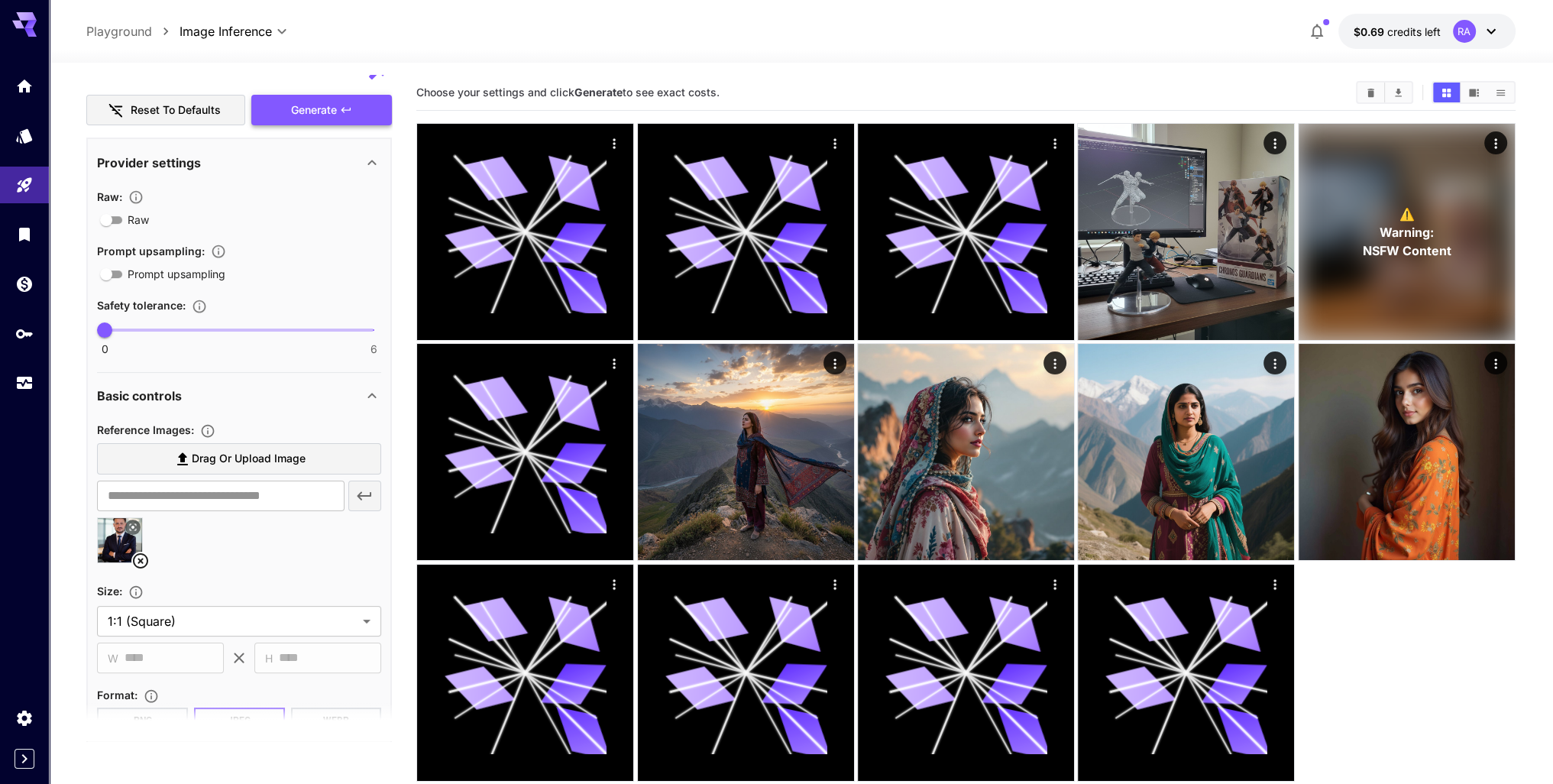
click at [326, 111] on span "Generate" at bounding box center [314, 110] width 46 height 19
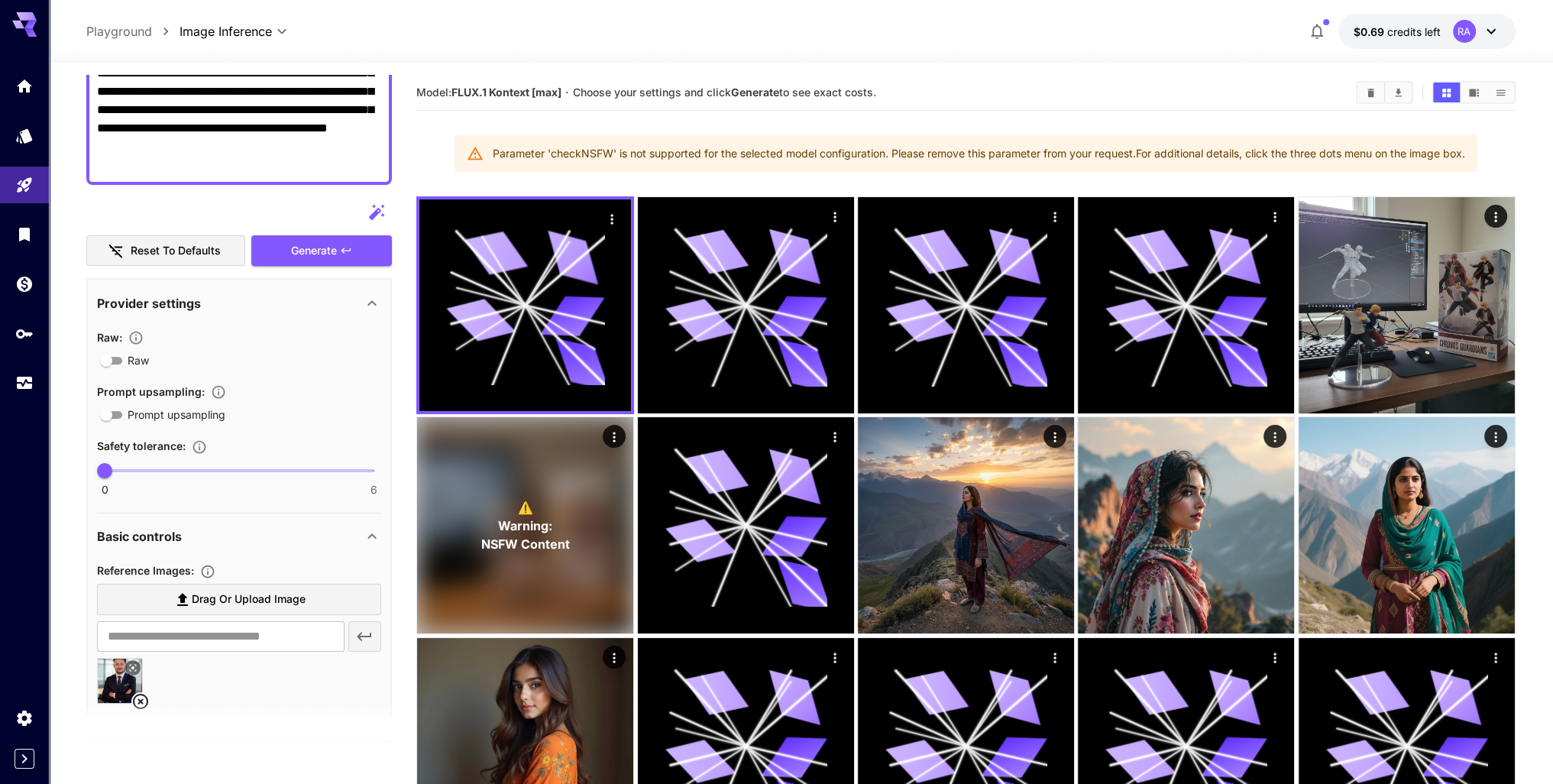
scroll to position [458, 0]
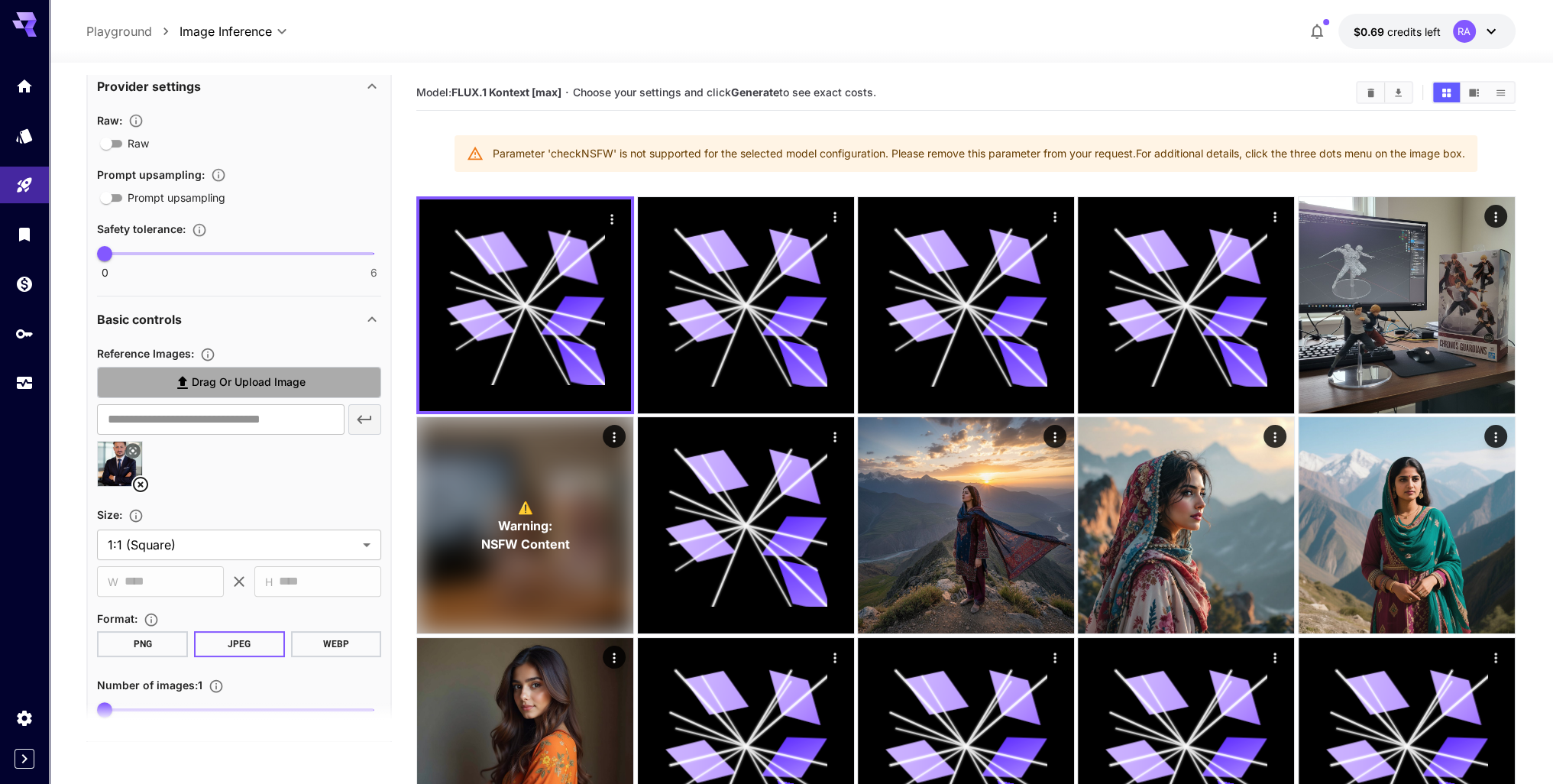
click at [226, 381] on span "Drag or upload image" at bounding box center [248, 382] width 114 height 19
click at [0, 0] on input "Drag or upload image" at bounding box center [0, 0] width 0 height 0
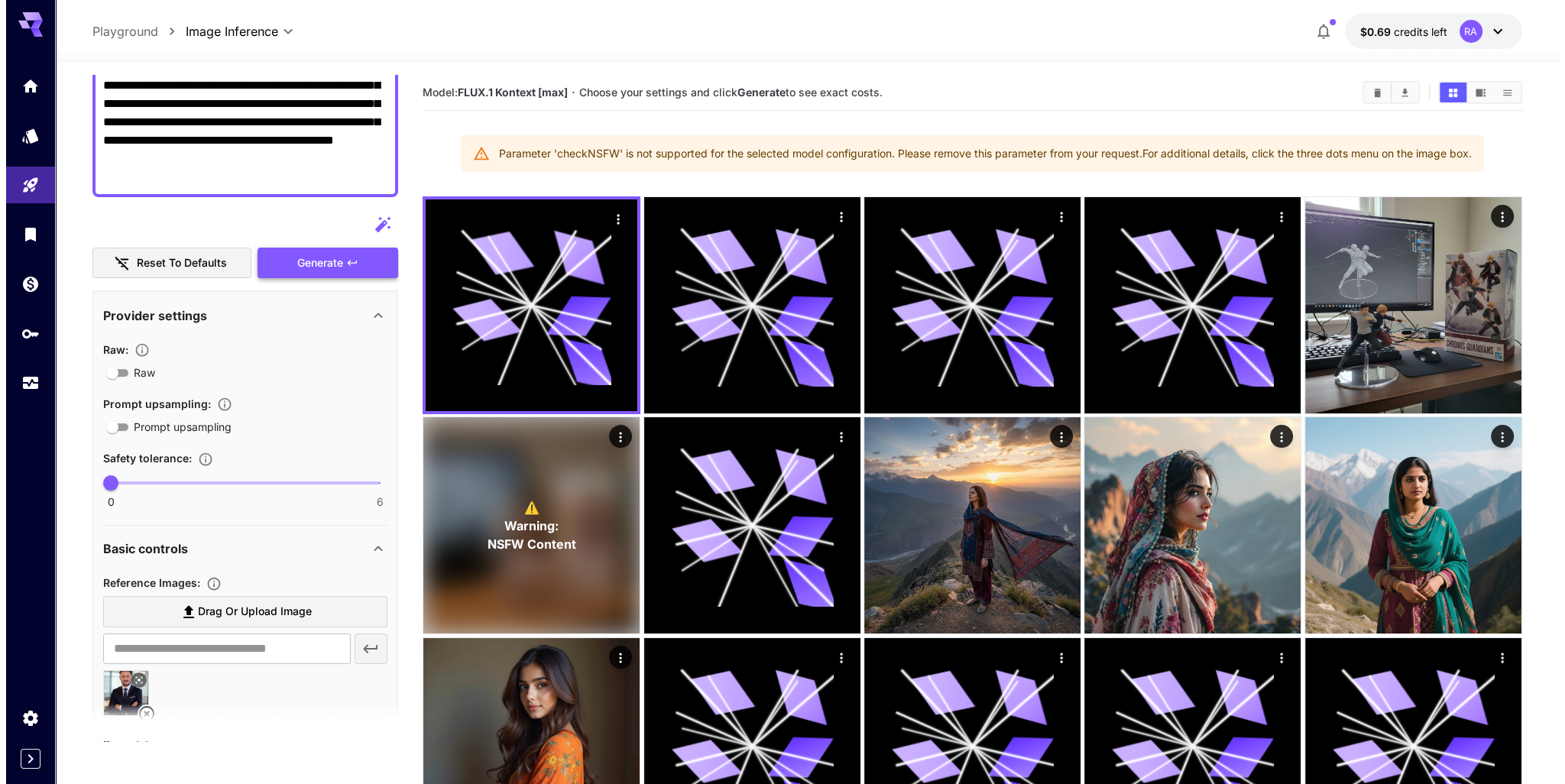
scroll to position [0, 0]
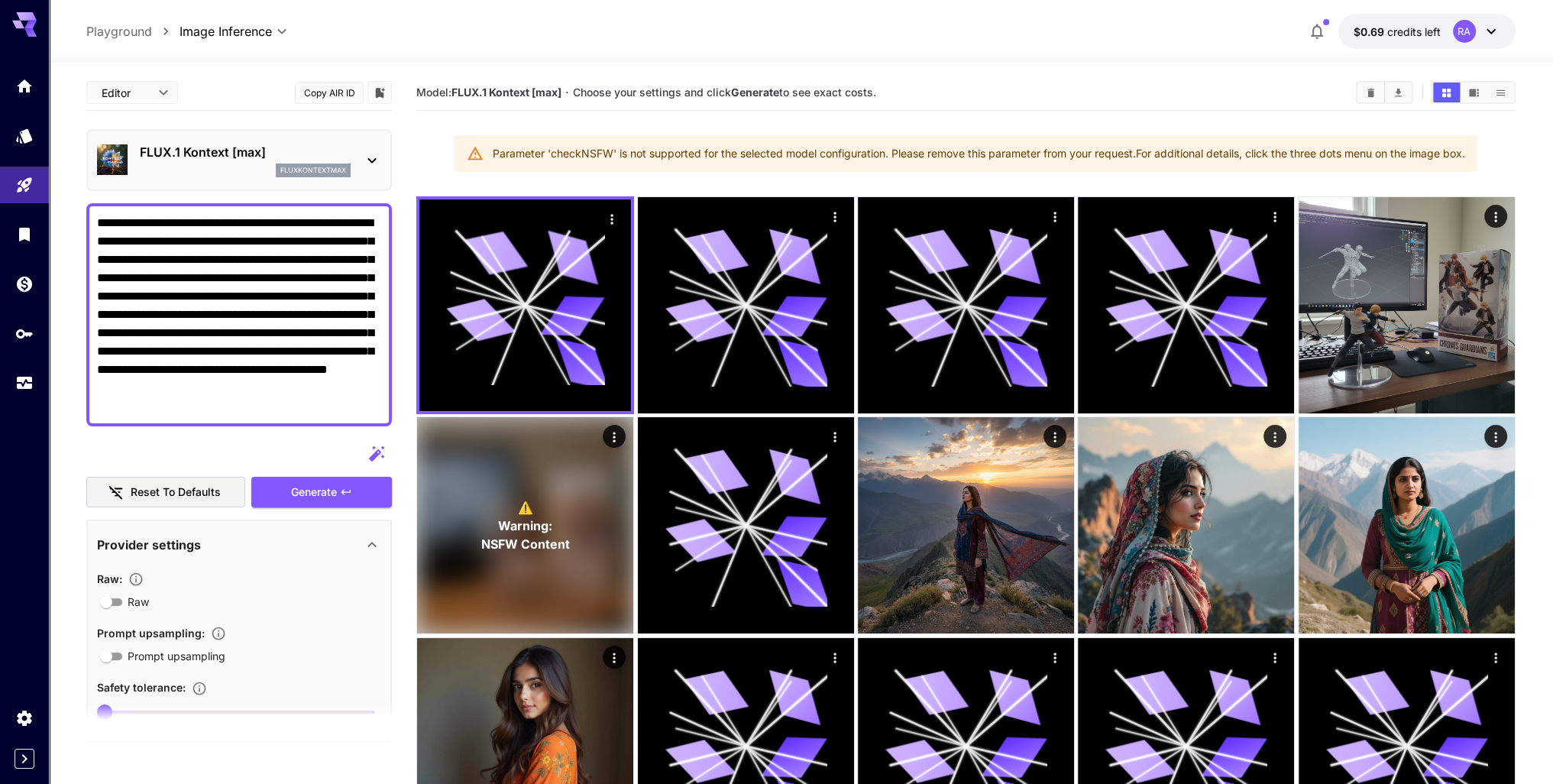
click at [229, 142] on p "FLUX.1 Kontext [max]" at bounding box center [245, 152] width 211 height 18
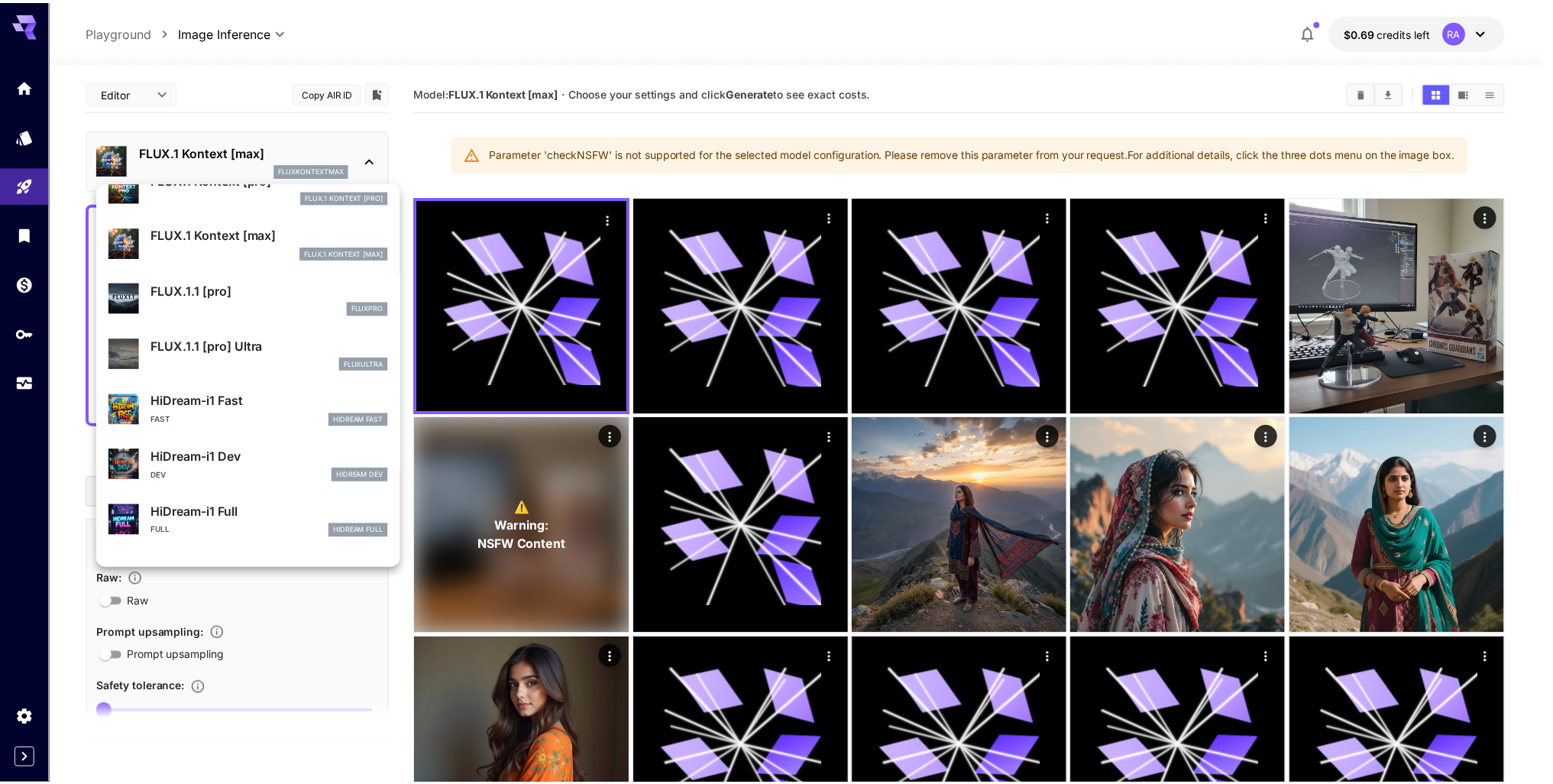
scroll to position [777, 0]
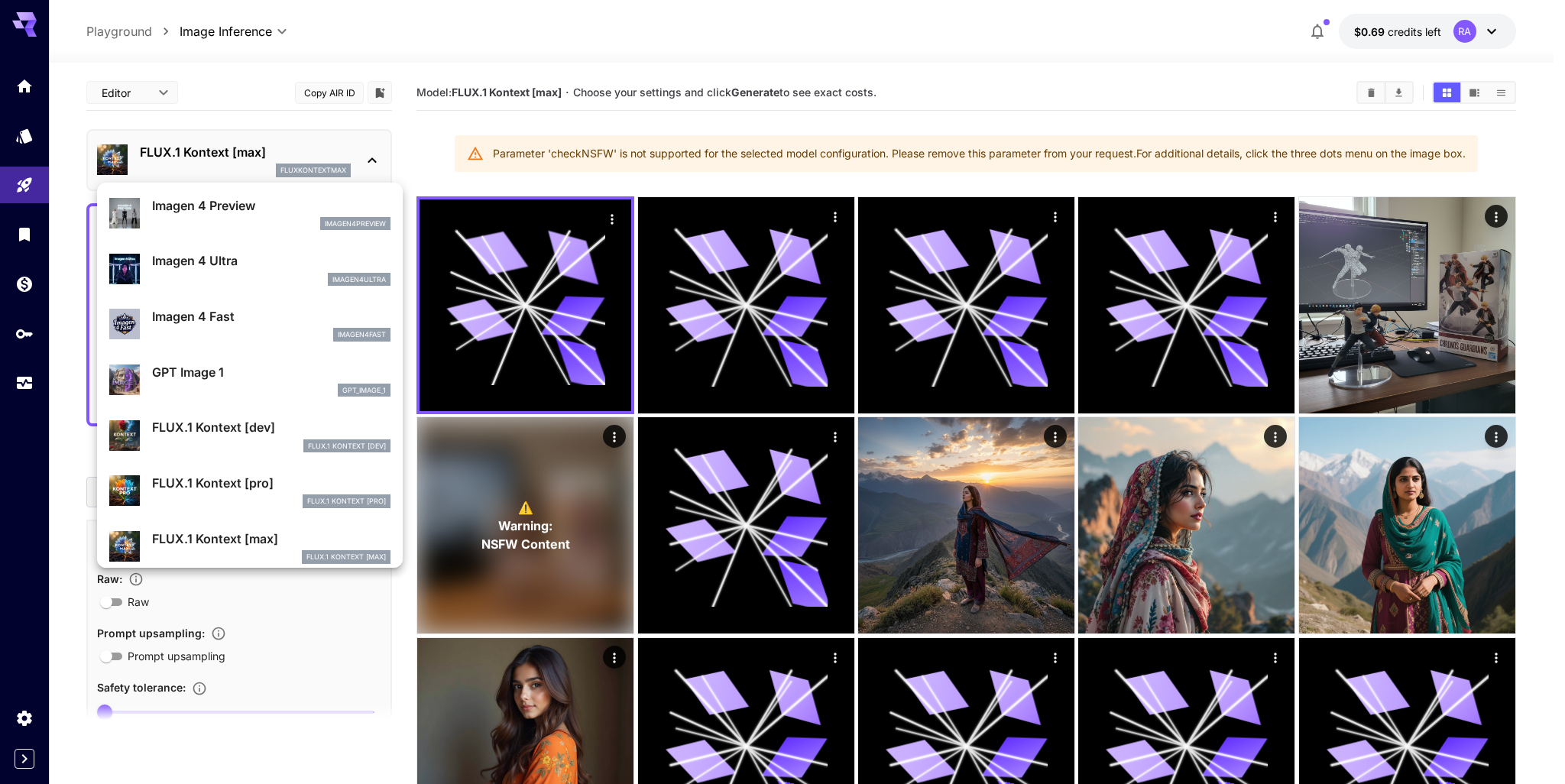
click at [245, 340] on div "imagen4fast" at bounding box center [271, 334] width 238 height 14
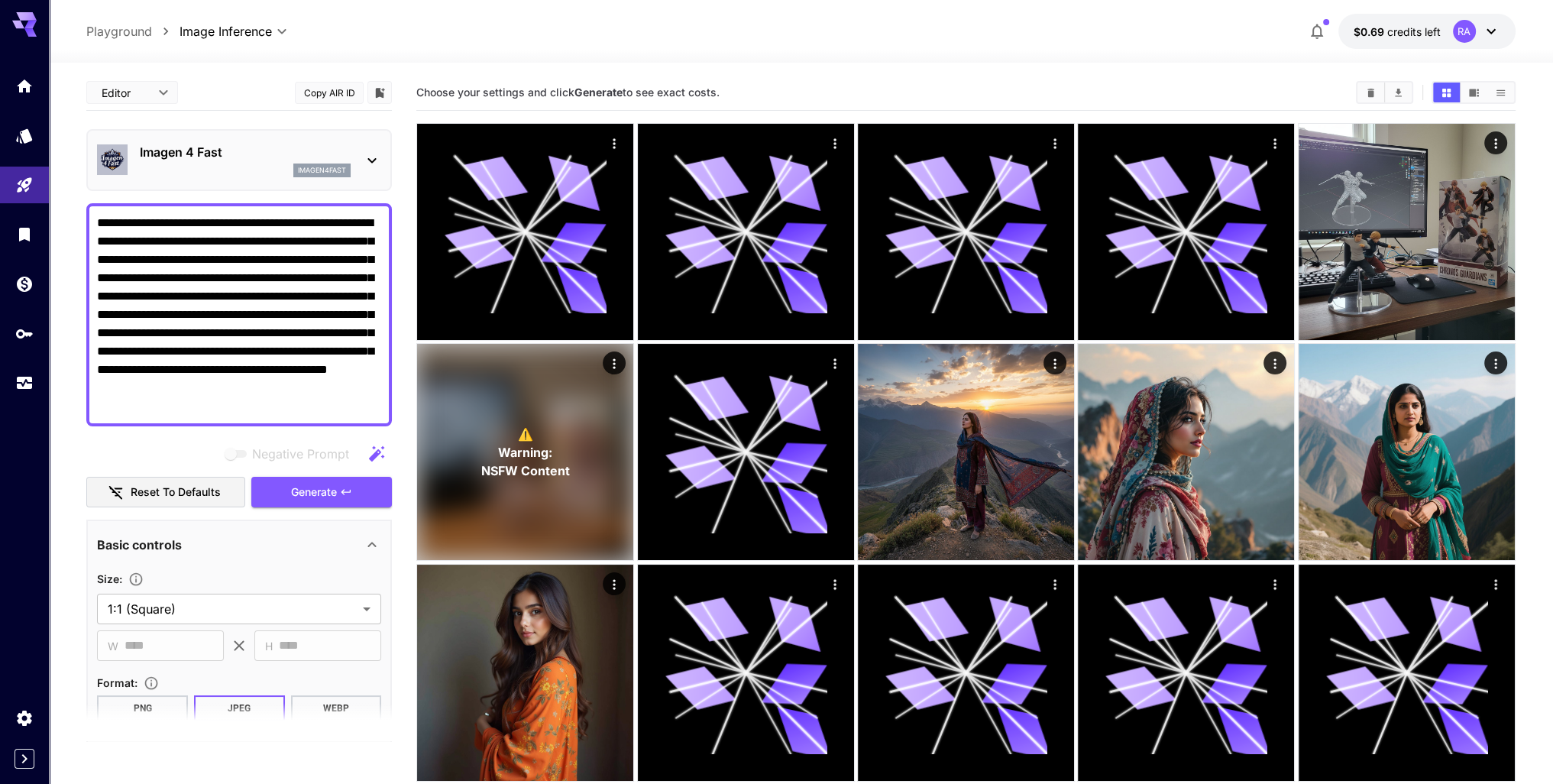
click at [300, 137] on div "Imagen 4 Fast imagen4fast" at bounding box center [238, 160] width 284 height 47
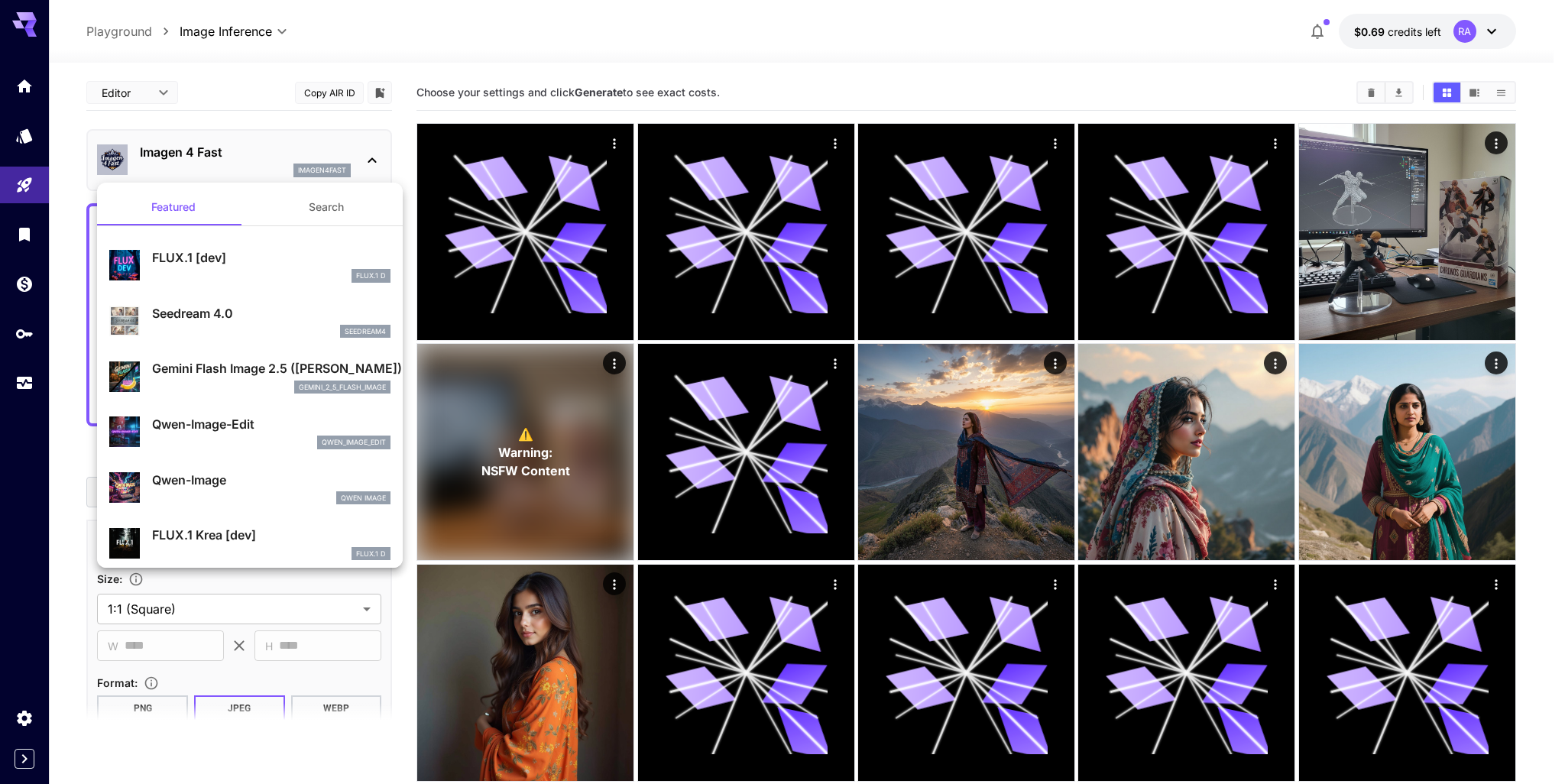
click at [278, 269] on div "FLUX.1 D" at bounding box center [271, 276] width 238 height 14
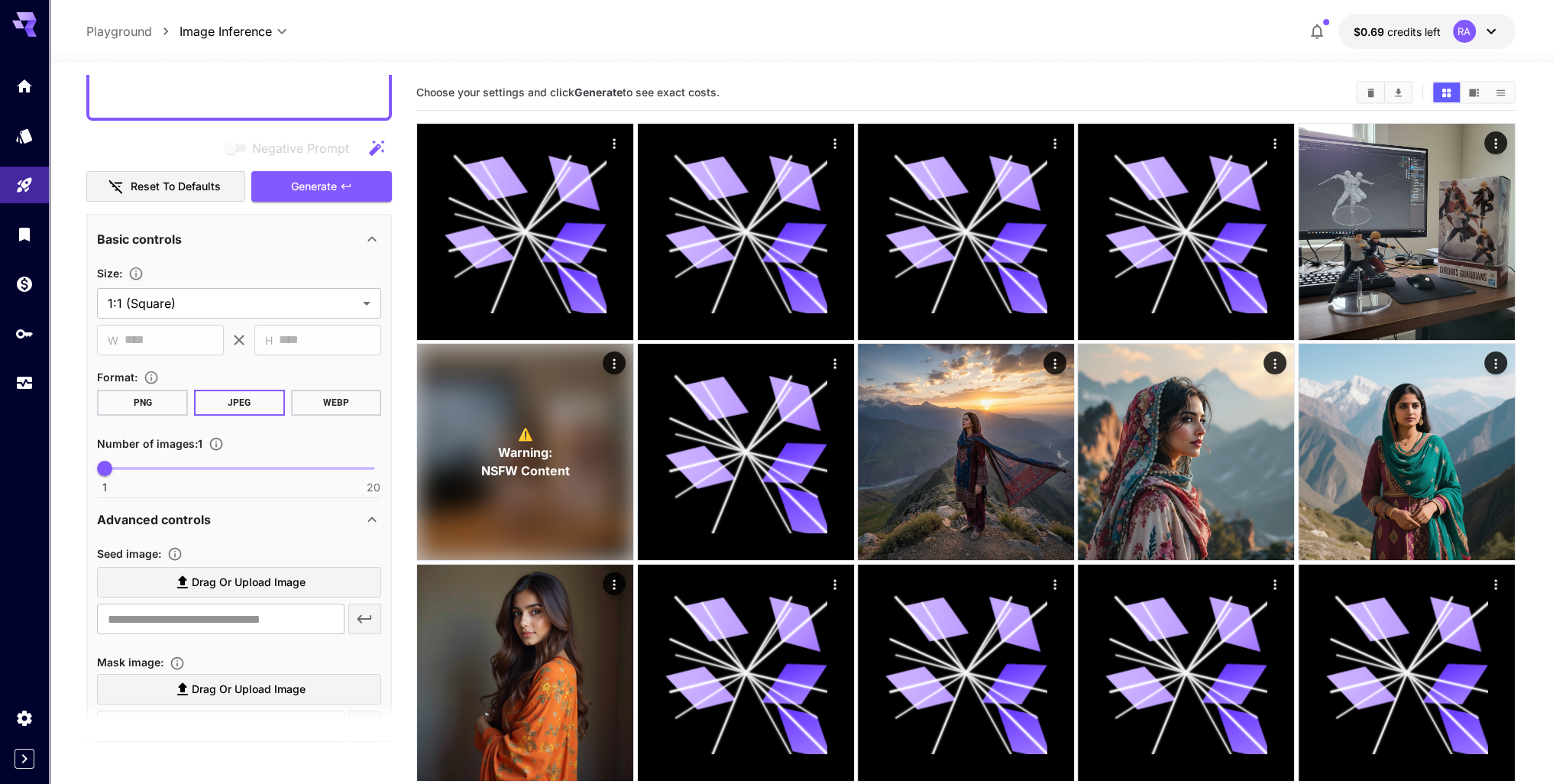
scroll to position [535, 0]
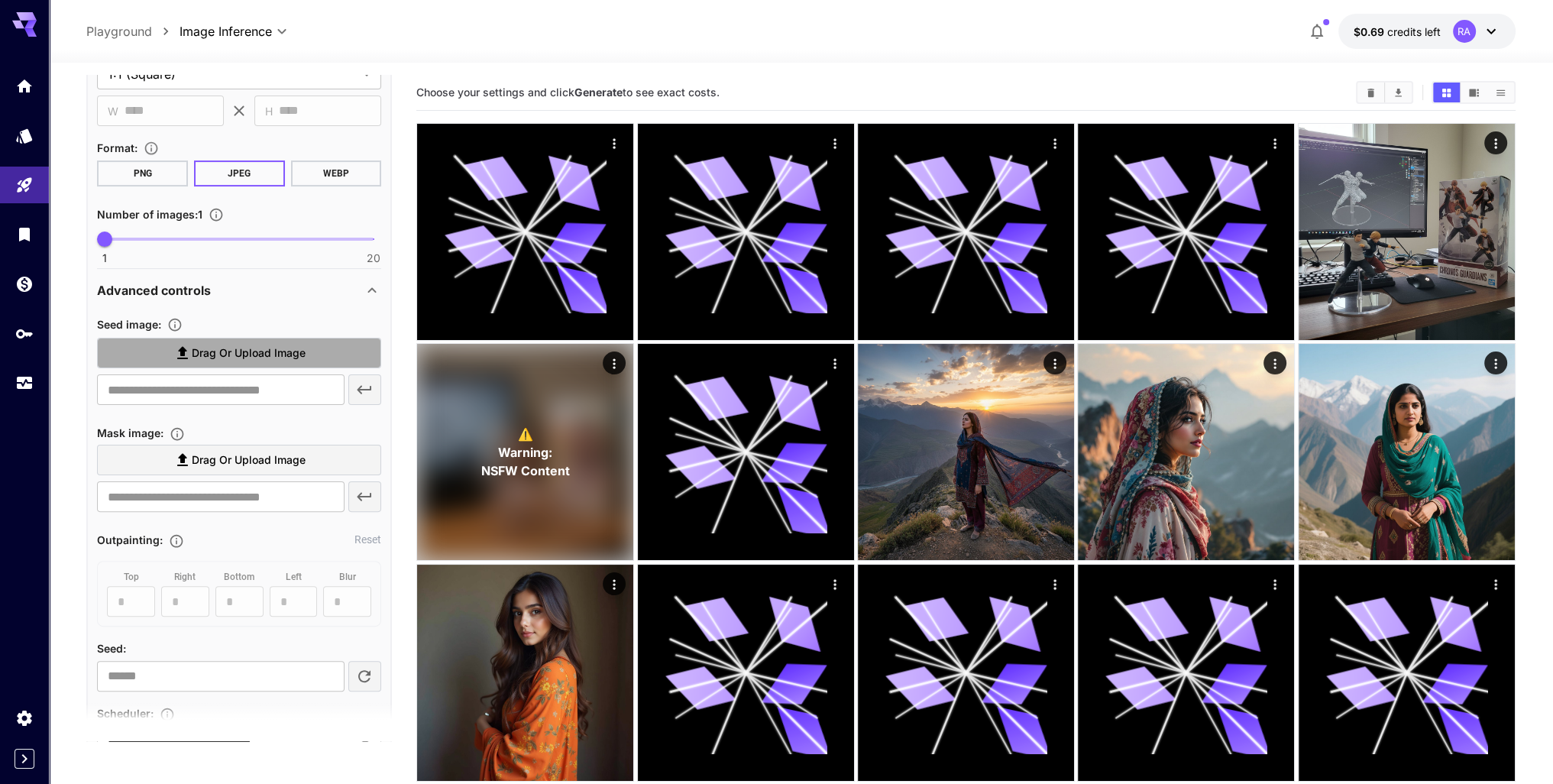
click at [269, 350] on span "Drag or upload image" at bounding box center [248, 353] width 114 height 19
click at [0, 0] on input "Drag or upload image" at bounding box center [0, 0] width 0 height 0
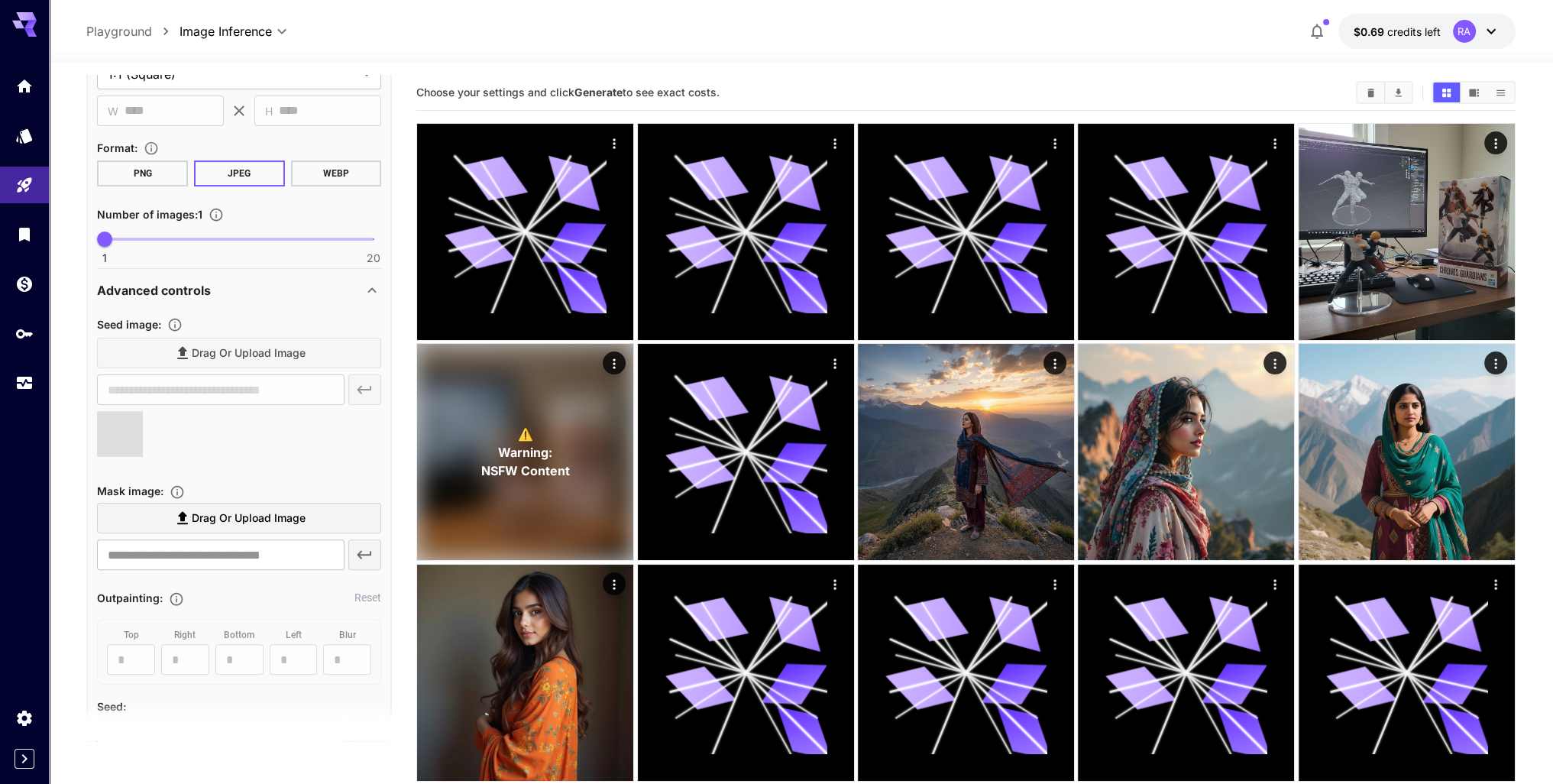
type input "**********"
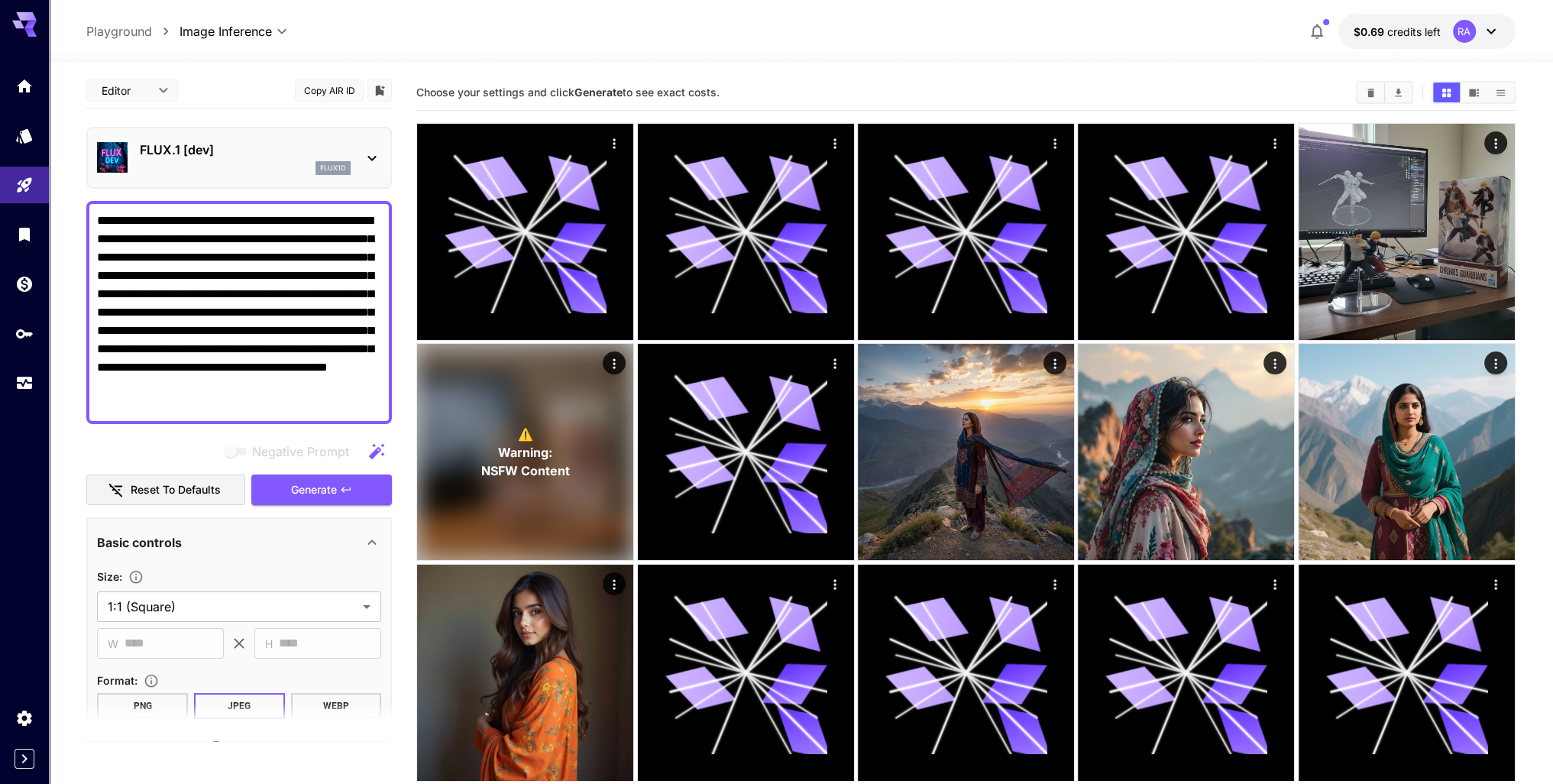
scroll to position [0, 0]
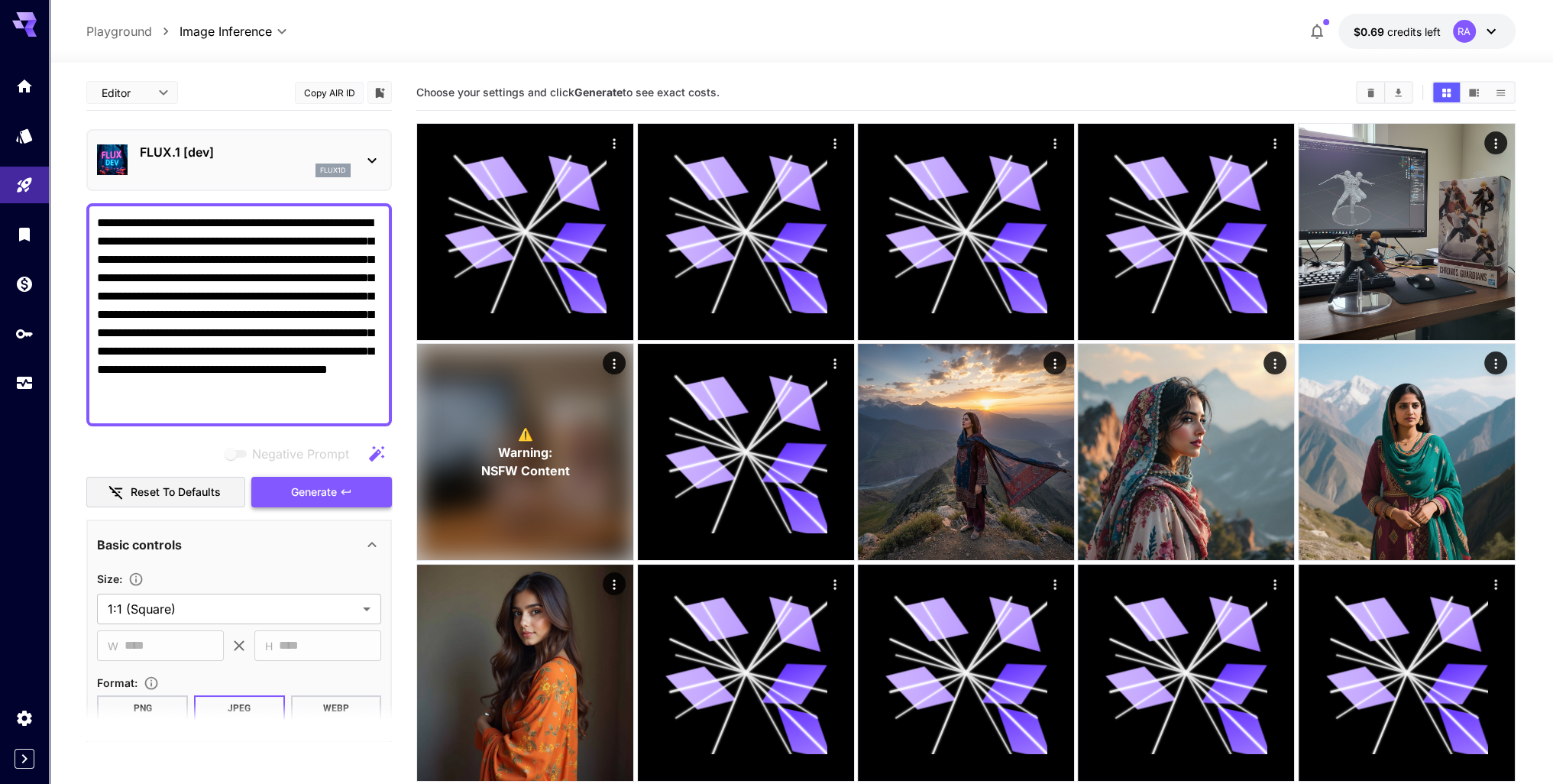
click at [349, 486] on icon "button" at bounding box center [345, 491] width 12 height 12
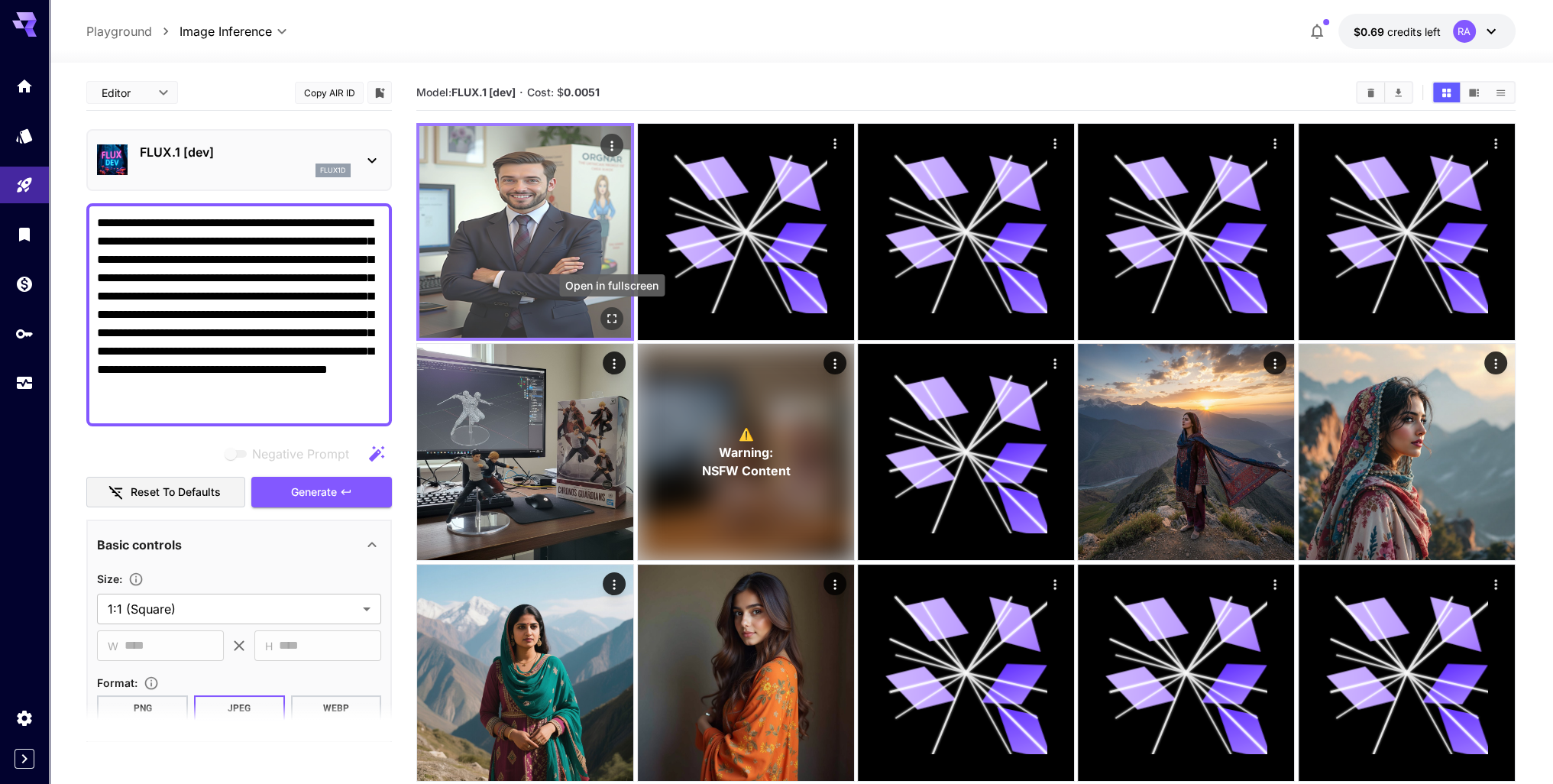
click at [610, 319] on icon "Open in fullscreen" at bounding box center [612, 319] width 16 height 16
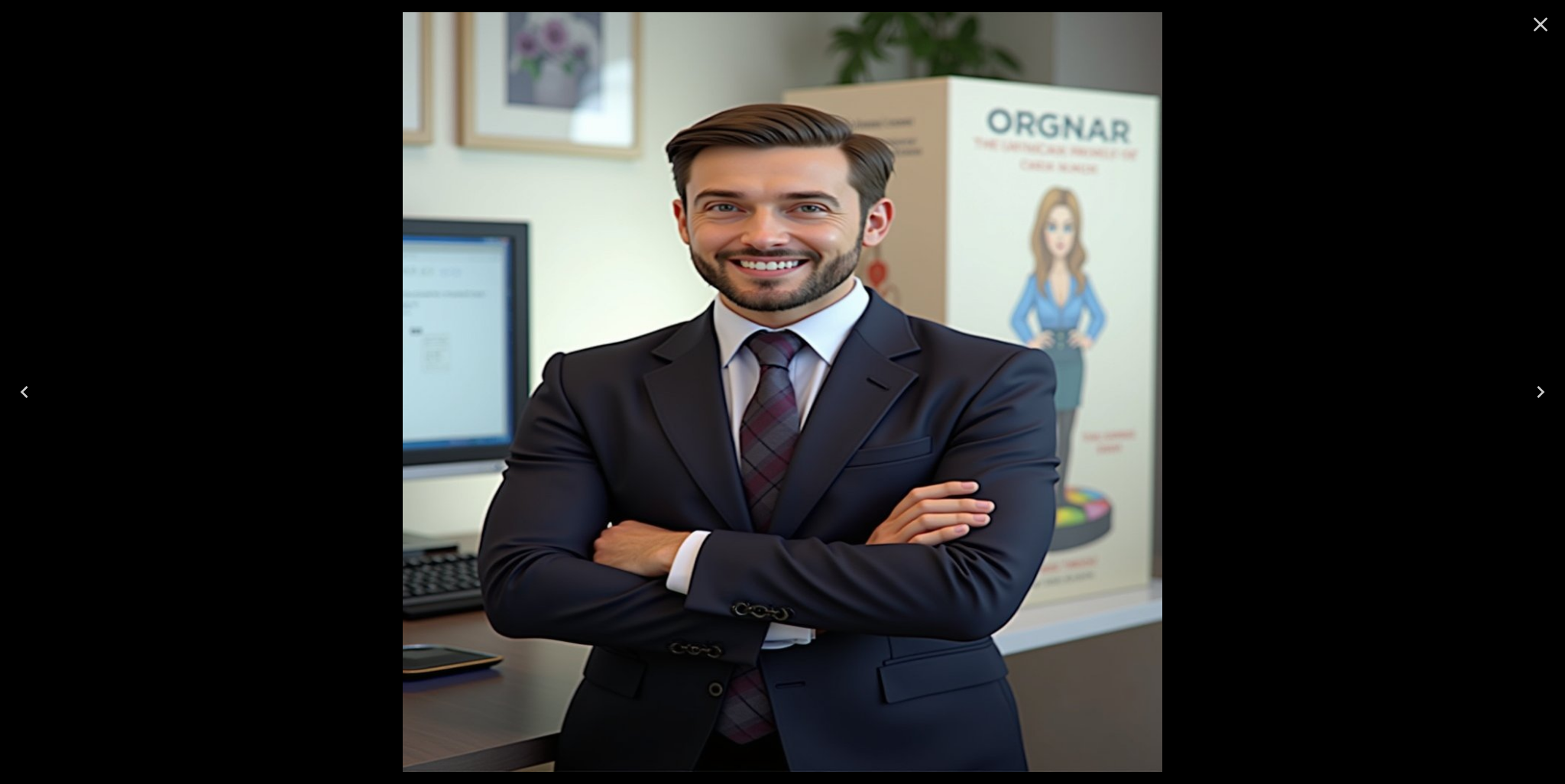
click at [1543, 22] on icon "Close" at bounding box center [1541, 25] width 15 height 15
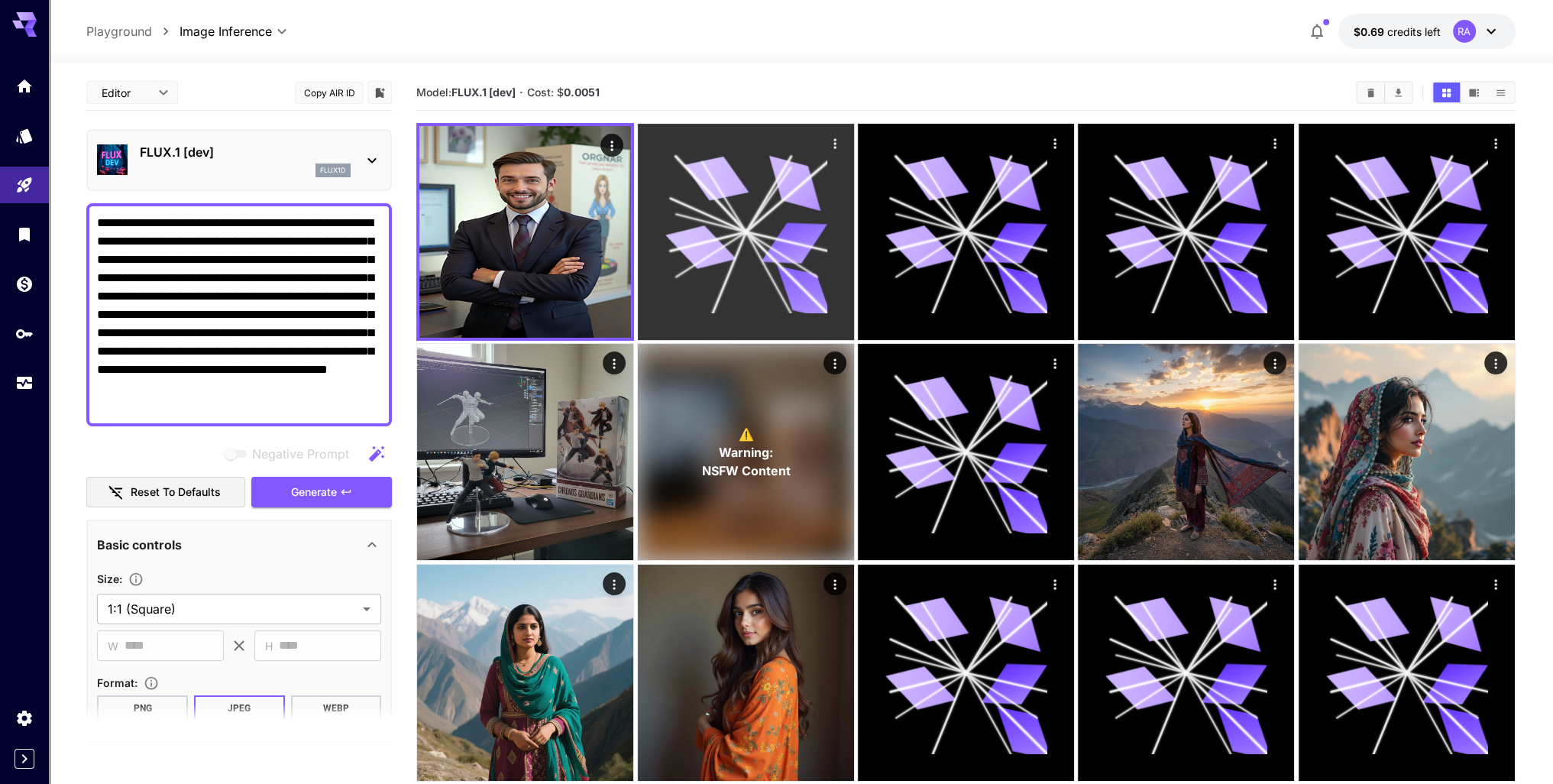
click at [744, 236] on icon at bounding box center [729, 273] width 34 height 82
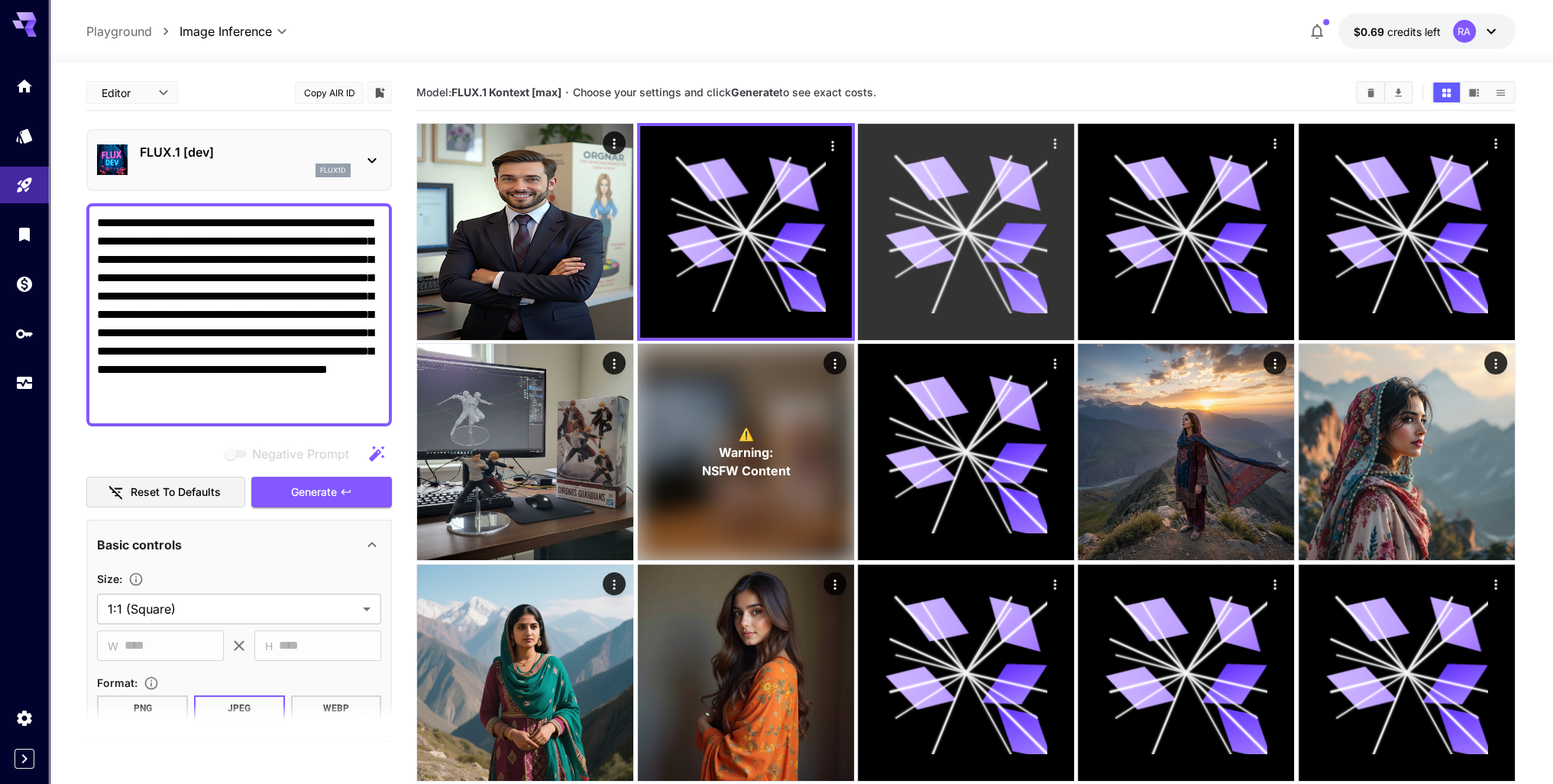
click at [992, 226] on icon at bounding box center [965, 231] width 162 height 162
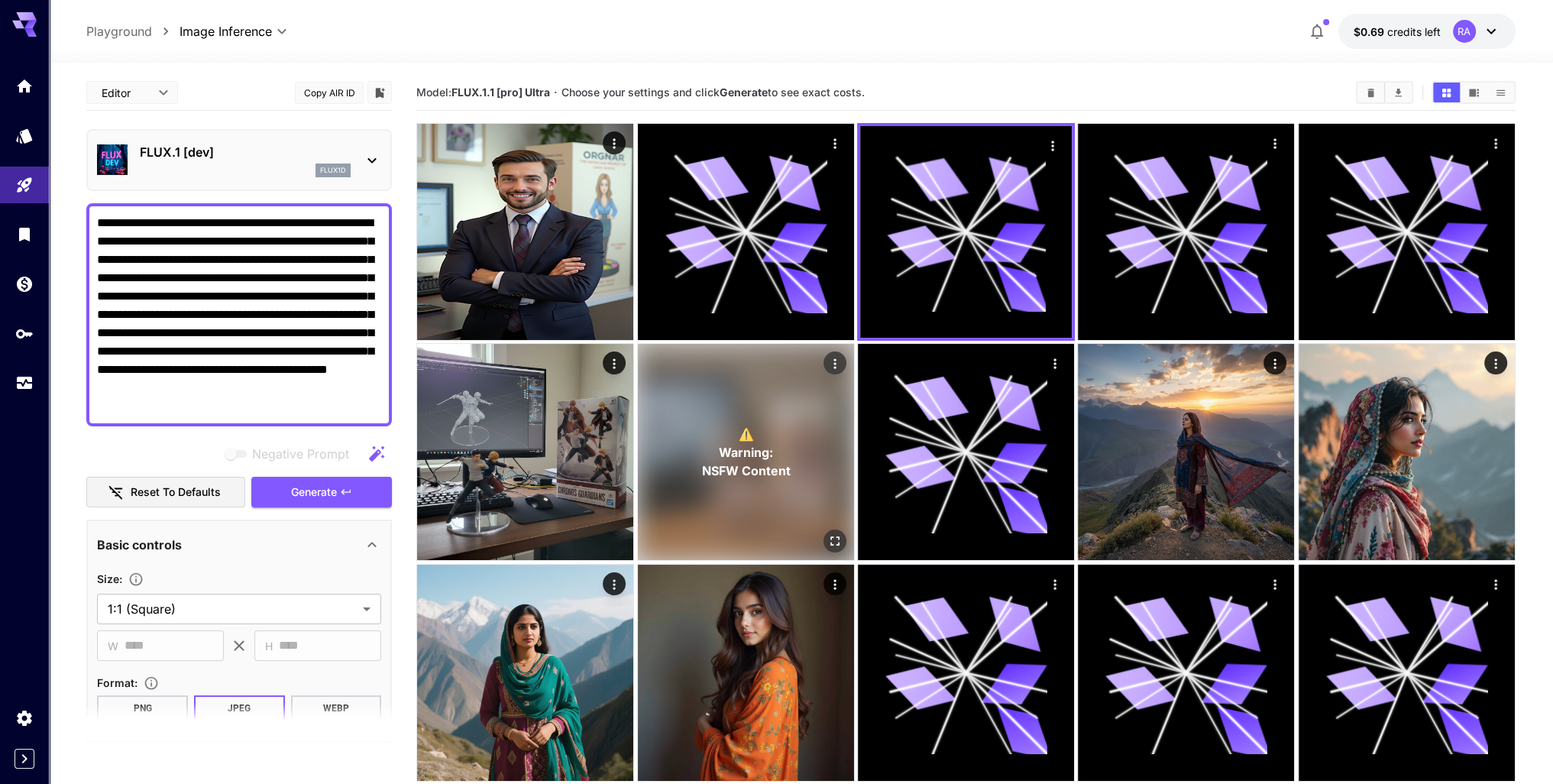
click at [771, 392] on div "⚠️ Warning: NSFW Content" at bounding box center [746, 452] width 216 height 216
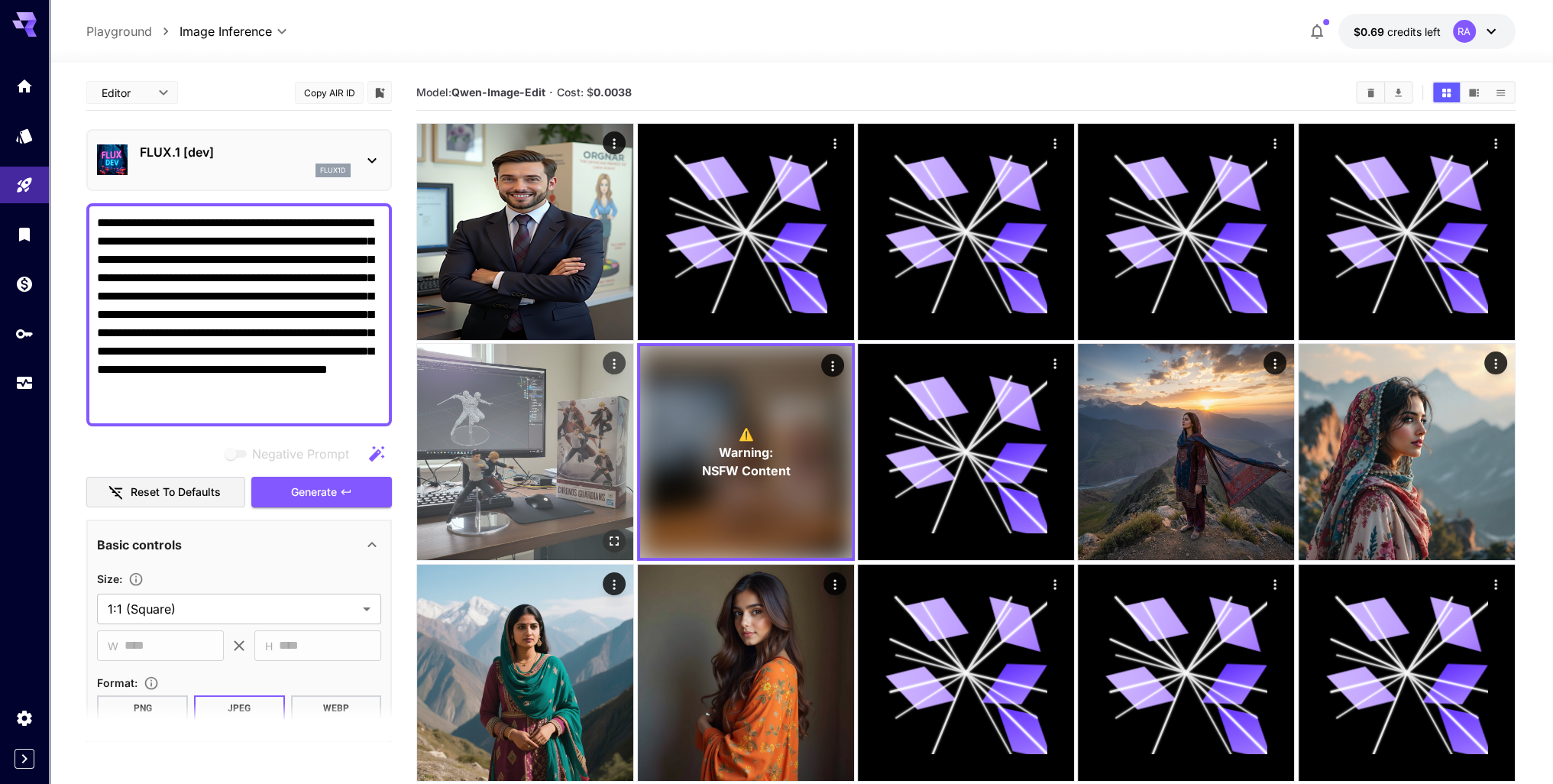
click at [591, 419] on img at bounding box center [525, 452] width 216 height 216
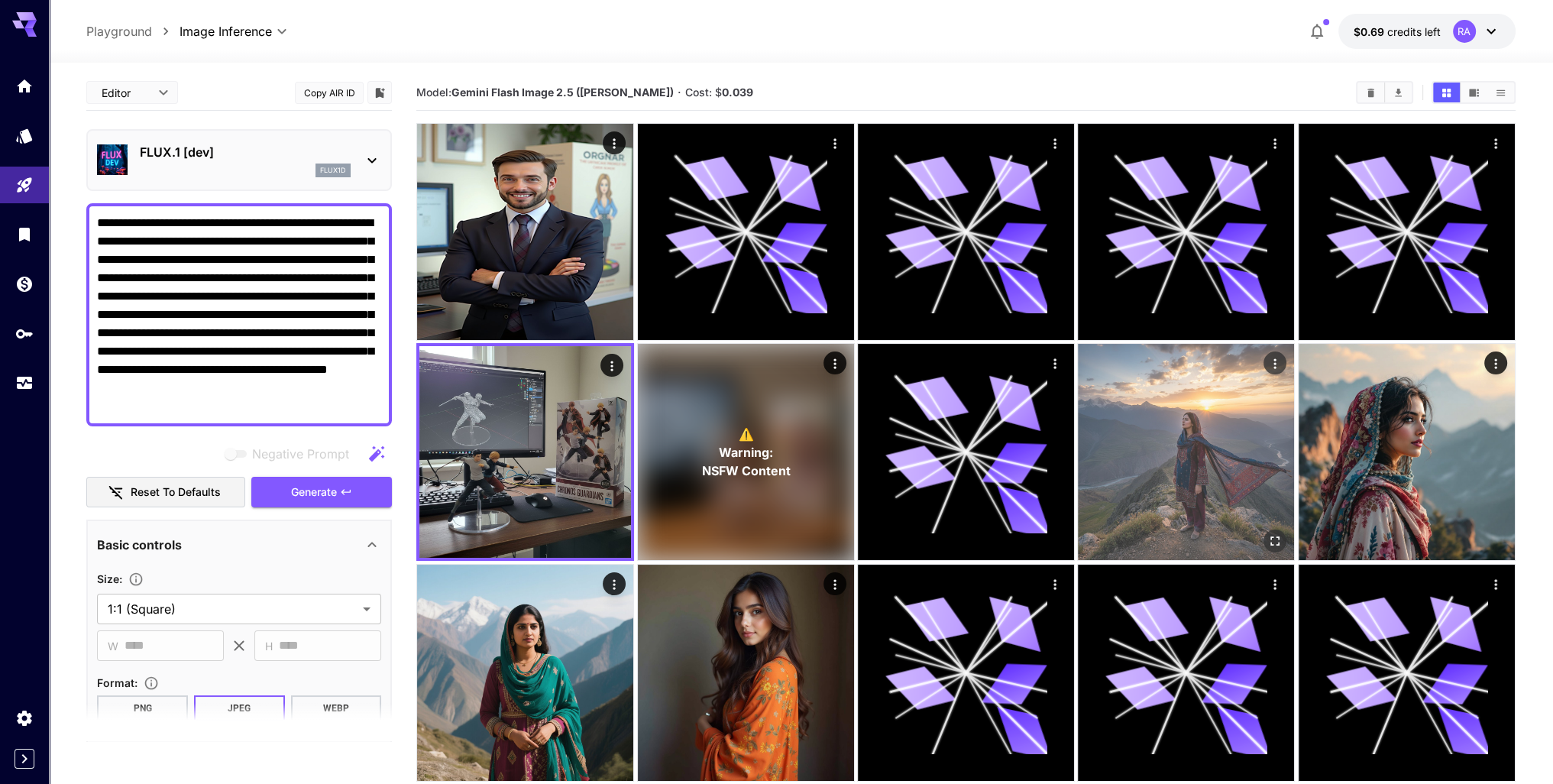
click at [1190, 413] on img at bounding box center [1186, 452] width 216 height 216
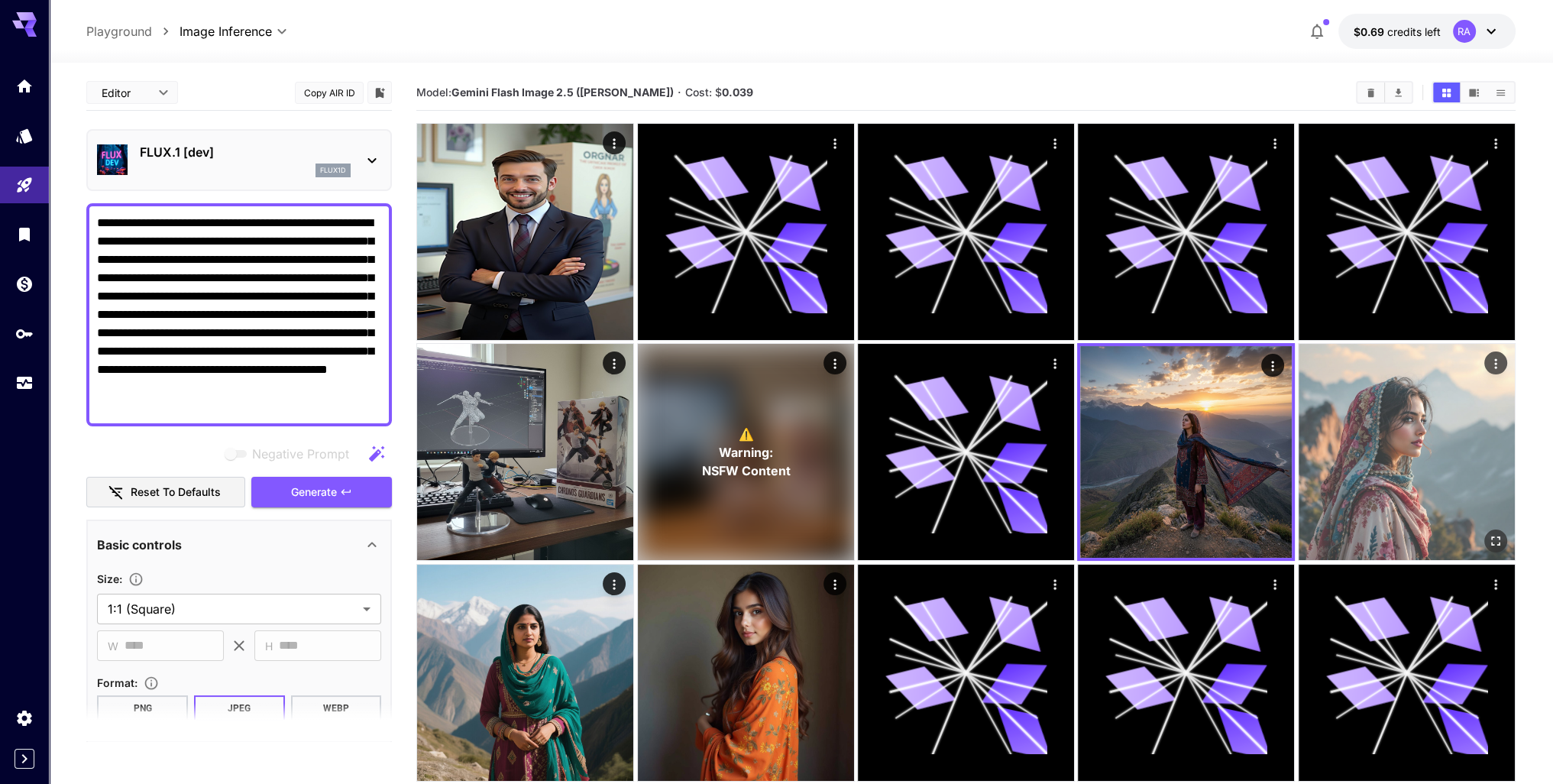
click at [1369, 407] on img at bounding box center [1407, 452] width 216 height 216
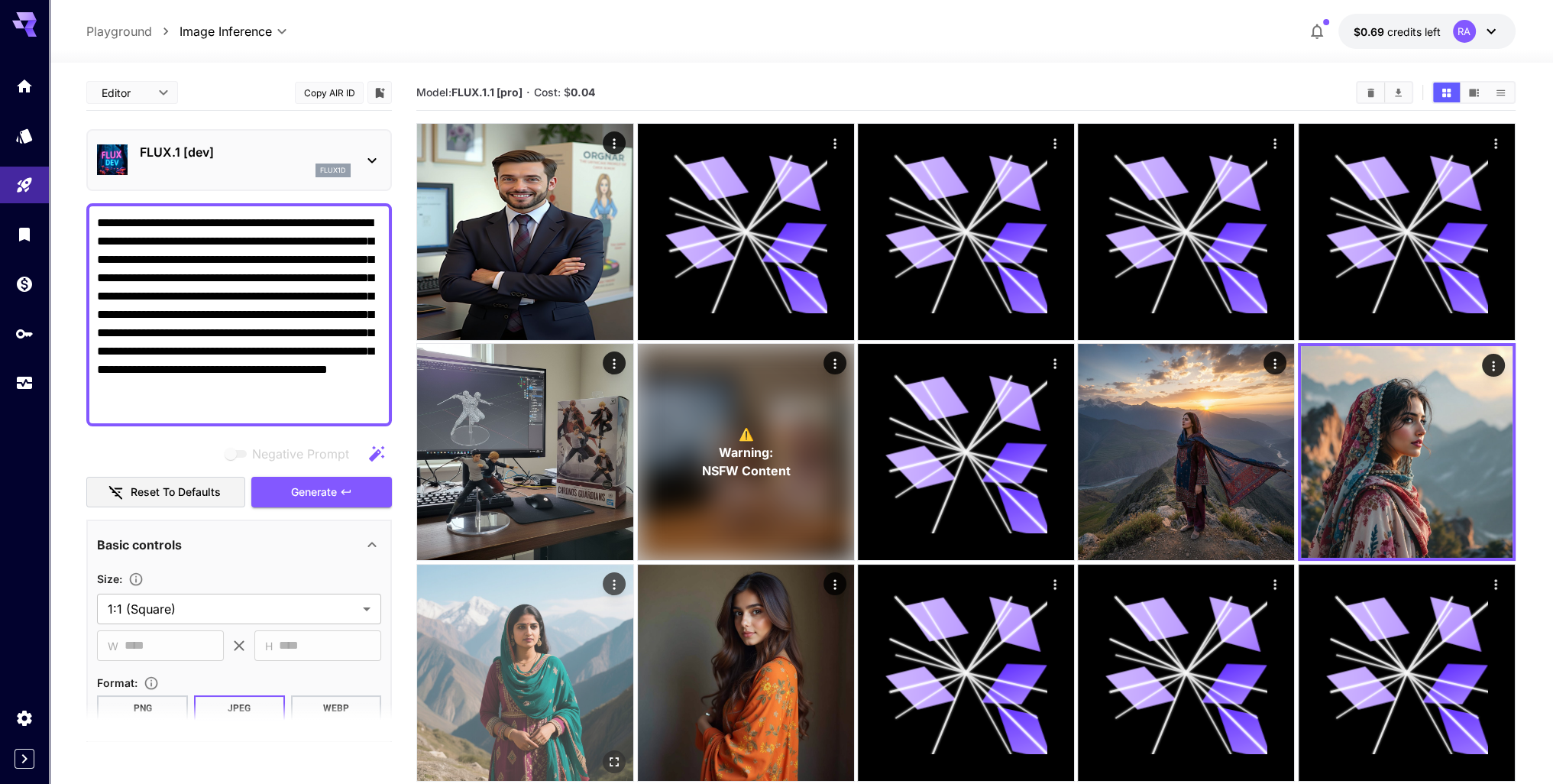
click at [561, 601] on img at bounding box center [525, 672] width 216 height 216
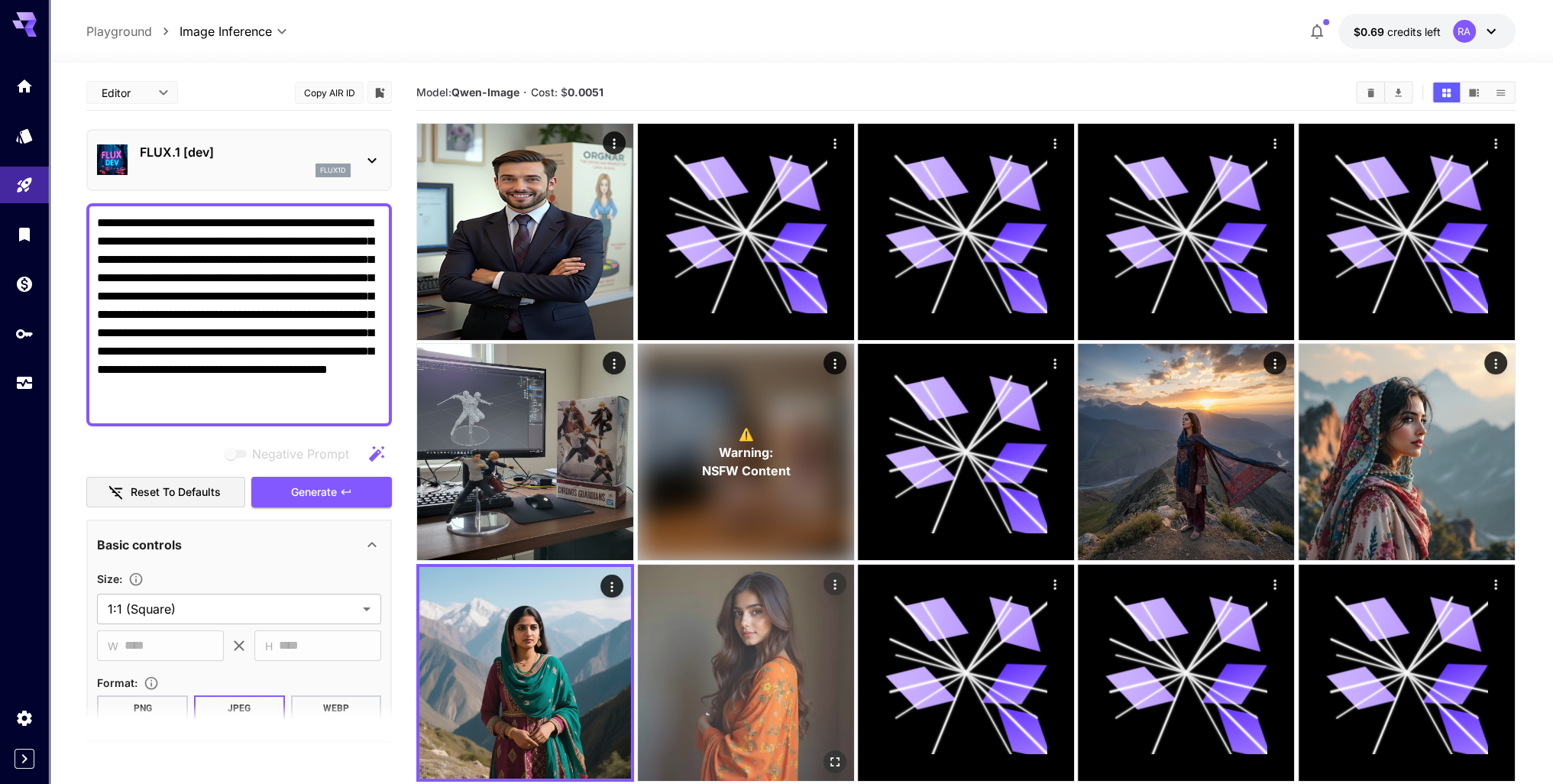
click at [782, 681] on img at bounding box center [746, 672] width 216 height 216
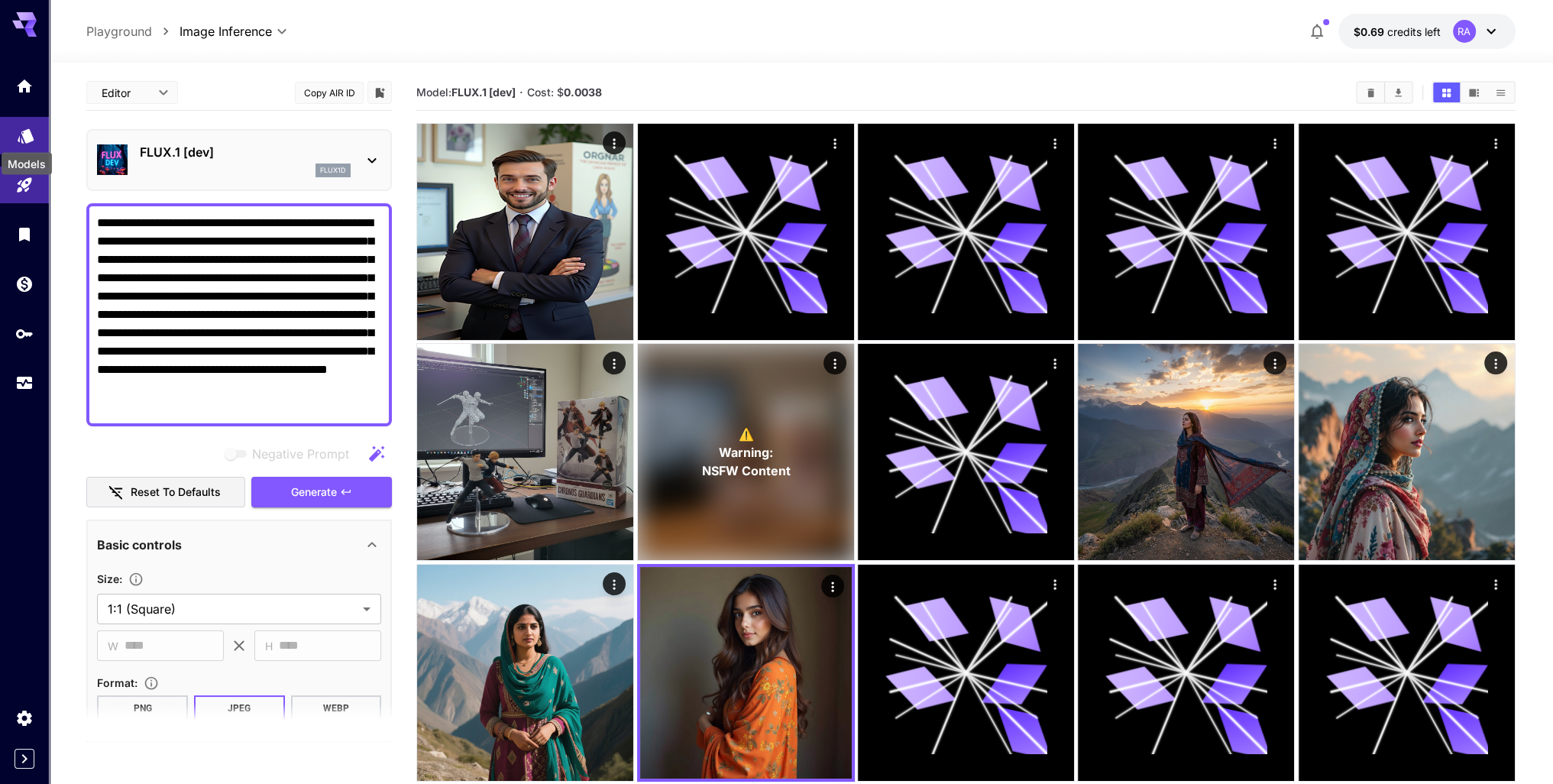
click at [29, 137] on icon "Models" at bounding box center [26, 131] width 16 height 15
